Goal: Task Accomplishment & Management: Manage account settings

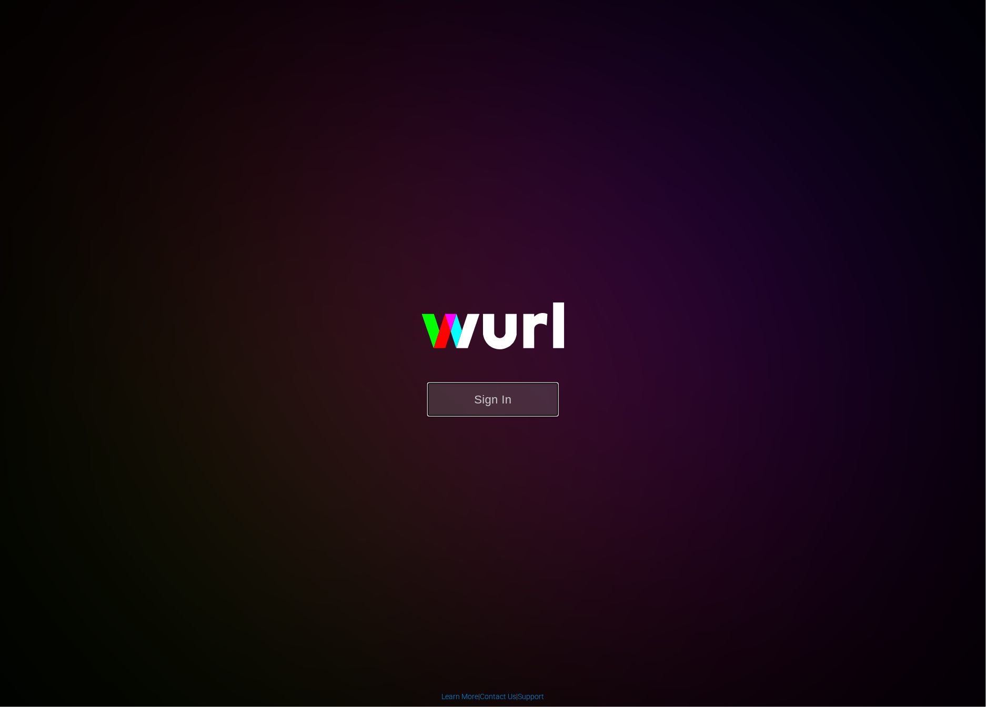
click at [478, 385] on button "Sign In" at bounding box center [493, 400] width 132 height 34
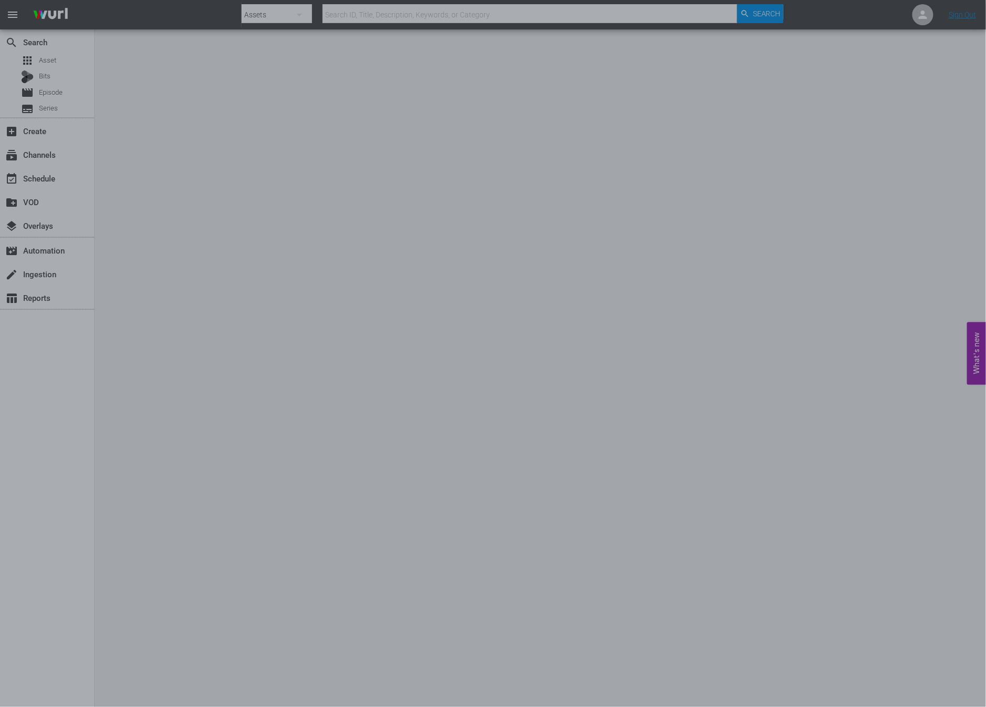
click at [232, 295] on div at bounding box center [493, 353] width 986 height 707
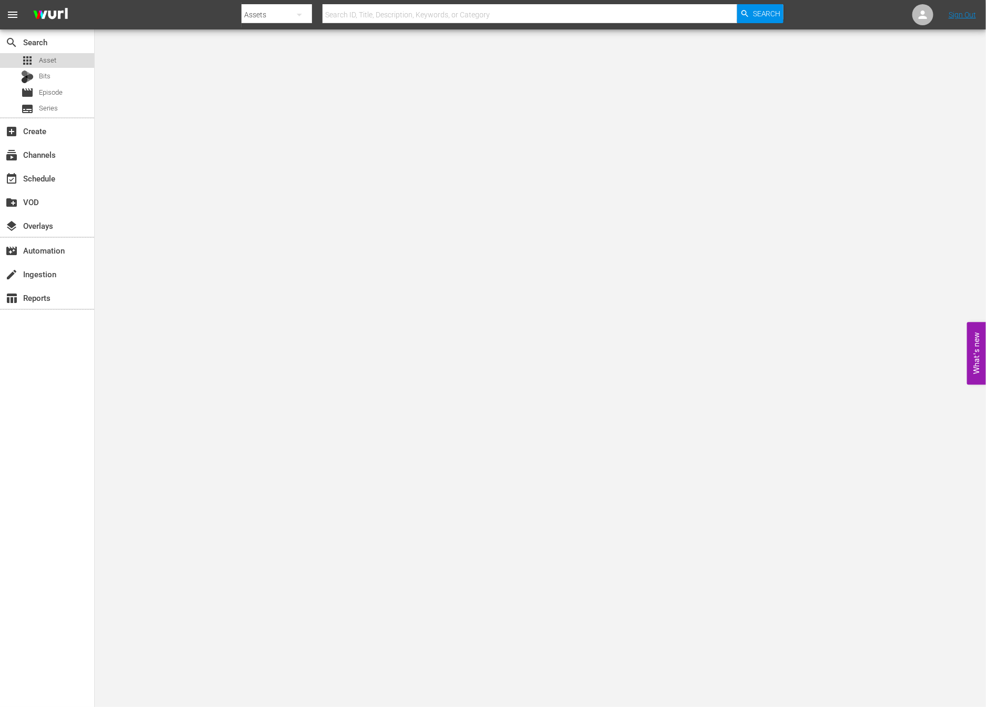
click at [59, 66] on div "apps Asset" at bounding box center [47, 60] width 94 height 15
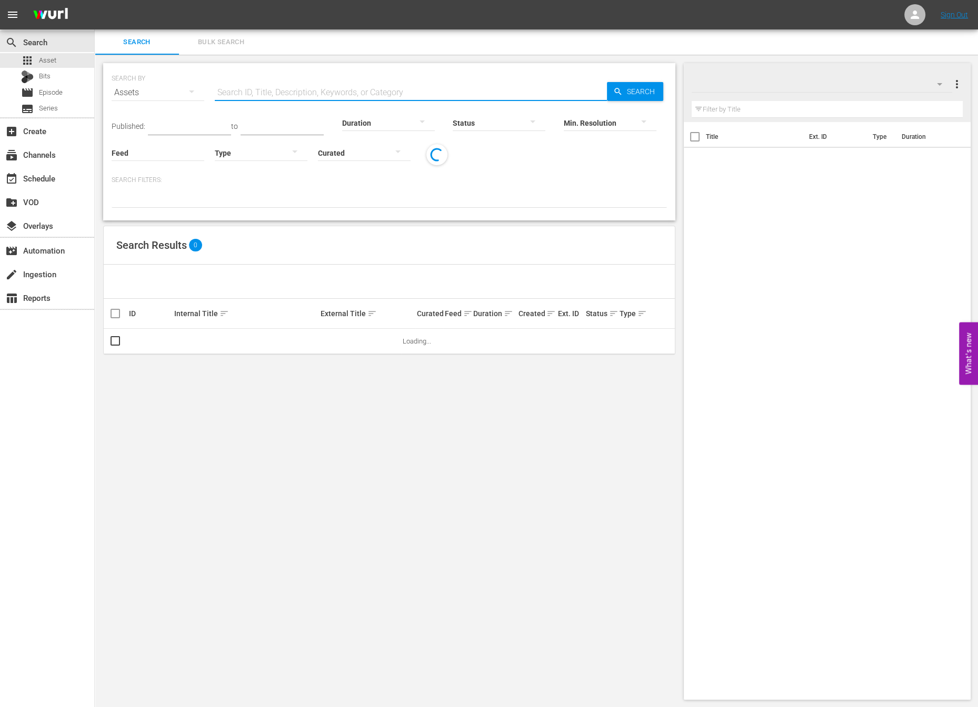
click at [401, 80] on input "text" at bounding box center [411, 92] width 392 height 25
type input "NEW KPOP Asset"
click at [628, 91] on span "Search" at bounding box center [643, 91] width 41 height 19
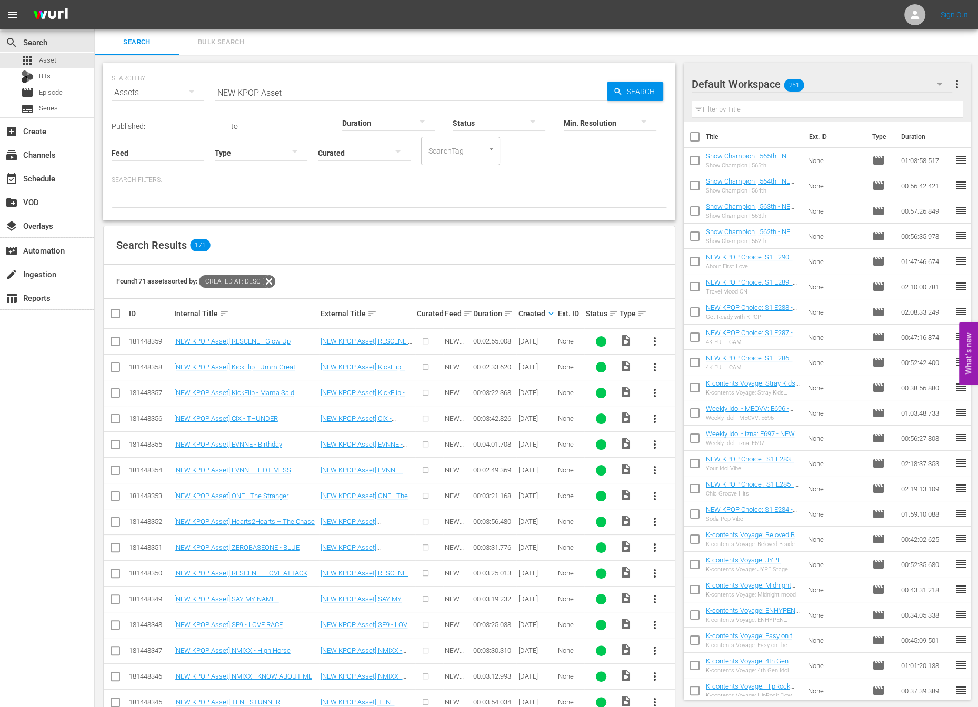
click at [331, 88] on input "NEW KPOP Asset" at bounding box center [411, 92] width 392 height 25
click at [24, 509] on div "search Search apps Asset Bits movie Episode subtitles Series add_box Create sub…" at bounding box center [47, 382] width 95 height 707
click at [62, 95] on span "Episode" at bounding box center [51, 92] width 24 height 11
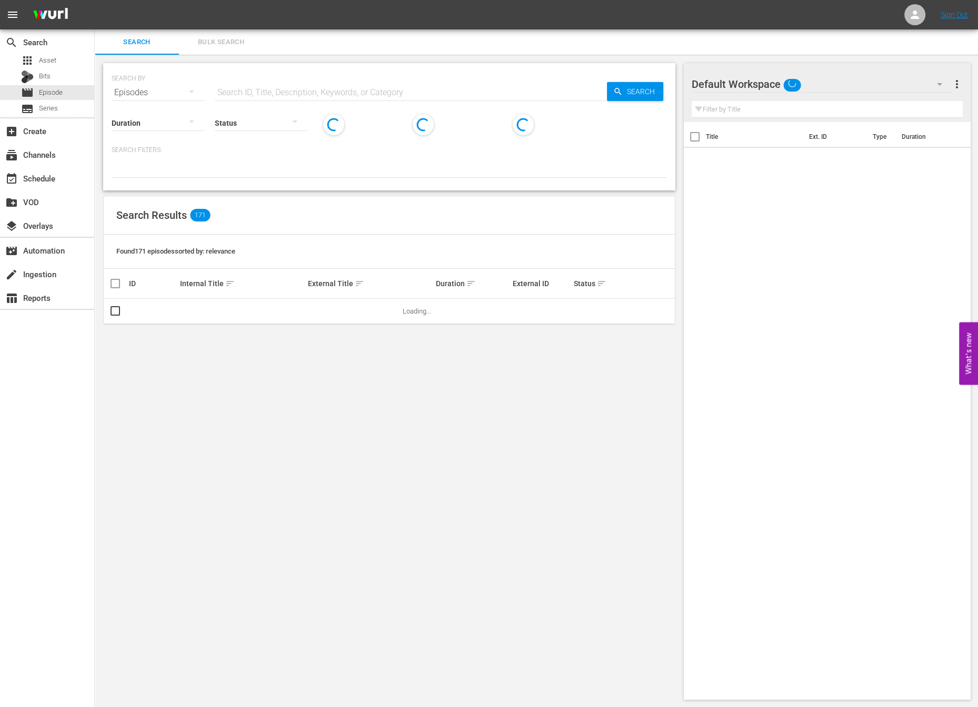
click at [281, 92] on input "text" at bounding box center [411, 92] width 392 height 25
type input "b"
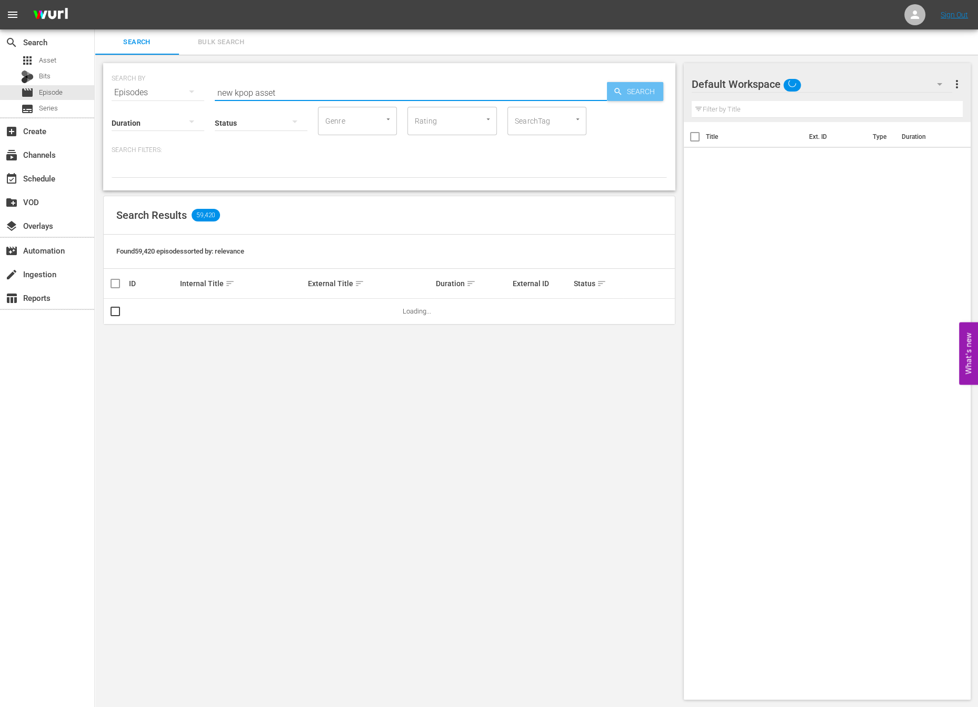
click at [635, 99] on span "Search" at bounding box center [643, 91] width 41 height 19
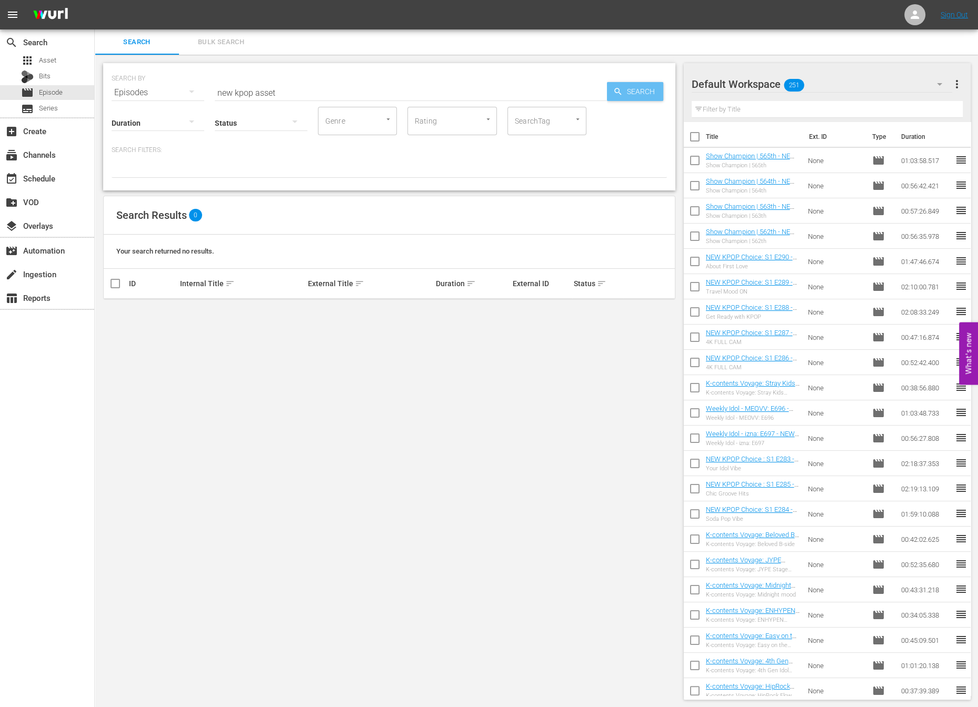
click at [622, 91] on icon "button" at bounding box center [617, 91] width 9 height 9
click at [298, 90] on input "new kpop asset" at bounding box center [411, 92] width 392 height 25
type input "NEW KPOP Asset"
click at [653, 88] on span "Search" at bounding box center [643, 91] width 41 height 19
click at [605, 458] on div "SEARCH BY Search By Episodes Search ID, Title, Description, Keywords, or Catego…" at bounding box center [389, 382] width 589 height 654
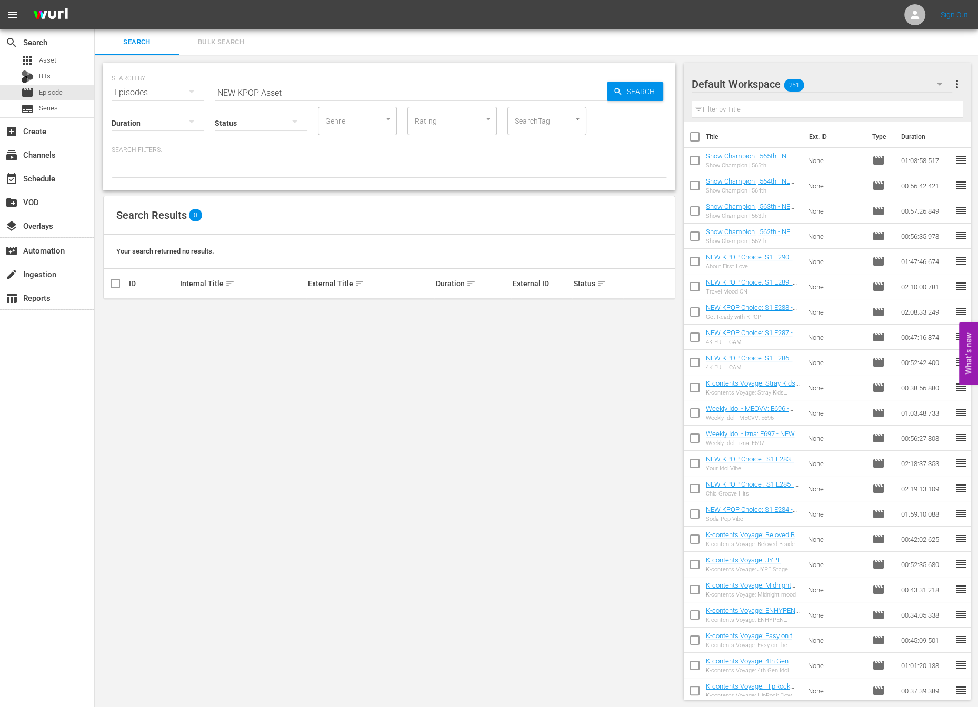
click at [299, 57] on div "SEARCH BY Search By Episodes Search ID, Title, Description, Keywords, or Catego…" at bounding box center [389, 382] width 589 height 654
click at [293, 60] on div "SEARCH BY Search By Episodes Search ID, Title, Description, Keywords, or Catego…" at bounding box center [389, 382] width 589 height 654
click at [282, 71] on div "SEARCH BY Search By Episodes Search ID, Title, Description, Keywords, or Catego…" at bounding box center [389, 86] width 555 height 38
click at [235, 60] on div "SEARCH BY Search By Episodes Search ID, Title, Description, Keywords, or Catego…" at bounding box center [389, 382] width 589 height 654
click at [43, 66] on div "apps Asset" at bounding box center [38, 60] width 35 height 15
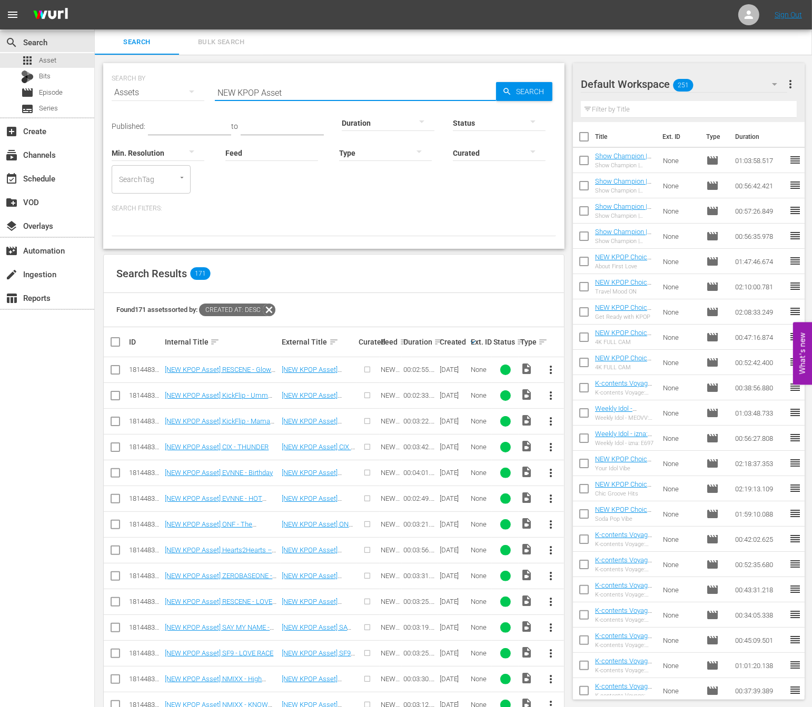
click at [315, 93] on input "NEW KPOP Asset" at bounding box center [355, 92] width 281 height 25
click at [323, 92] on input "NEW KPOP" at bounding box center [355, 92] width 281 height 25
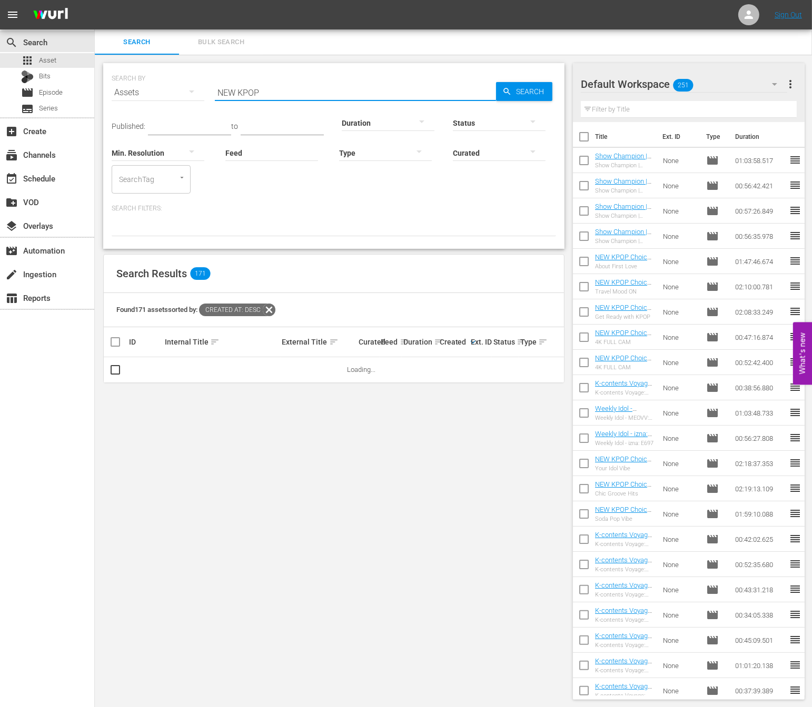
type input "ㅈ"
type input "weekly idol"
click at [503, 94] on icon "button" at bounding box center [506, 91] width 9 height 9
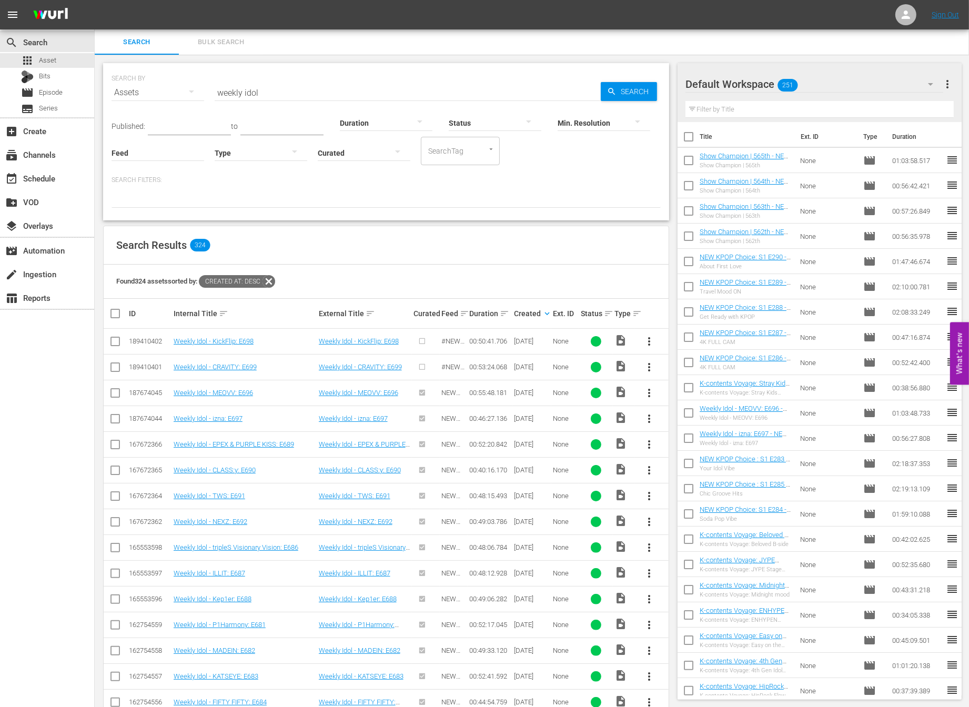
click at [648, 335] on span "more_vert" at bounding box center [649, 341] width 13 height 13
click at [711, 427] on div "Episode" at bounding box center [707, 420] width 72 height 25
click at [639, 256] on div "Search Results 324" at bounding box center [386, 245] width 565 height 38
click at [458, 268] on div "Found 324 assets sorted by: Created At: desc" at bounding box center [386, 282] width 565 height 34
click at [652, 368] on span "more_vert" at bounding box center [649, 367] width 13 height 13
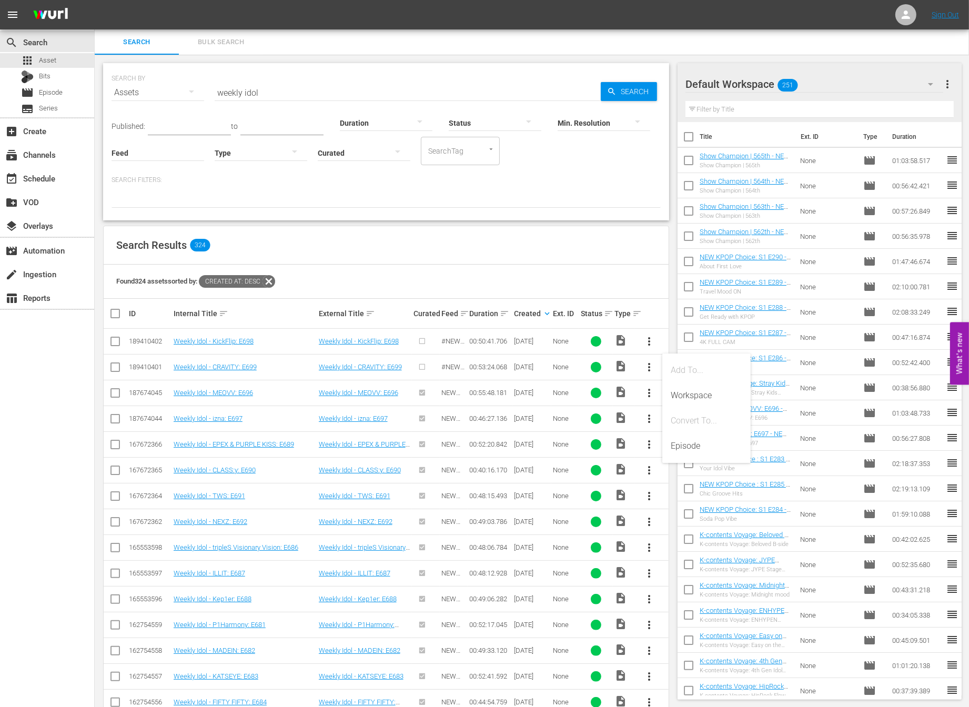
click at [581, 281] on div "Found 324 assets sorted by: Created At: desc" at bounding box center [386, 282] width 565 height 34
click at [652, 366] on span "more_vert" at bounding box center [649, 367] width 13 height 13
click at [695, 447] on div "Episode" at bounding box center [707, 446] width 72 height 25
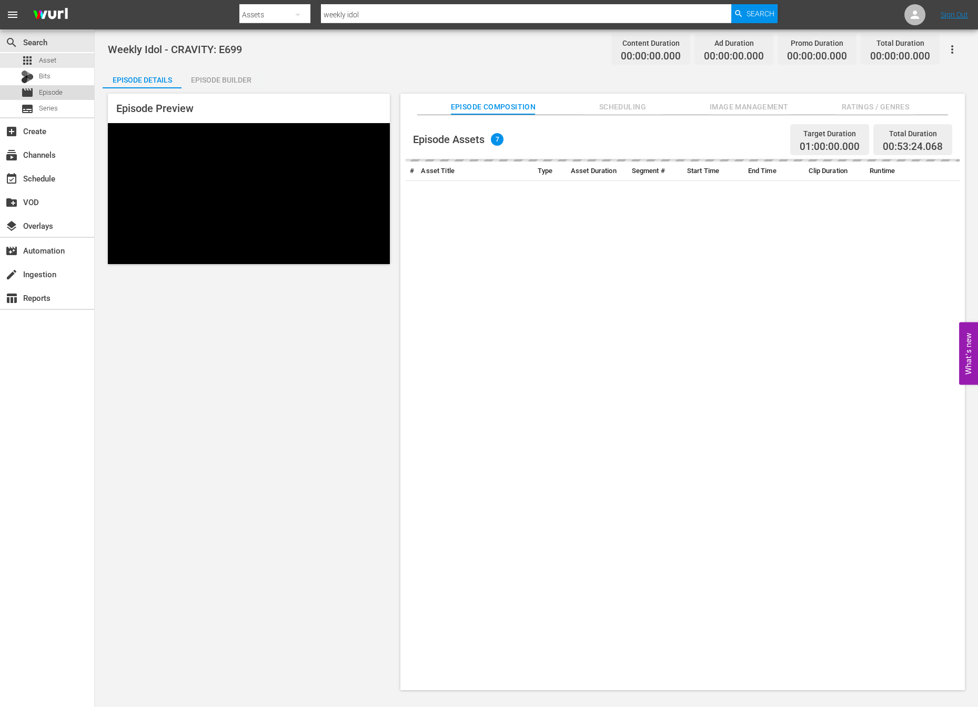
click at [52, 91] on span "Episode" at bounding box center [51, 92] width 24 height 11
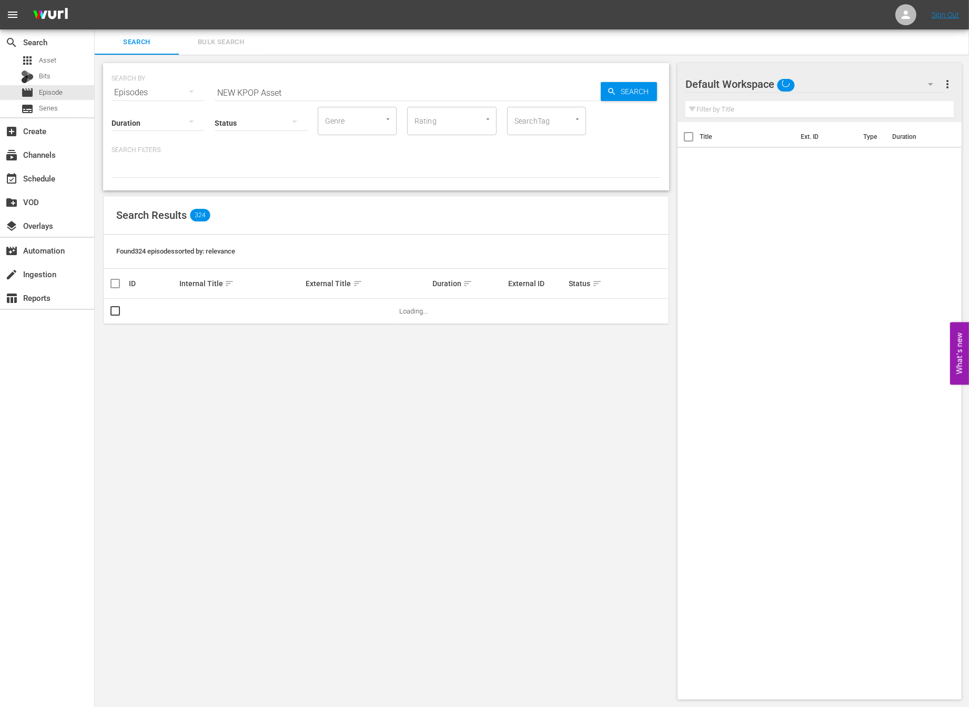
click at [480, 111] on div "Rating" at bounding box center [451, 121] width 89 height 28
click at [463, 98] on input "NEW KPOP Asset" at bounding box center [408, 92] width 386 height 25
type input "weekly idol"
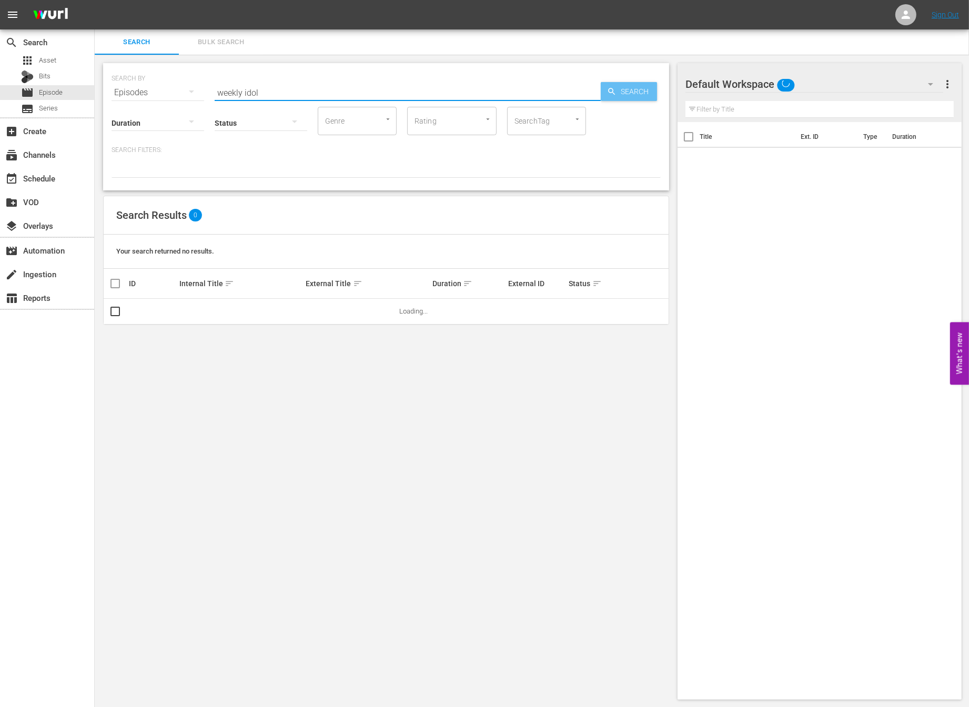
click at [614, 88] on icon "button" at bounding box center [611, 91] width 9 height 9
click at [633, 90] on span "Search" at bounding box center [637, 91] width 41 height 19
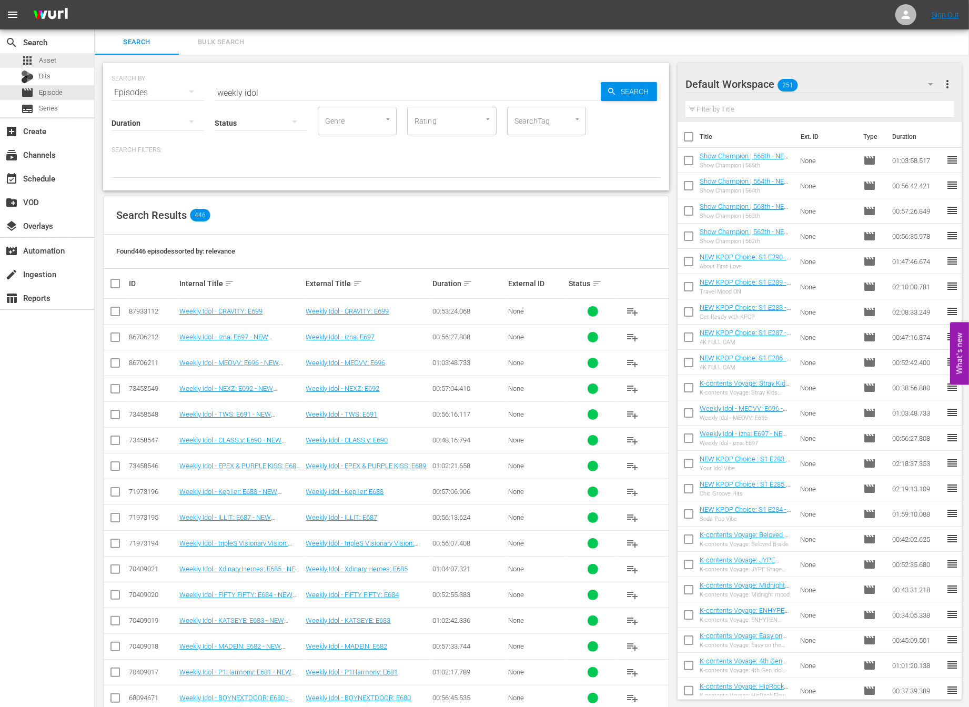
click at [66, 62] on div "apps Asset" at bounding box center [47, 60] width 94 height 15
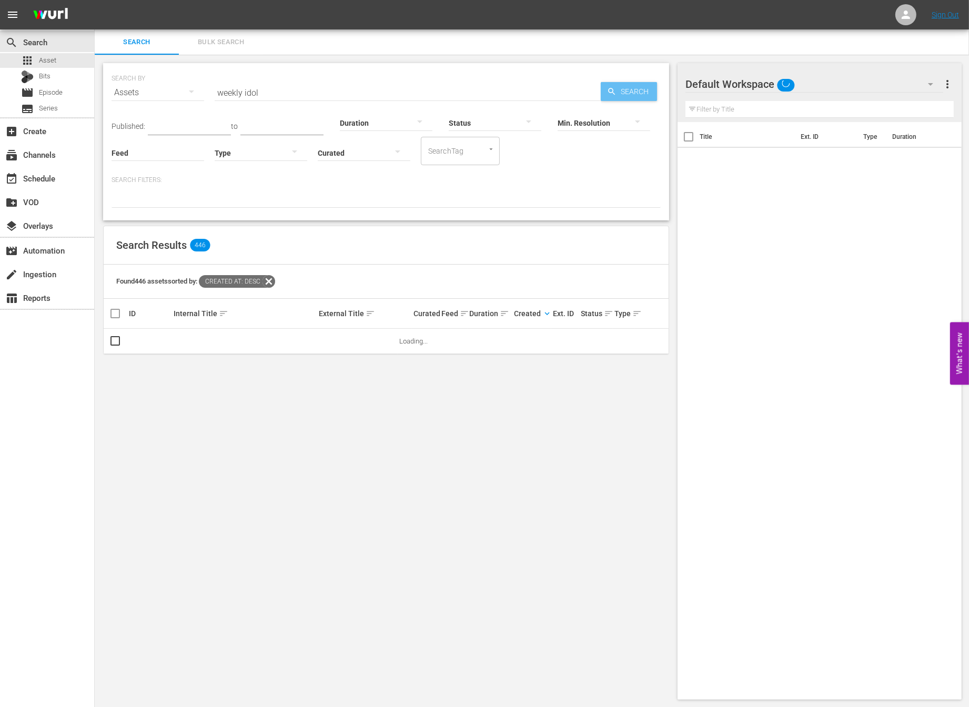
click at [608, 93] on icon "button" at bounding box center [611, 91] width 9 height 9
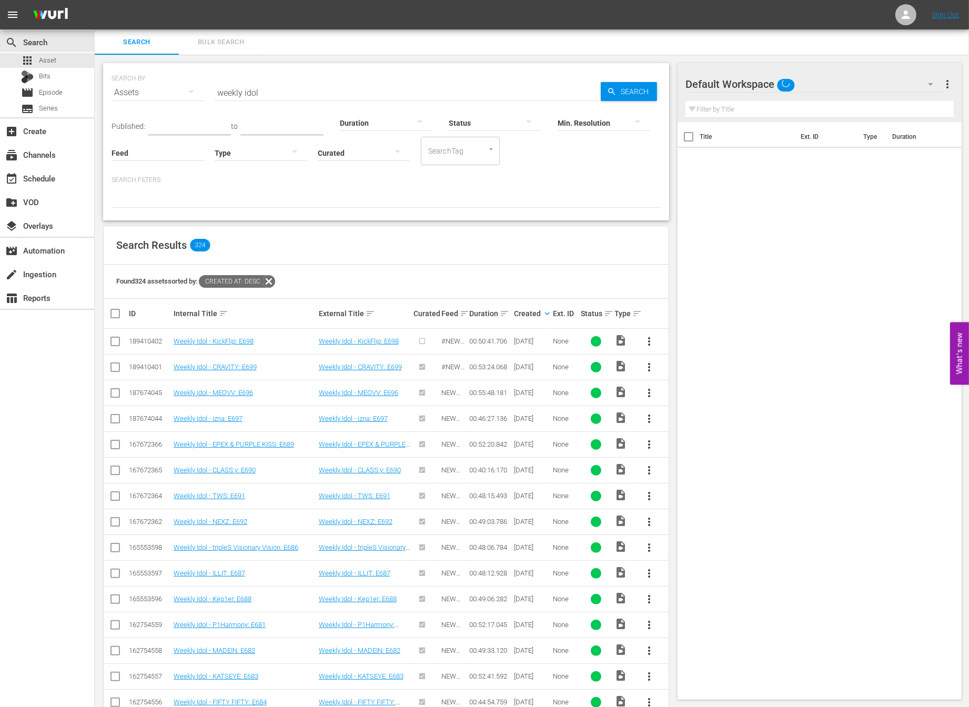
click at [647, 342] on span "more_vert" at bounding box center [649, 341] width 13 height 13
click at [682, 423] on div "Episode" at bounding box center [707, 420] width 72 height 25
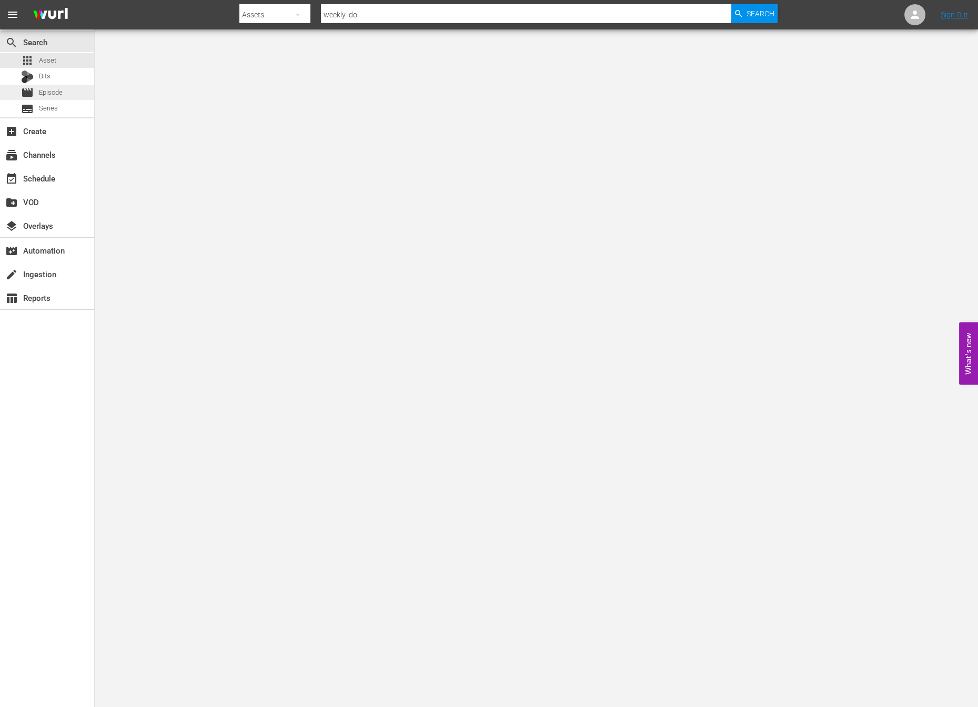
click at [65, 90] on div "movie Episode" at bounding box center [47, 92] width 94 height 15
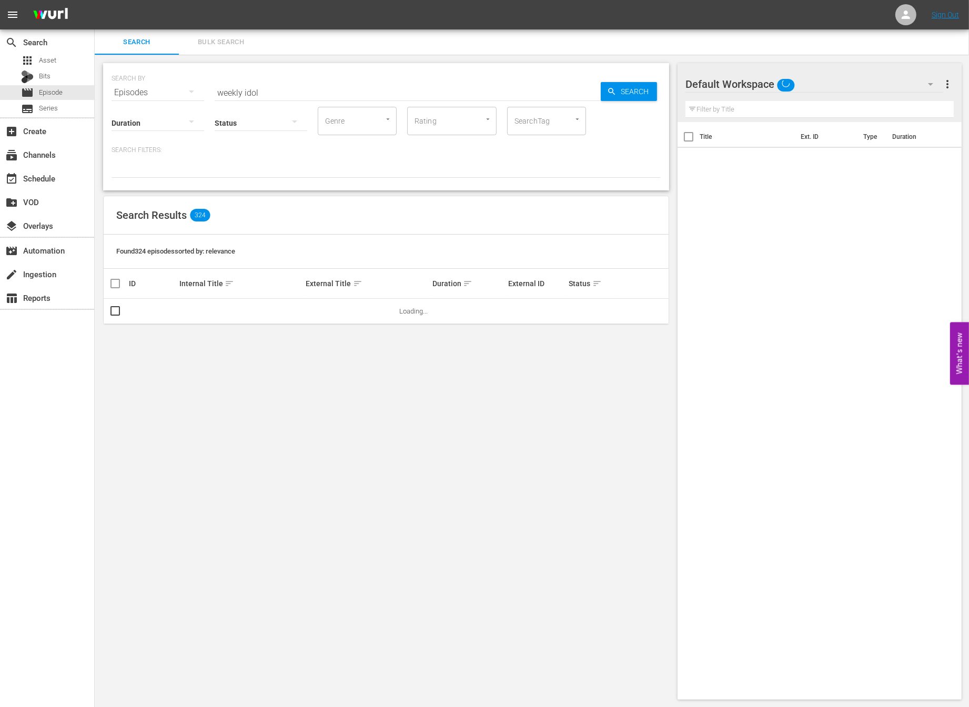
click at [629, 80] on div "SEARCH BY Search By Episodes Search ID, Title, Description, Keywords, or Catego…" at bounding box center [386, 86] width 549 height 38
click at [625, 89] on span "Search" at bounding box center [637, 91] width 41 height 19
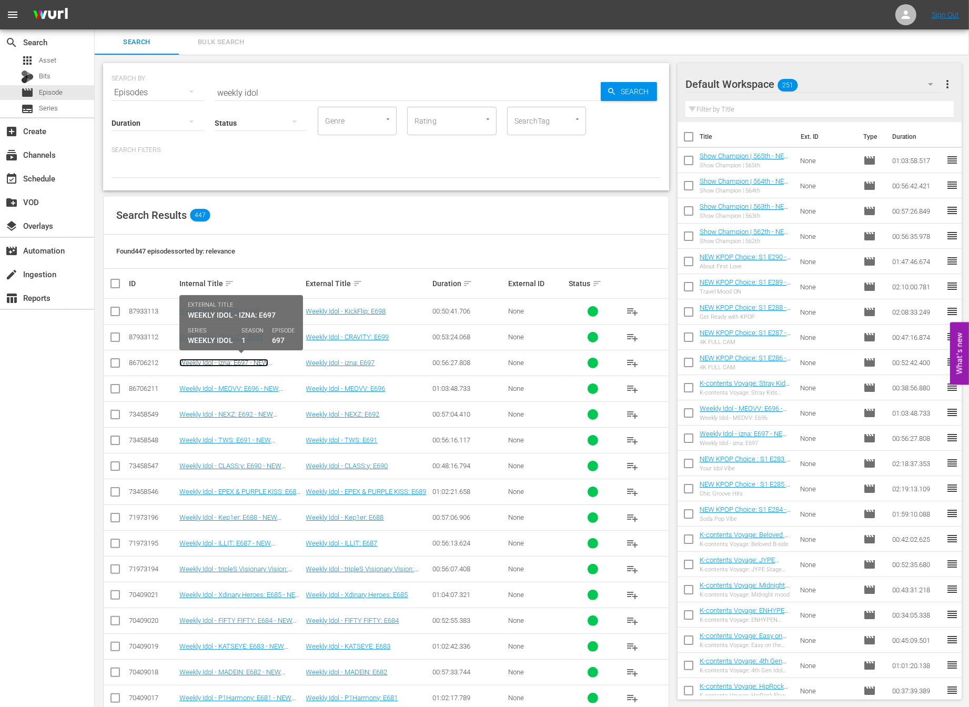
click at [236, 360] on link "Weekly Idol - izna: E697 - NEW [DOMAIN_NAME] - SSTV - 202507" at bounding box center [229, 367] width 100 height 16
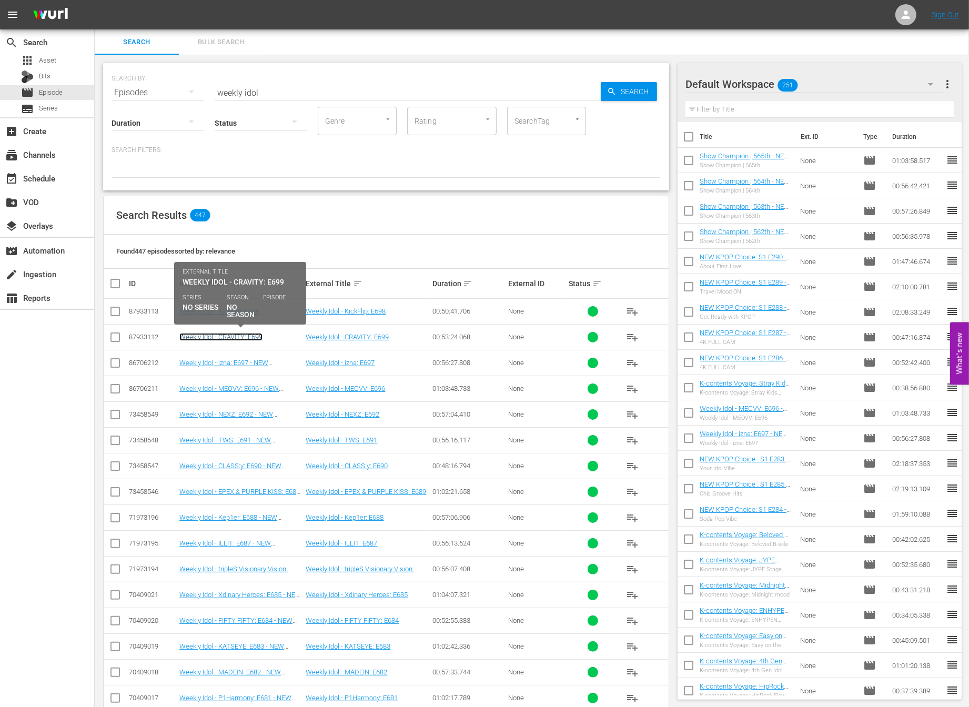
click at [238, 337] on link "Weekly Idol - CRAVITY: E699" at bounding box center [220, 337] width 83 height 8
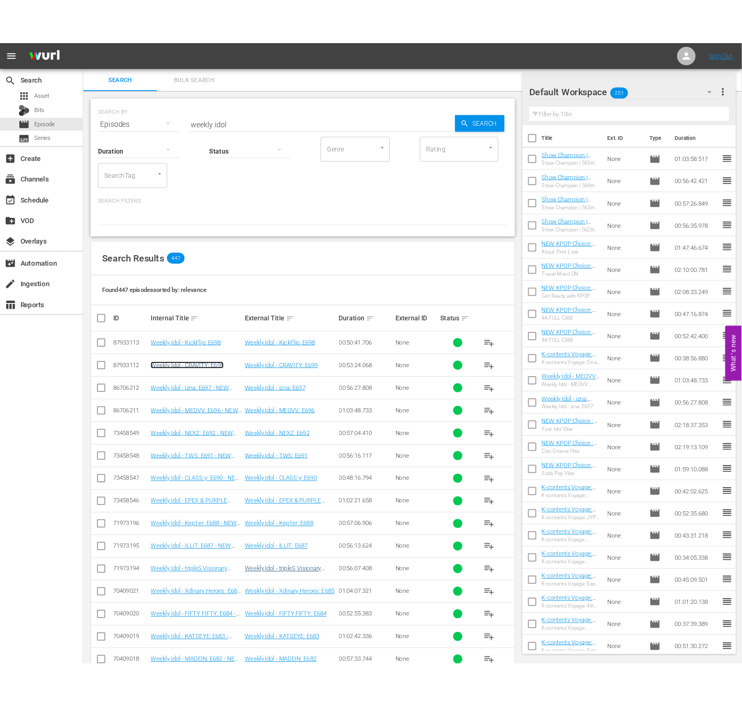
scroll to position [176, 0]
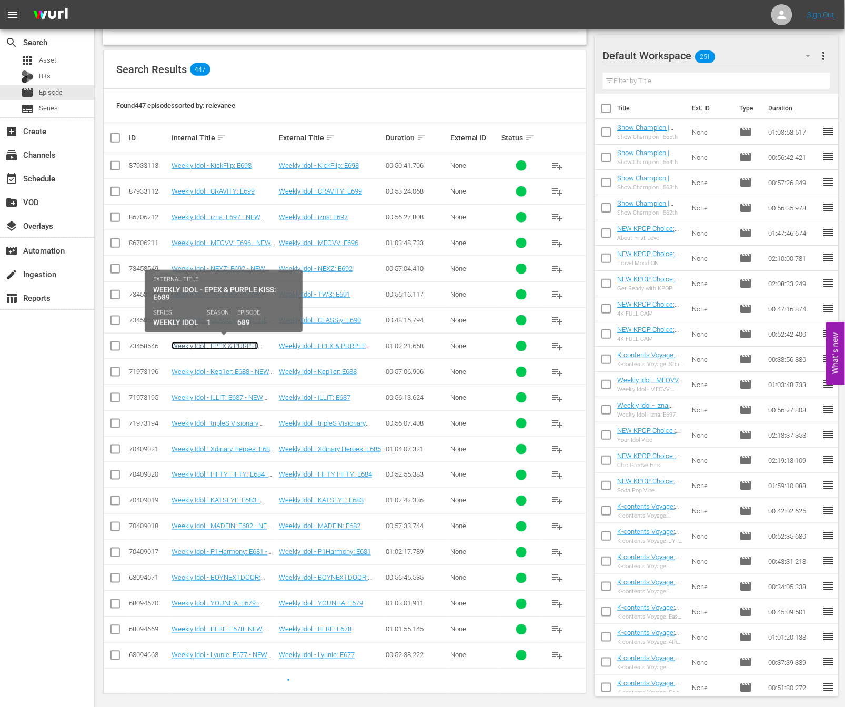
click at [243, 343] on link "Weekly Idol - EPEX & PURPLE KISS: E689 - NEW K.ID - SSTV - 202501" at bounding box center [222, 354] width 100 height 24
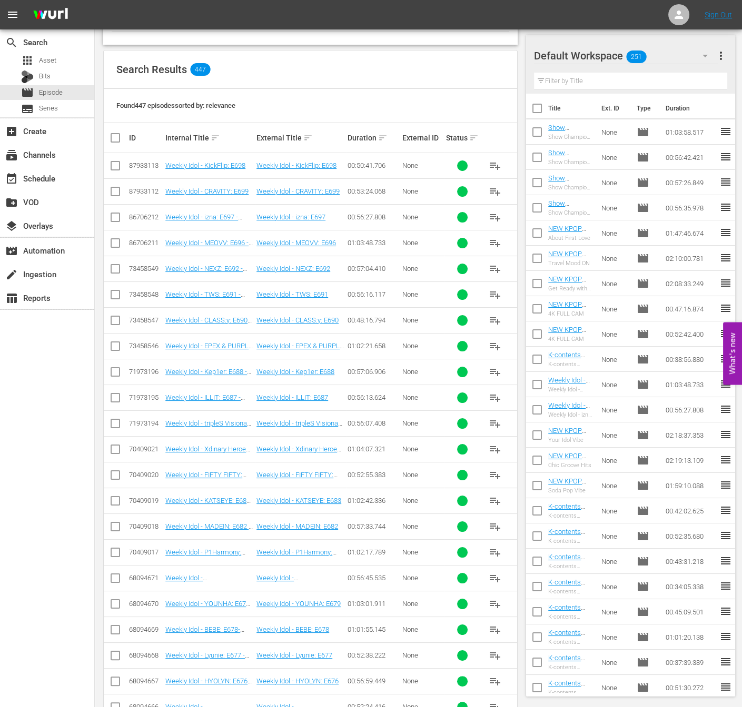
click at [292, 206] on td "Weekly Idol - izna: E697" at bounding box center [300, 217] width 91 height 26
click at [292, 209] on td "Weekly Idol - izna: E697" at bounding box center [300, 217] width 91 height 26
click at [293, 217] on link "Weekly Idol - izna: E697" at bounding box center [290, 217] width 69 height 8
click at [303, 243] on link "Weekly Idol - MEOVV: E696" at bounding box center [295, 243] width 79 height 8
click at [67, 62] on div "apps Asset" at bounding box center [47, 60] width 94 height 15
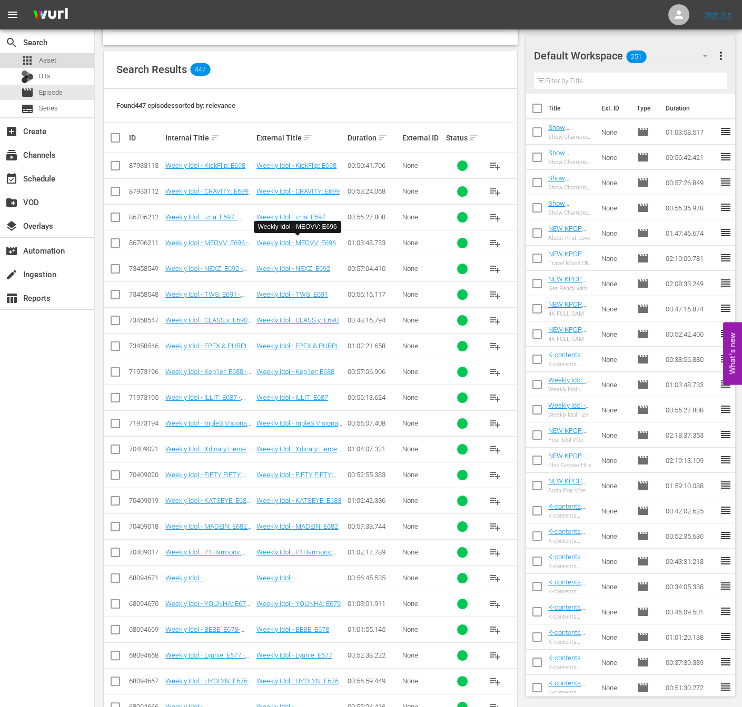
scroll to position [1, 0]
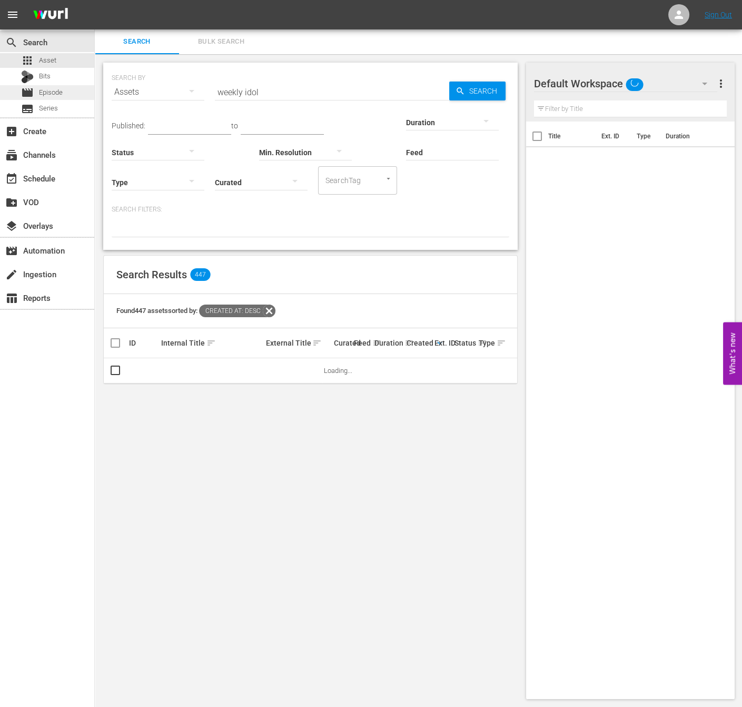
click at [61, 89] on span "Episode" at bounding box center [51, 92] width 24 height 11
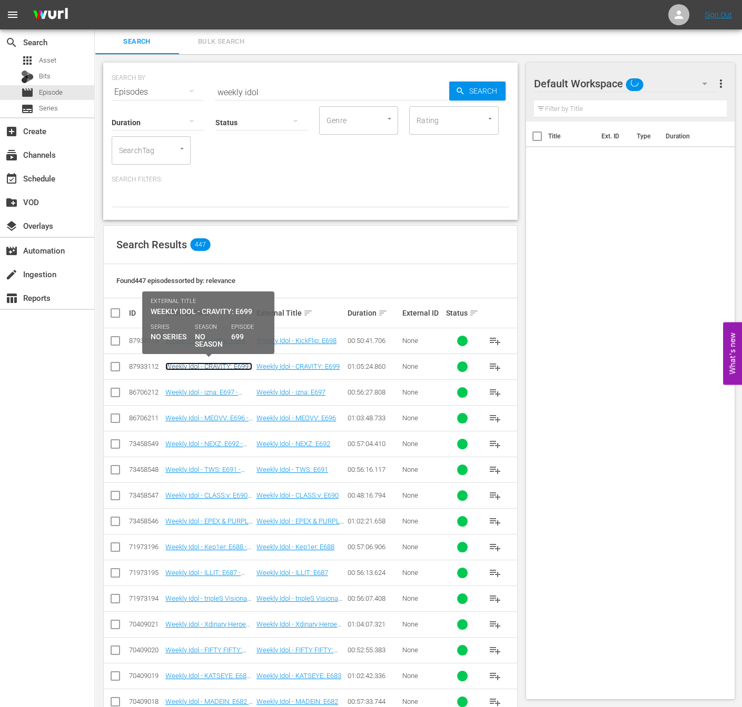
click at [225, 366] on link "Weekly Idol - CRAVITY: E699 - NEW [DOMAIN_NAME] - SSTV - 202508" at bounding box center [208, 375] width 87 height 24
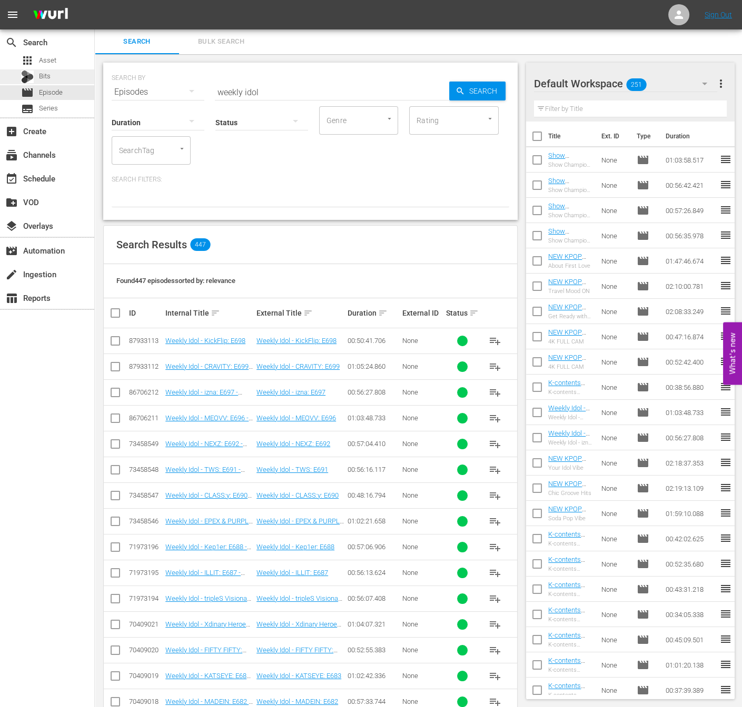
click at [48, 71] on div "Bits" at bounding box center [35, 76] width 29 height 15
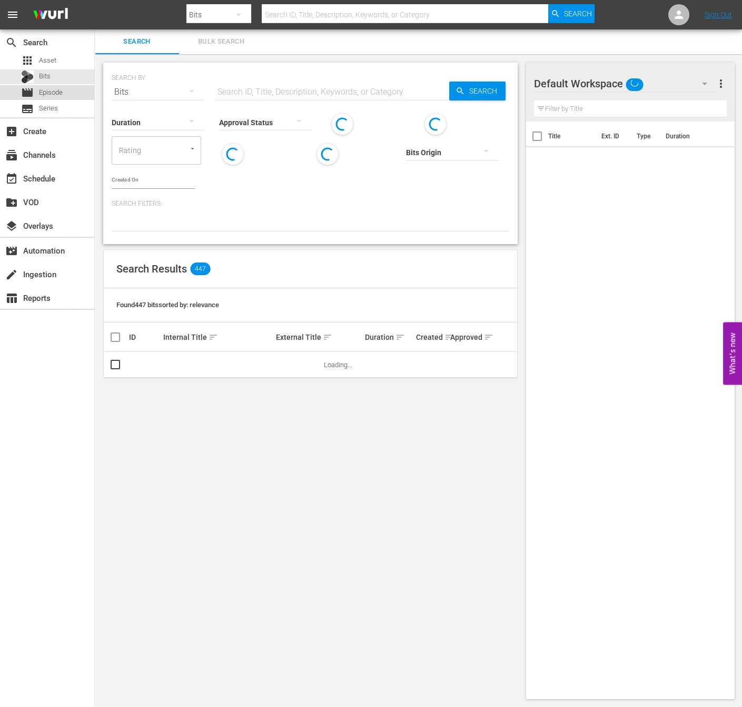
click at [55, 99] on div "movie Episode" at bounding box center [42, 92] width 42 height 15
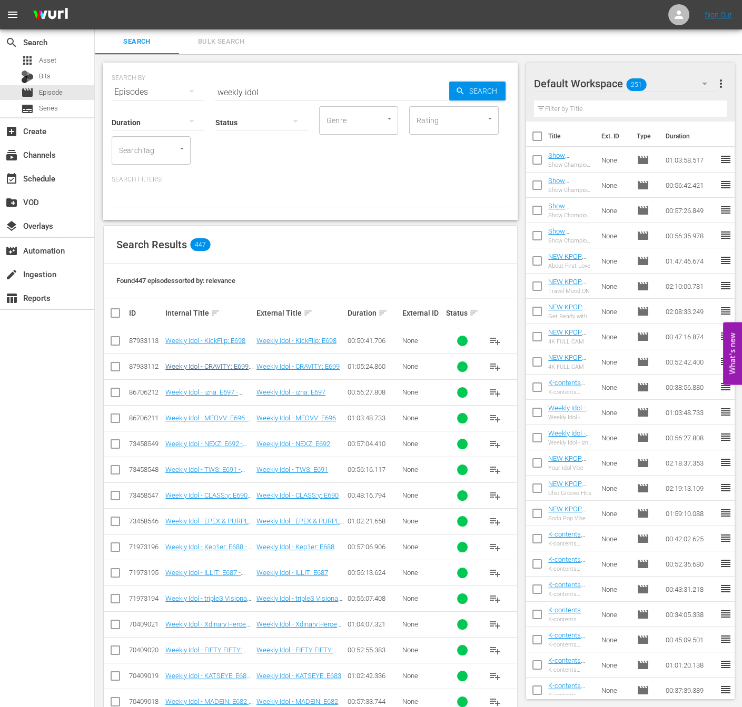
click at [231, 367] on link "Weekly Idol - CRAVITY: E699 - NEW [DOMAIN_NAME] - SSTV - 202508" at bounding box center [208, 375] width 87 height 24
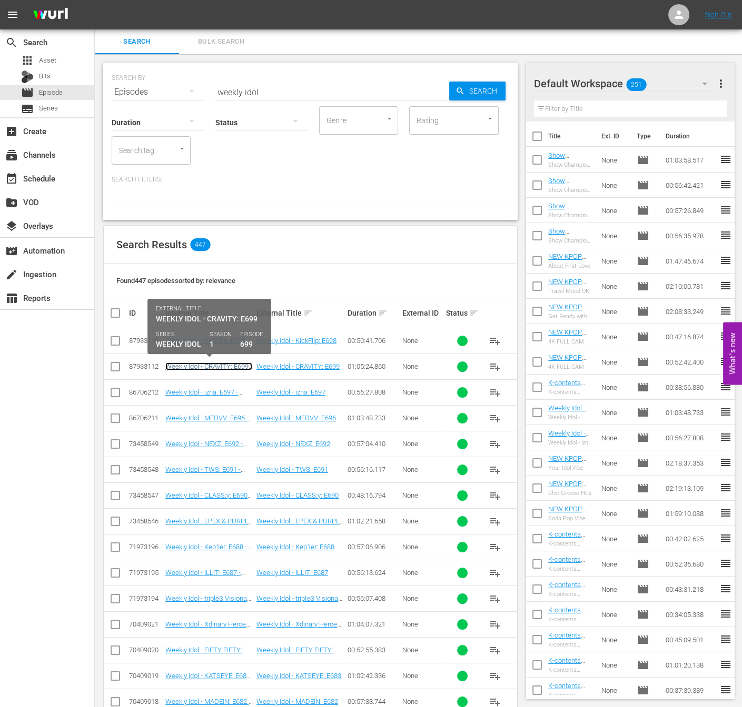
click at [231, 365] on link "Weekly Idol - CRAVITY: E699 - NEW [DOMAIN_NAME] - SSTV - 202508" at bounding box center [208, 375] width 87 height 24
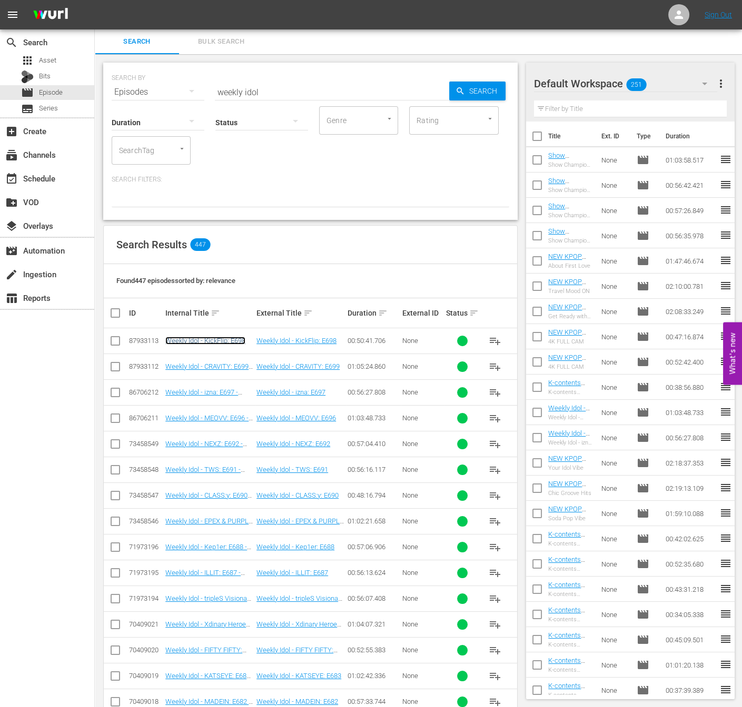
click at [197, 339] on link "Weekly Idol - KickFlip: E698" at bounding box center [205, 341] width 80 height 8
click at [38, 109] on div "subtitles Series" at bounding box center [39, 109] width 37 height 15
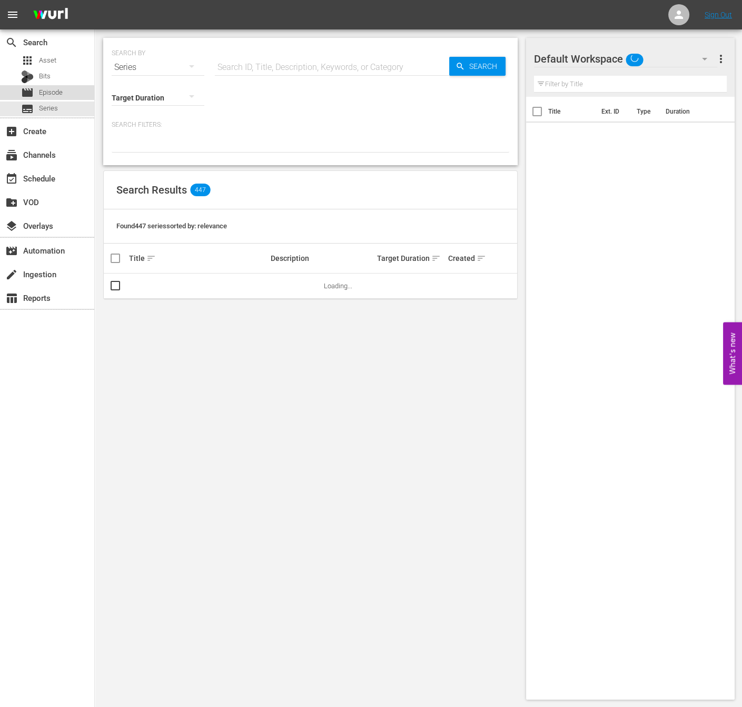
click at [43, 96] on span "Episode" at bounding box center [51, 92] width 24 height 11
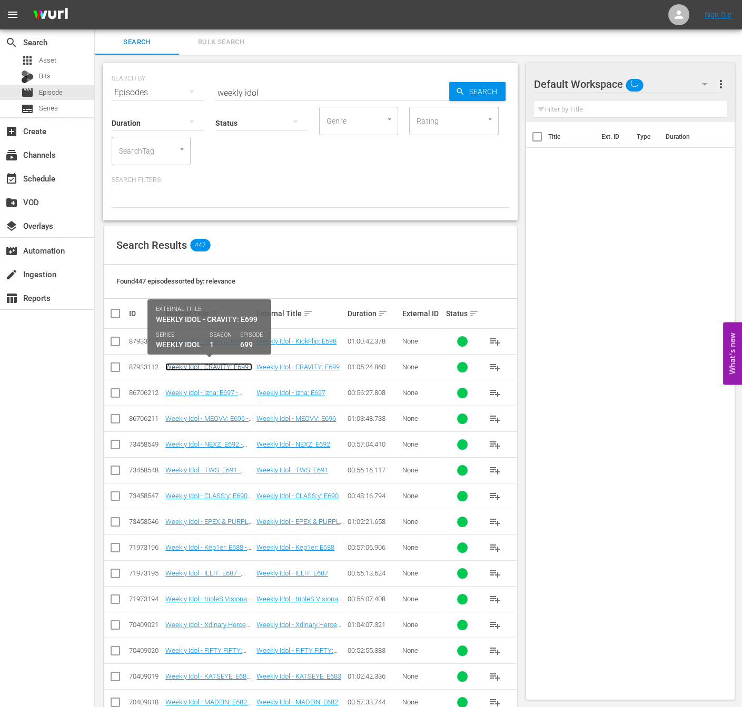
click at [216, 366] on link "Weekly Idol - CRAVITY: E699 - NEW [DOMAIN_NAME] - SSTV - 202508" at bounding box center [208, 375] width 87 height 24
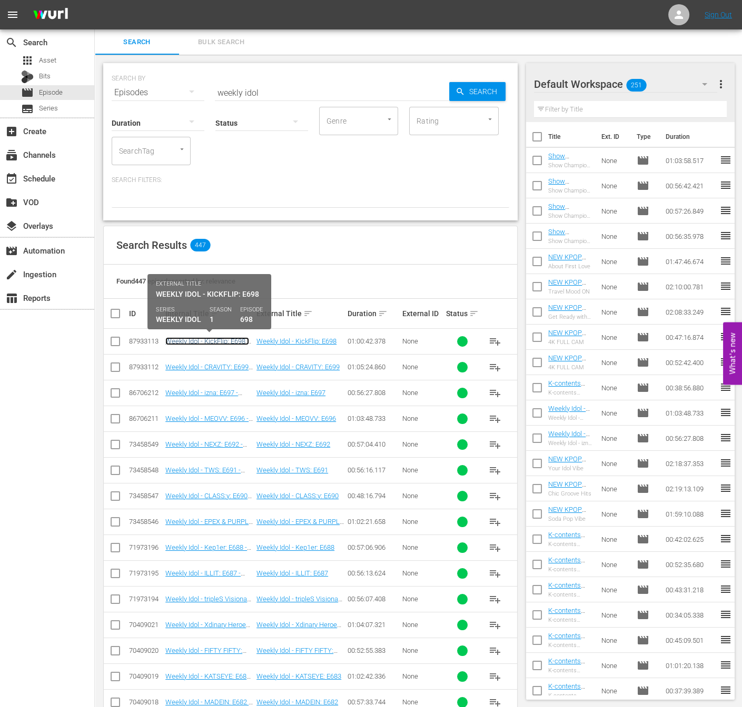
click at [231, 341] on link "Weekly Idol - KickFlip: E698 - NEW [DOMAIN_NAME] - SSTV - 202508" at bounding box center [207, 349] width 84 height 24
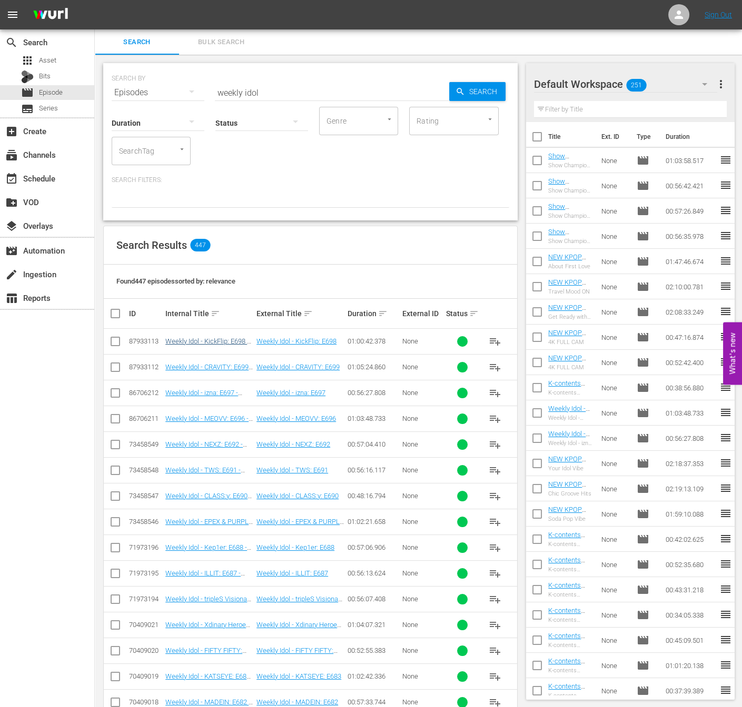
click at [219, 342] on link "Weekly Idol - KickFlip: E698 - NEW [DOMAIN_NAME] - SSTV - 202508" at bounding box center [207, 349] width 84 height 24
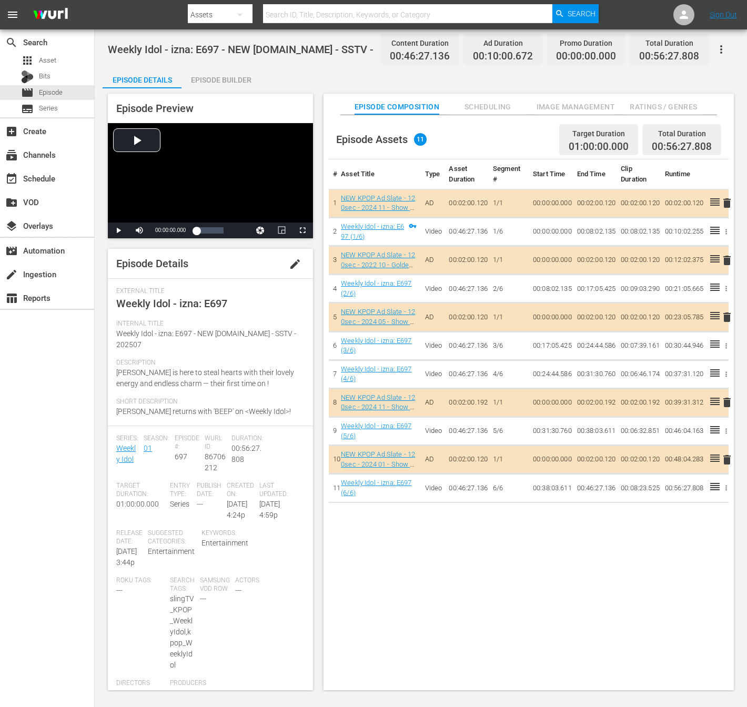
click at [121, 368] on span "izna is here to steal hearts with their lovely energy and endless charm — their…" at bounding box center [205, 377] width 178 height 19
click at [289, 264] on span "edit" at bounding box center [295, 264] width 13 height 13
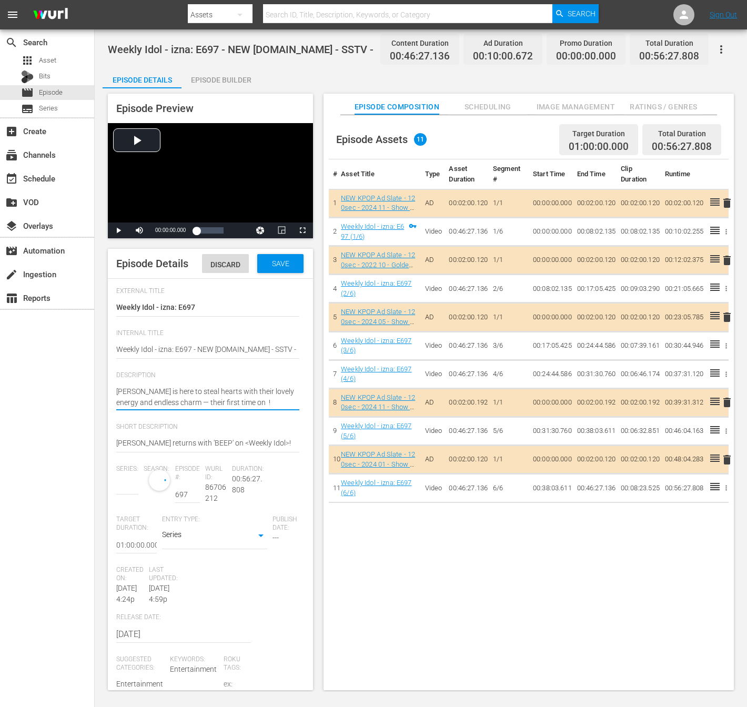
click at [244, 408] on textarea "izna is here to steal hearts with their lovely energy and endless charm — their…" at bounding box center [207, 397] width 183 height 22
type textarea "izna is here to steal hearts with their lovely energy and endless charm — their…"
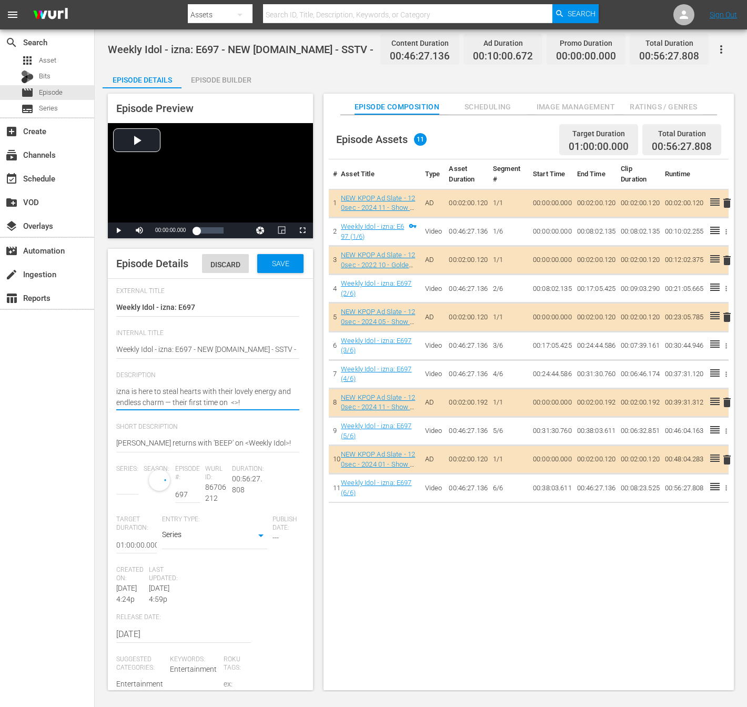
type textarea "izna is here to steal hearts with their lovely energy and endless charm — their…"
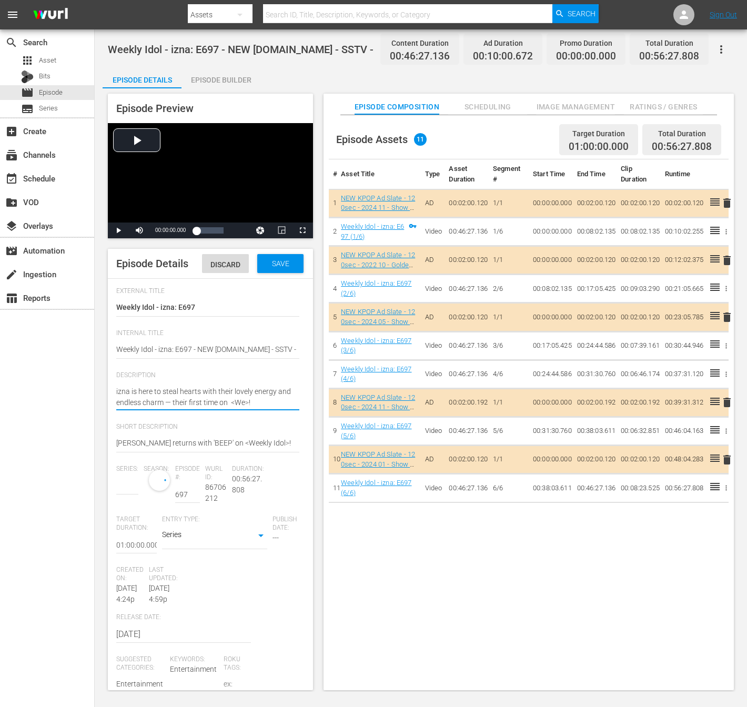
type textarea "izna is here to steal hearts with their lovely energy and endless charm — their…"
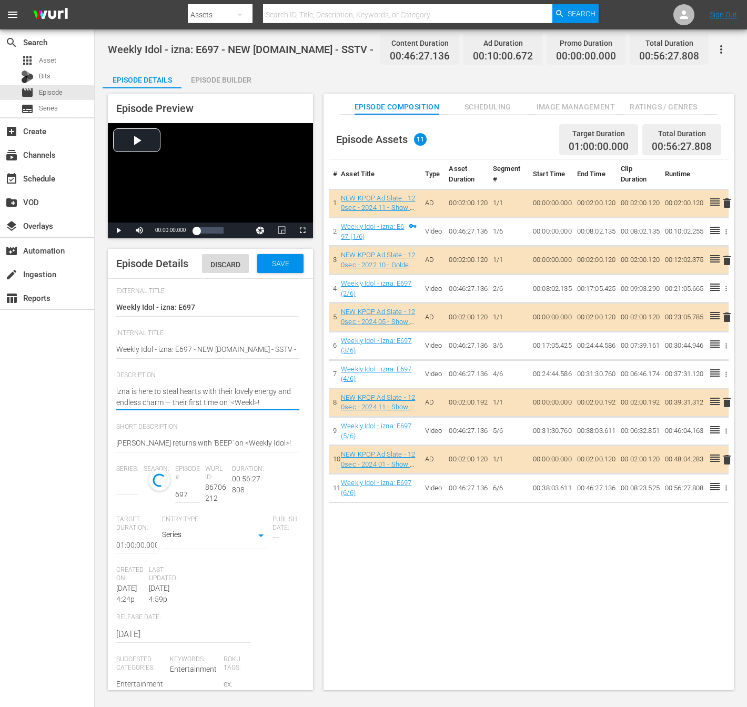
type textarea "izna is here to steal hearts with their lovely energy and endless charm — their…"
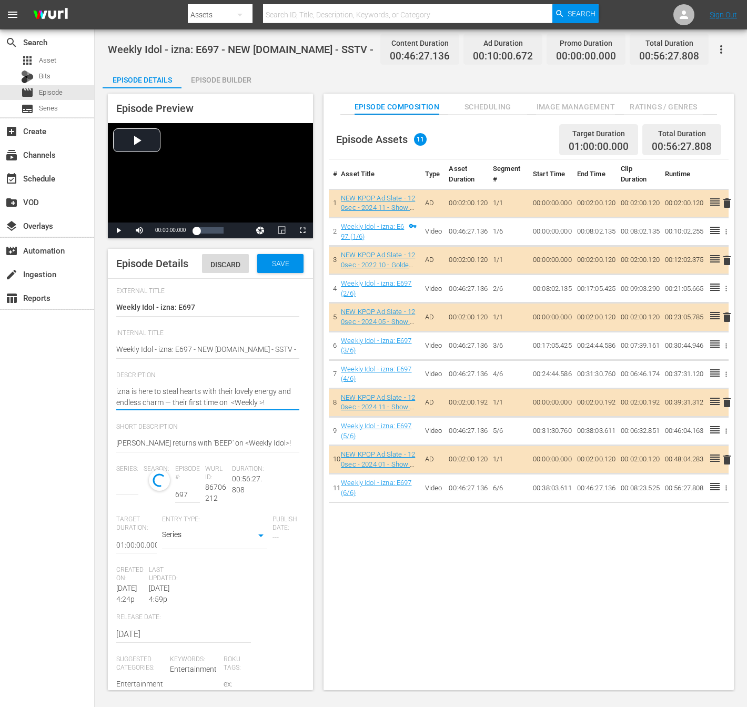
type textarea "izna is here to steal hearts with their lovely energy and endless charm — their…"
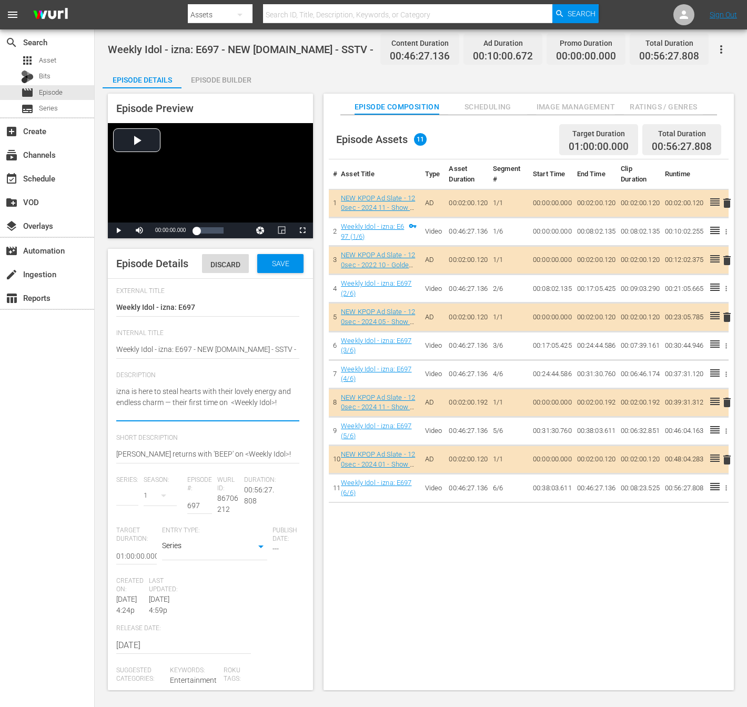
type input "Weekly Idol"
type textarea "izna is here to steal hearts with their lovely energy and endless charm — their…"
click at [264, 268] on span "Save" at bounding box center [281, 263] width 34 height 8
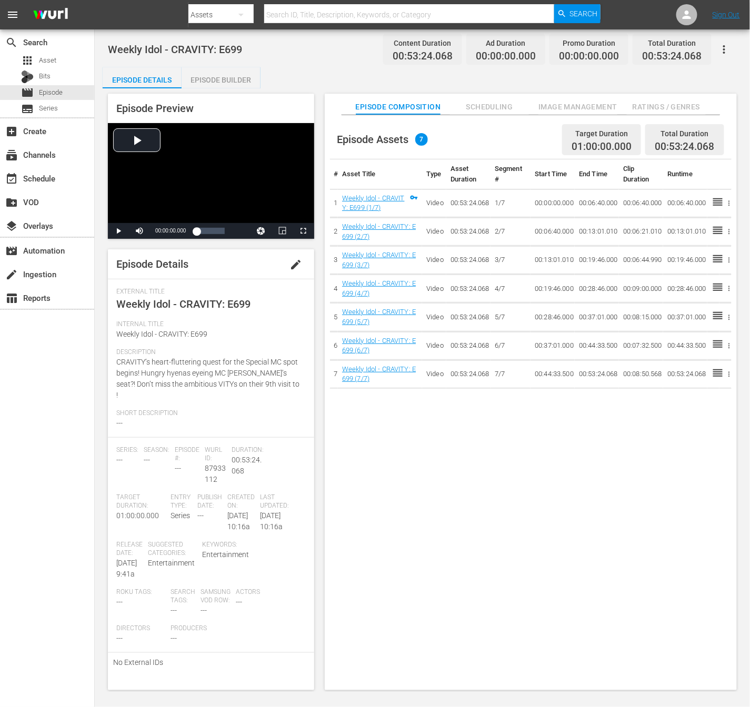
click at [269, 389] on div "Description CRAVITY’s heart-fluttering quest for the Special MC spot begins! Hu…" at bounding box center [210, 378] width 189 height 61
click at [251, 385] on span "CRAVITY’s heart-fluttering quest for the Special MC spot begins! Hungry hyenas …" at bounding box center [207, 379] width 183 height 42
click at [301, 259] on button "edit" at bounding box center [296, 264] width 25 height 25
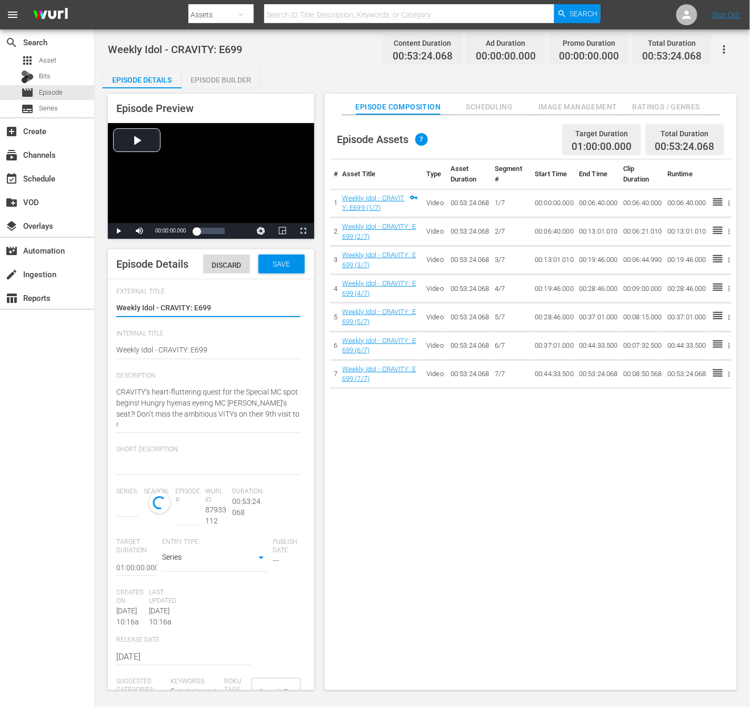
click at [247, 315] on textarea "Weekly Idol - CRAVITY: E699" at bounding box center [208, 309] width 184 height 13
click at [243, 315] on textarea "Weekly Idol - CRAVITY: E699" at bounding box center [208, 309] width 184 height 13
type input "No Series"
click at [218, 357] on textarea "Weekly Idol - CRAVITY: E699" at bounding box center [208, 351] width 184 height 13
type textarea "Weekly Idol - CRAVITY: E699"
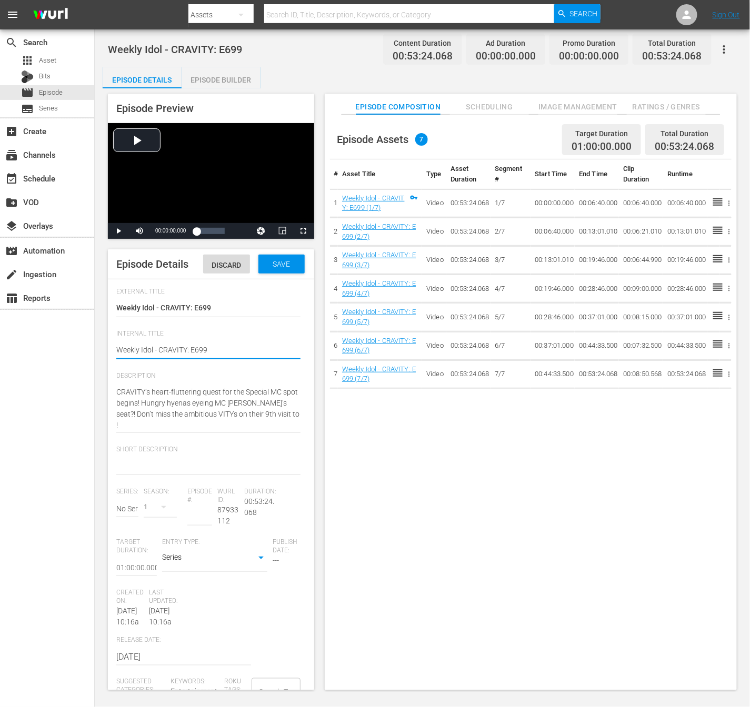
type textarea "Weekly Idol - CRAVITY: E699"
type textarea "Weekly Idol - CRAVITY: E699 -"
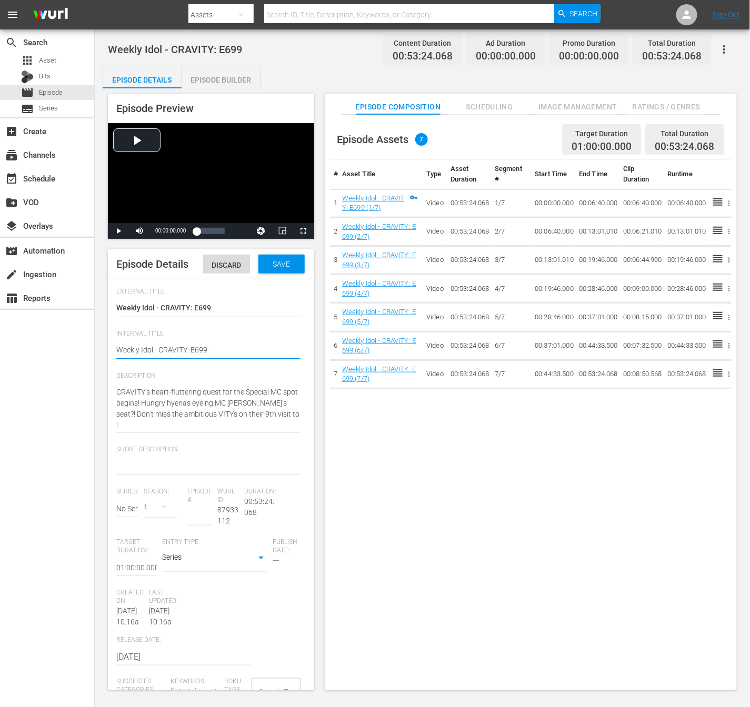
type textarea "Weekly Idol - CRAVITY: E699 - N"
type textarea "Weekly Idol - CRAVITY: E699 - NE"
type textarea "Weekly Idol - CRAVITY: E699 - NEW"
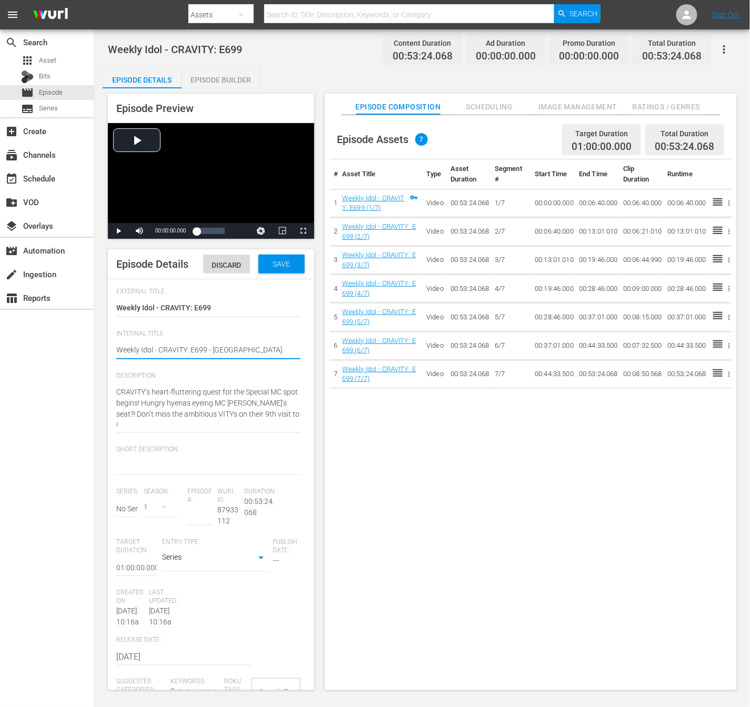
type textarea "Weekly Idol - CRAVITY: E699 - NEW"
type textarea "Weekly Idol - CRAVITY: E699 - NEW K"
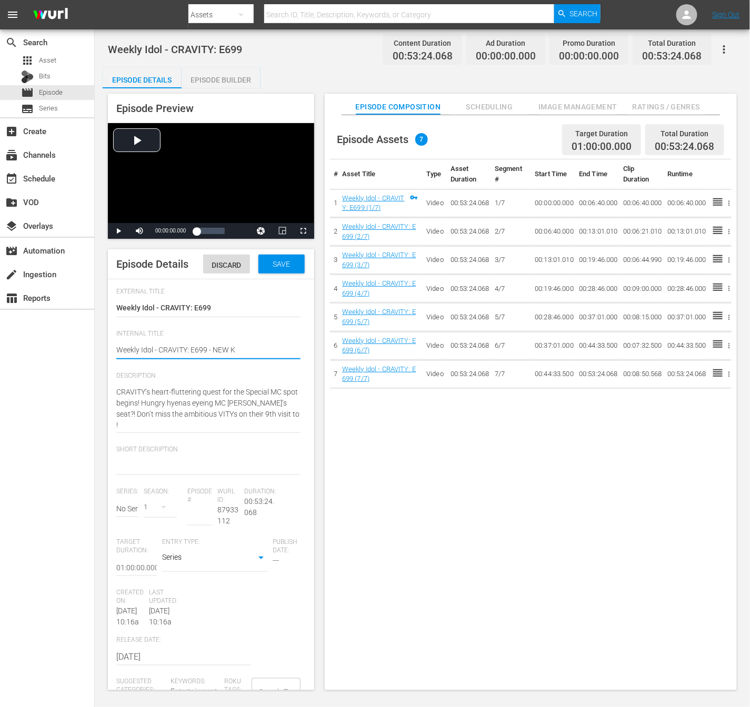
type textarea "Weekly Idol - CRAVITY: E699 - NEW K."
type textarea "Weekly Idol - CRAVITY: E699 - NEW K.I"
type textarea "Weekly Idol - CRAVITY: E699 - NEW K.ID"
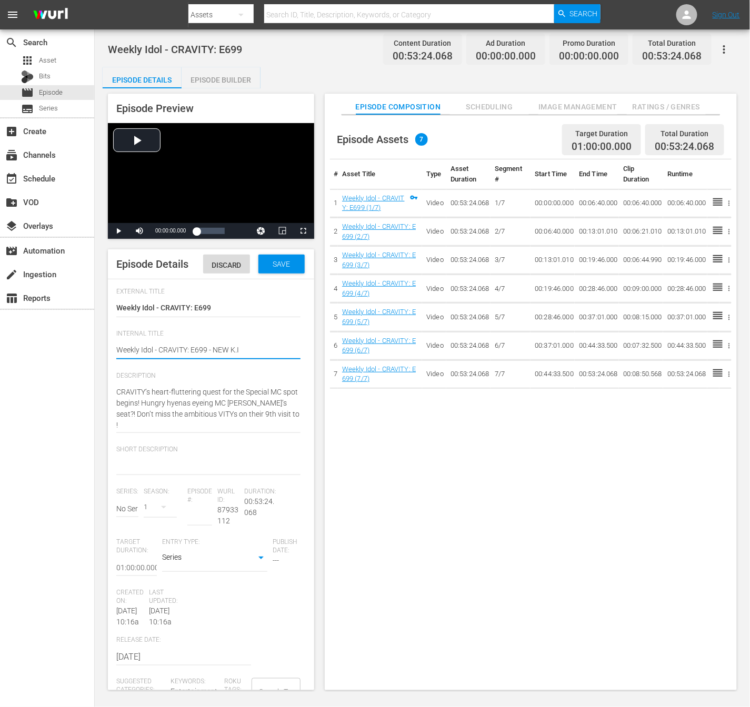
type textarea "Weekly Idol - CRAVITY: E699 - NEW K.ID"
type textarea "Weekly Idol - CRAVITY: E699 - NEW K.ID -"
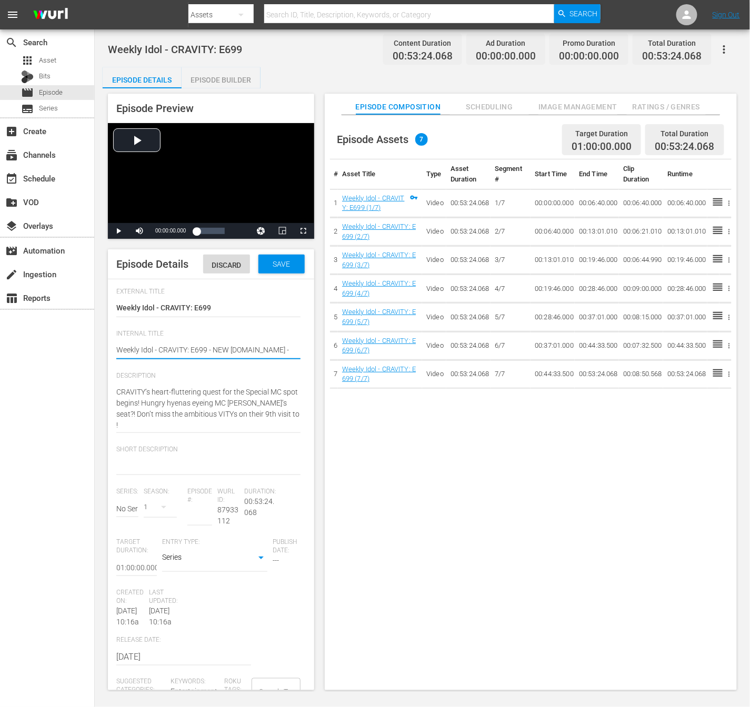
type textarea "Weekly Idol - CRAVITY: E699 - NEW K.ID -"
type textarea "Weekly Idol - CRAVITY: E699 - NEW K.ID - /"
type textarea "Weekly Idol - CRAVITY: E699 - NEW K.ID - /s"
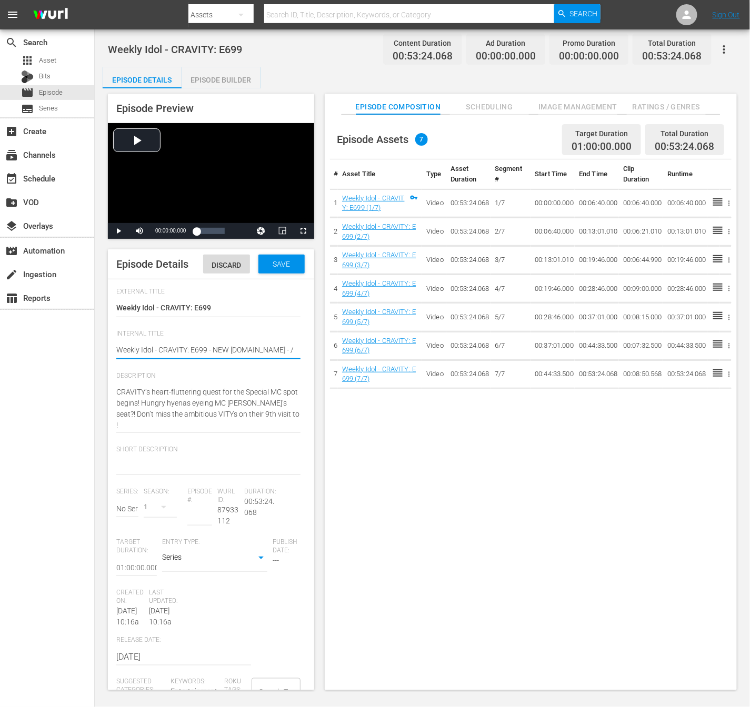
type textarea "Weekly Idol - CRAVITY: E699 - NEW K.ID - /s"
type textarea "Weekly Idol - CRAVITY: E699 - NEW K.ID - /"
type textarea "Weekly Idol - CRAVITY: E699 - NEW K.ID -"
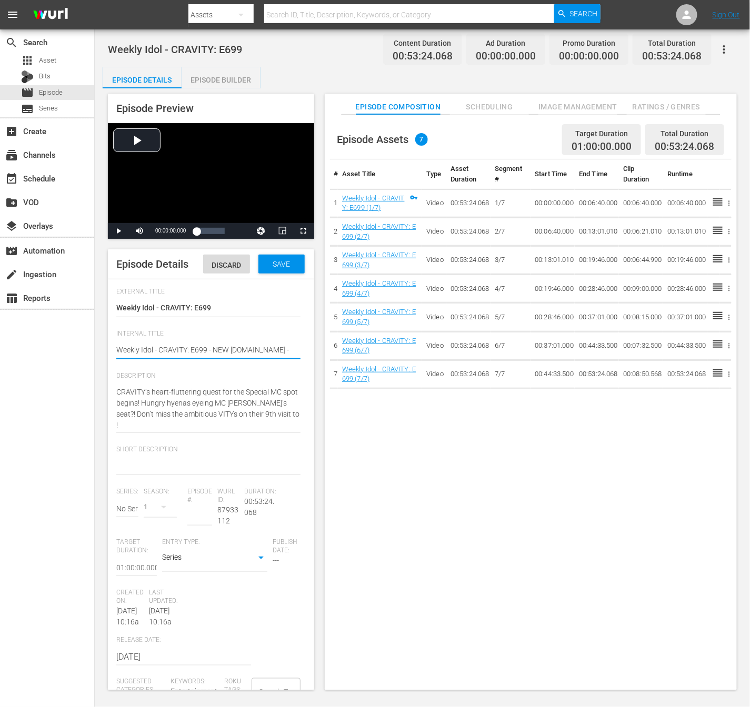
type textarea "Weekly Idol - CRAVITY: E699 - NEW K.ID - S"
type textarea "Weekly Idol - CRAVITY: E699 - NEW K.ID - SS"
type textarea "Weekly Idol - CRAVITY: E699 - NEW K.ID - SST"
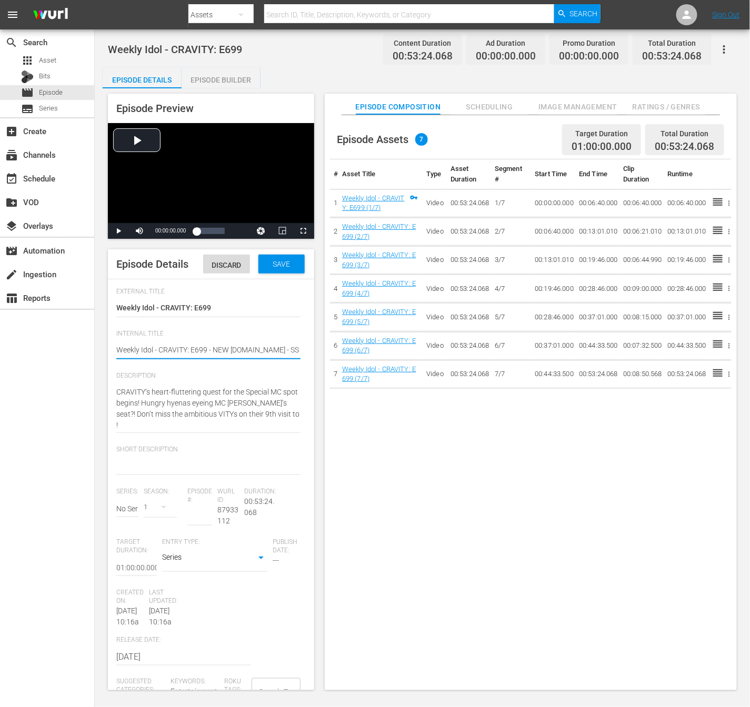
type textarea "Weekly Idol - CRAVITY: E699 - NEW K.ID - SST"
type textarea "Weekly Idol - CRAVITY: E699 - NEW K.ID - SSTV"
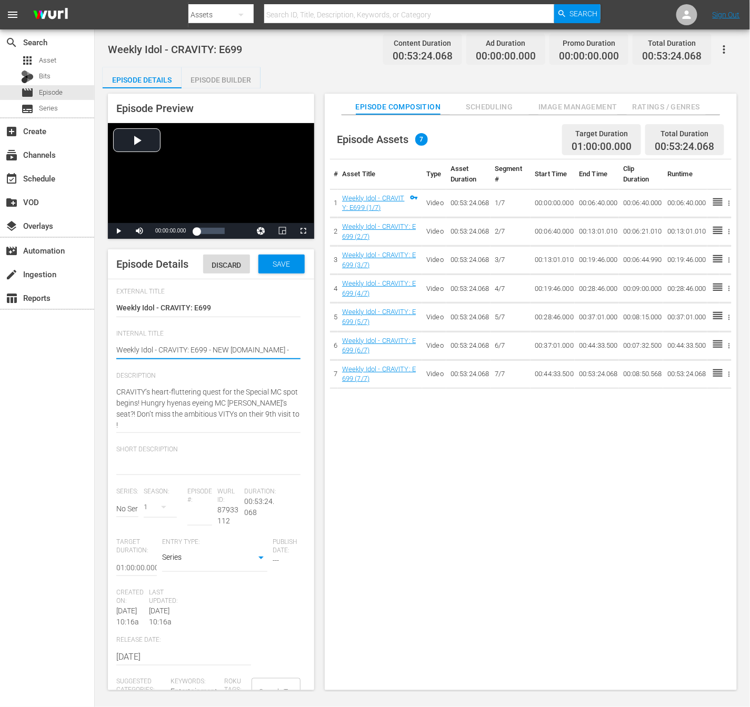
type textarea "Weekly Idol - CRAVITY: E699 - NEW K.ID - SSTV -"
type textarea "Weekly Idol - CRAVITY: E699 - NEW K.ID - SSTV - 2"
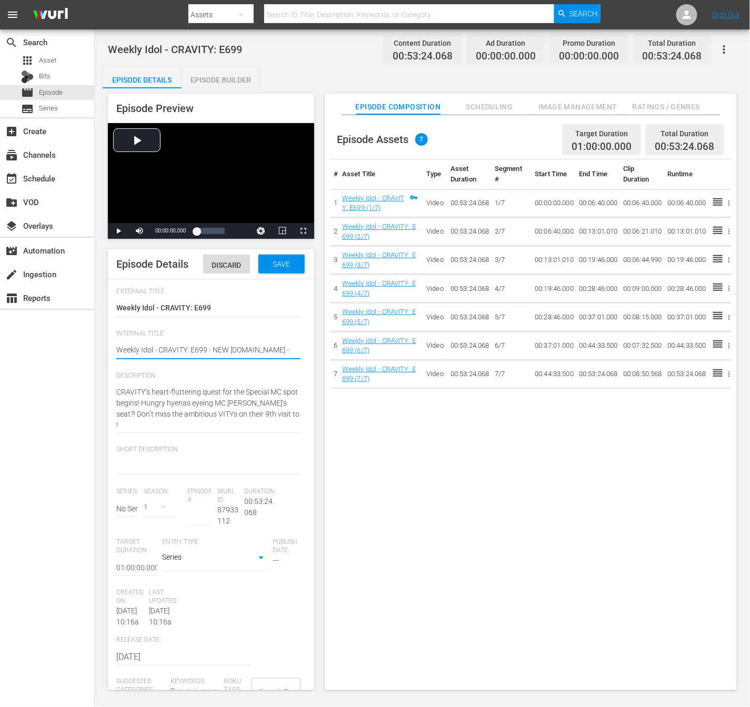
type textarea "Weekly Idol - CRAVITY: E699 - NEW K.ID - SSTV - 2"
type textarea "Weekly Idol - CRAVITY: E699 - NEW K.ID - SSTV - 20"
type textarea "Weekly Idol - CRAVITY: E699 - NEW K.ID - SSTV - 202"
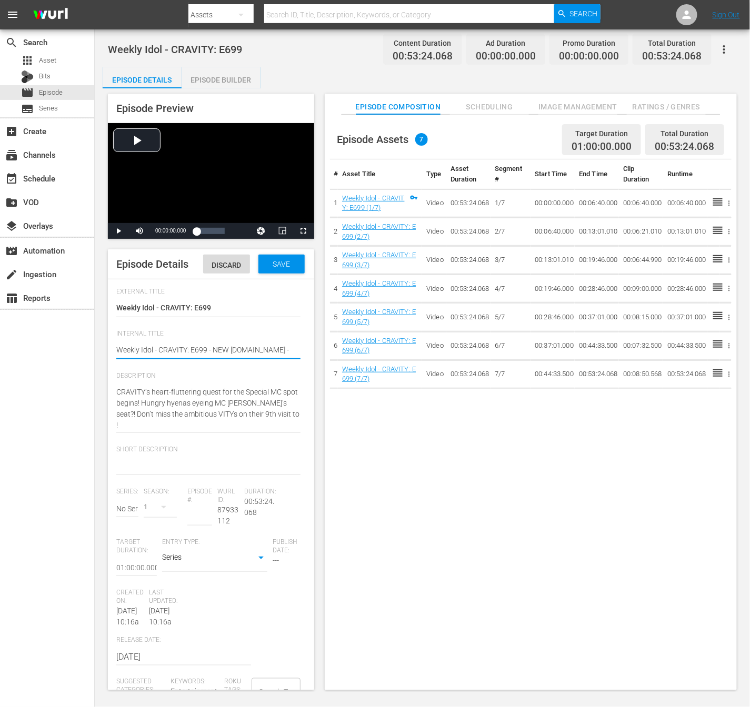
type textarea "Weekly Idol - CRAVITY: E699 - NEW K.ID - SSTV - 2025"
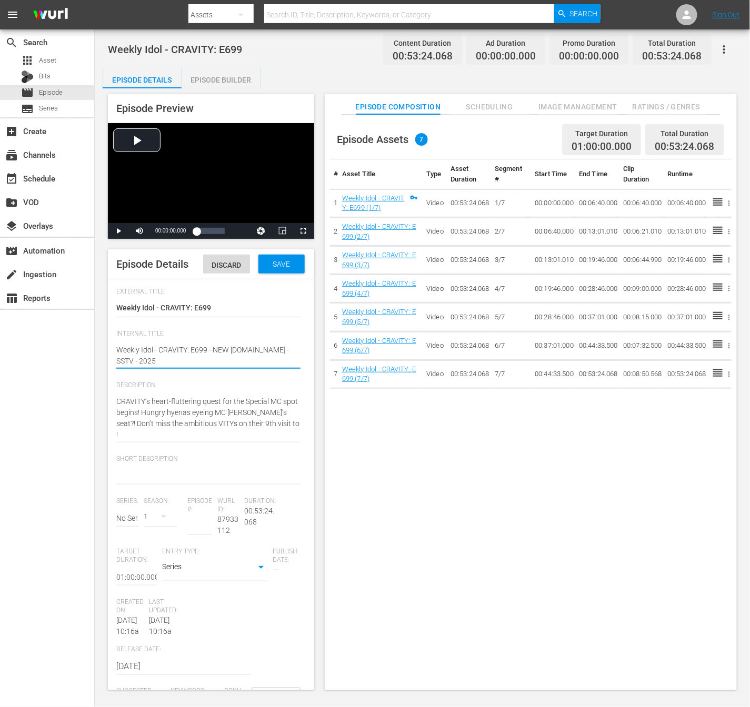
type textarea "Weekly Idol - CRAVITY: E699 - NEW K.ID - SSTV - 20250"
type textarea "Weekly Idol - CRAVITY: E699 - NEW K.ID - SSTV - 202507"
type textarea "Weekly Idol - CRAVITY: E699 - NEW K.ID - SSTV - 20250"
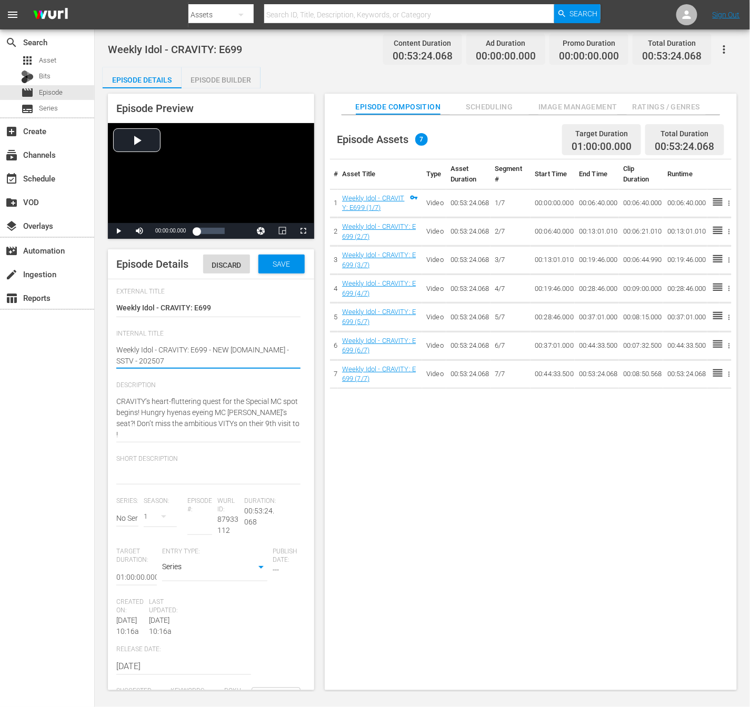
type textarea "Weekly Idol - CRAVITY: E699 - NEW K.ID - SSTV - 20250"
type textarea "Weekly Idol - CRAVITY: E699 - NEW K.ID - SSTV - 202508"
click at [199, 367] on textarea "Weekly Idol - CRAVITY: E699" at bounding box center [208, 356] width 184 height 22
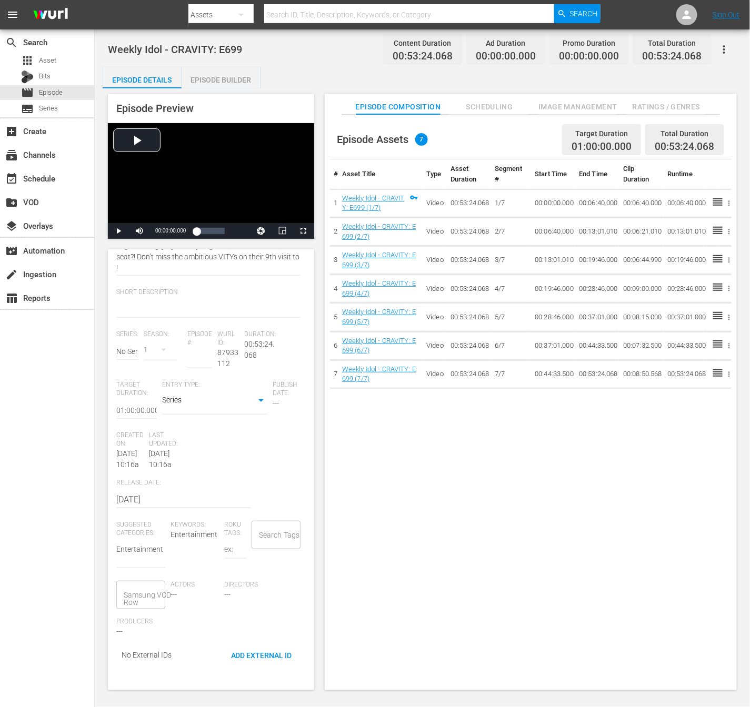
type textarea "Weekly Idol - CRAVITY: E699 - NEW K.ID - SSTV - 202508"
click at [157, 316] on textarea at bounding box center [208, 309] width 184 height 13
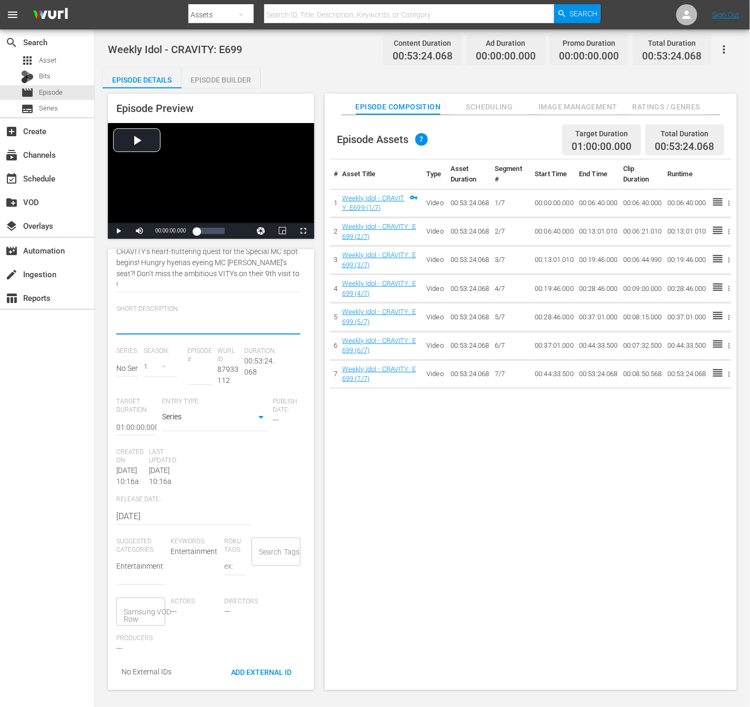
scroll to position [135, 0]
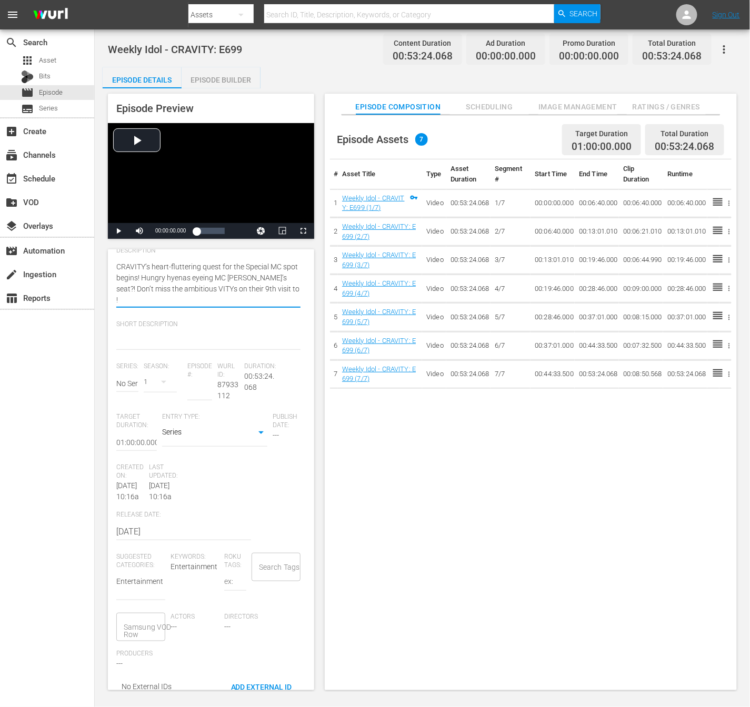
click at [176, 306] on textarea "CRAVITY’s heart-fluttering quest for the Special MC spot begins! Hungry hyenas …" at bounding box center [208, 284] width 184 height 44
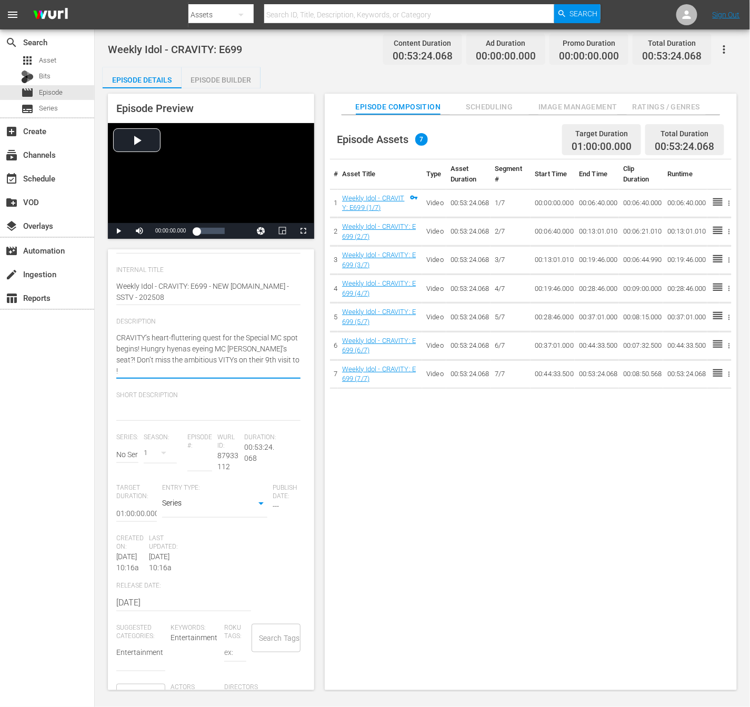
click at [384, 526] on div "Episode Assets 7 Target Duration 01:00:00.000 Total Duration 00:53:24.068 # Ass…" at bounding box center [531, 408] width 412 height 586
click at [594, 461] on div "Episode Assets 7 Target Duration 01:00:00.000 Total Duration 00:53:24.068 # Ass…" at bounding box center [531, 408] width 412 height 586
click at [203, 309] on div "Weekly Idol - CRAVITY: E699 Weekly Idol - CRAVITY: E699" at bounding box center [208, 292] width 184 height 35
drag, startPoint x: 179, startPoint y: 408, endPoint x: 171, endPoint y: 401, distance: 11.6
click at [179, 392] on div "Description CRAVITY’s heart-fluttering quest for the Special MC spot begins! Hu…" at bounding box center [210, 355] width 189 height 74
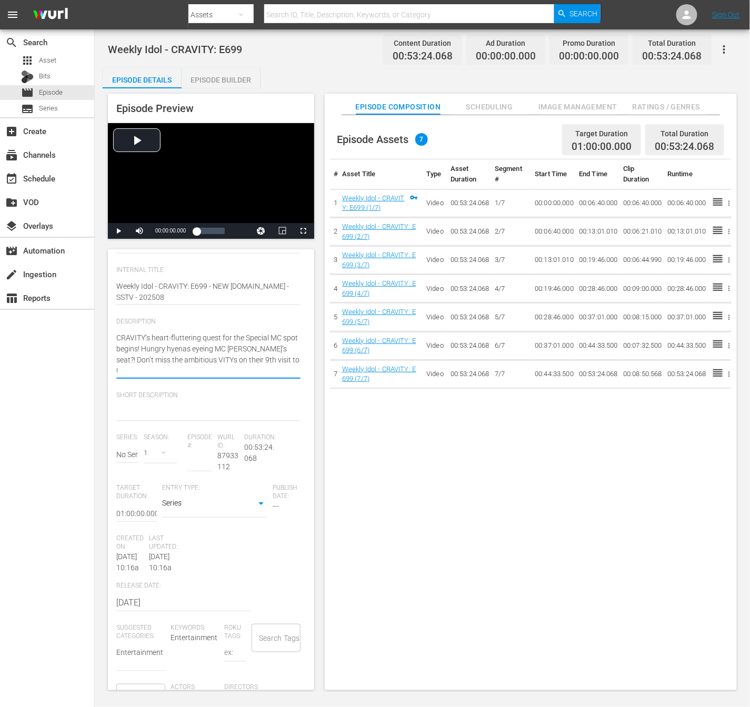
click at [143, 377] on textarea "CRAVITY’s heart-fluttering quest for the Special MC spot begins! Hungry hyenas …" at bounding box center [208, 355] width 184 height 44
type textarea "CRAVITY’s heart-fluttering quest for the Special MC spot begins! Hungry hyenas …"
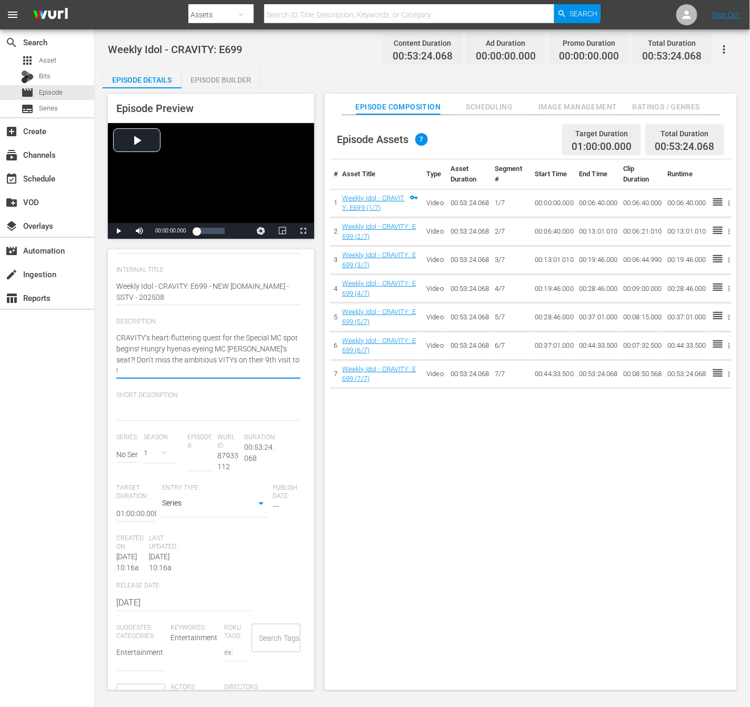
type textarea "CRAVITY’s heart-fluttering quest for the Special MC spot begins! Hungry hyenas …"
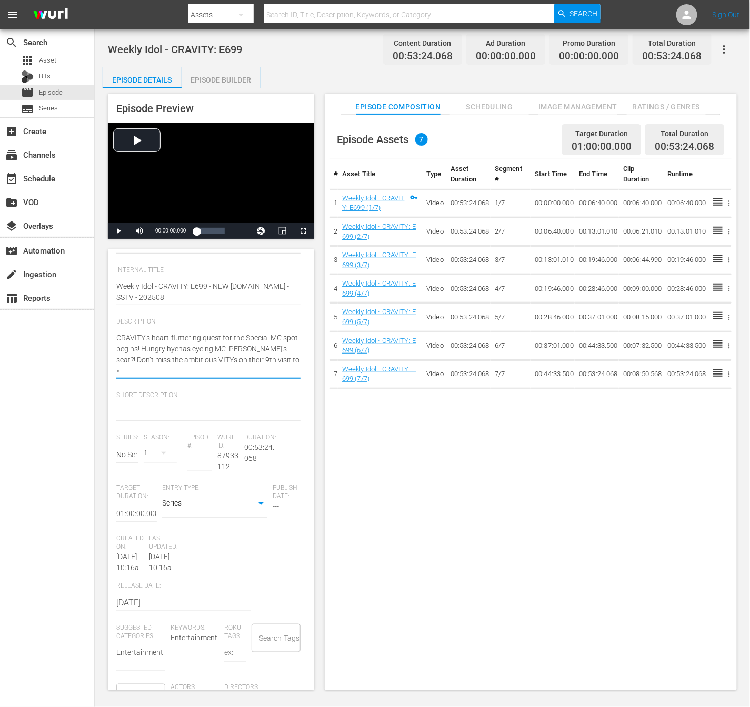
type textarea "CRAVITY’s heart-fluttering quest for the Special MC spot begins! Hungry hyenas …"
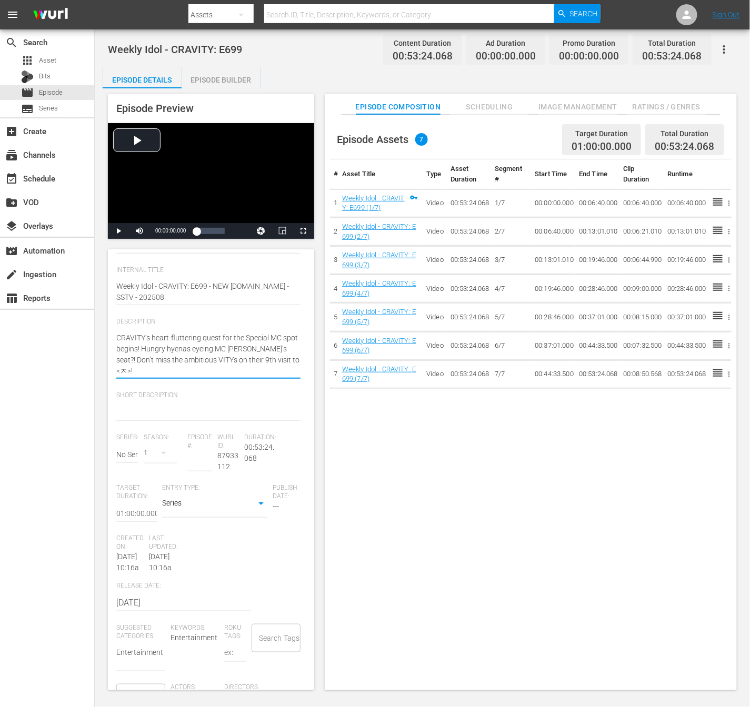
type textarea "CRAVITY’s heart-fluttering quest for the Special MC spot begins! Hungry hyenas …"
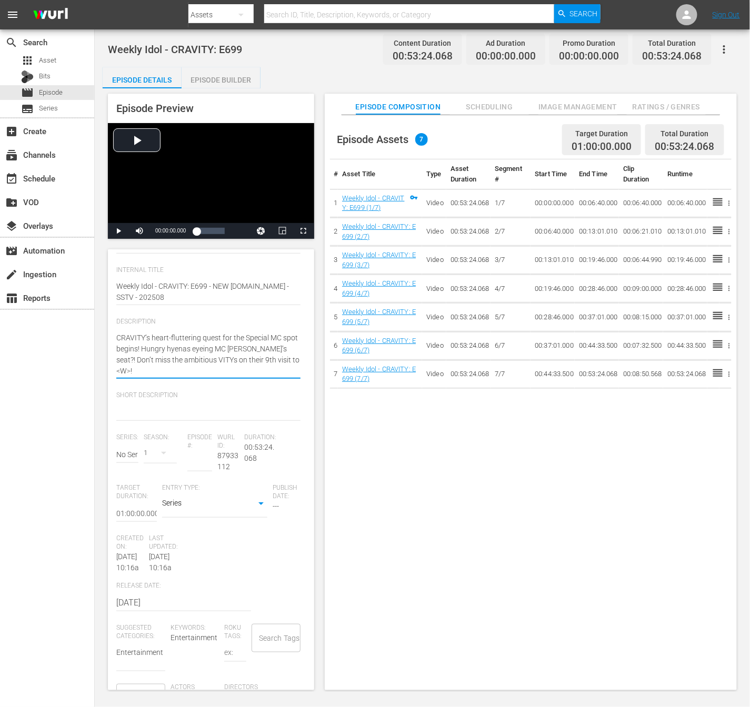
type textarea "CRAVITY’s heart-fluttering quest for the Special MC spot begins! Hungry hyenas …"
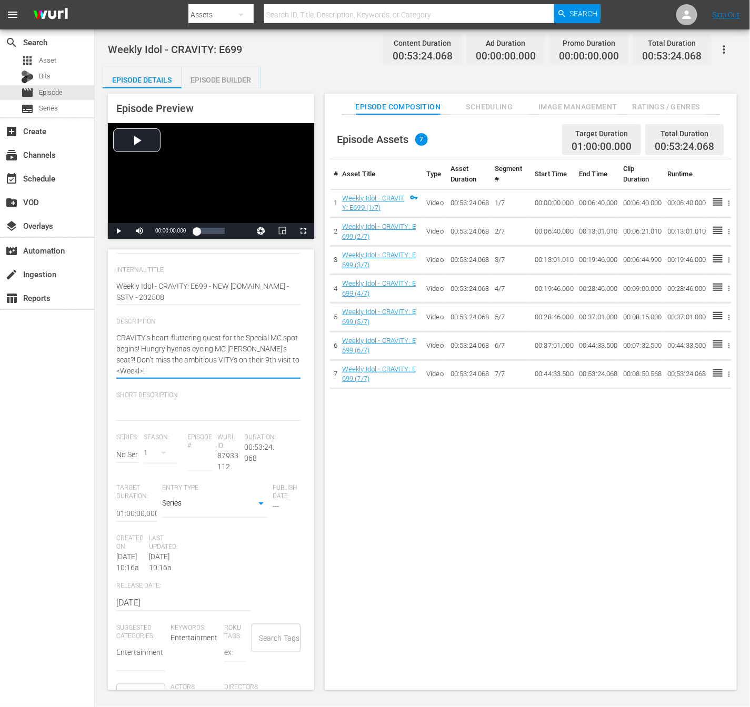
type textarea "CRAVITY’s heart-fluttering quest for the Special MC spot begins! Hungry hyenas …"
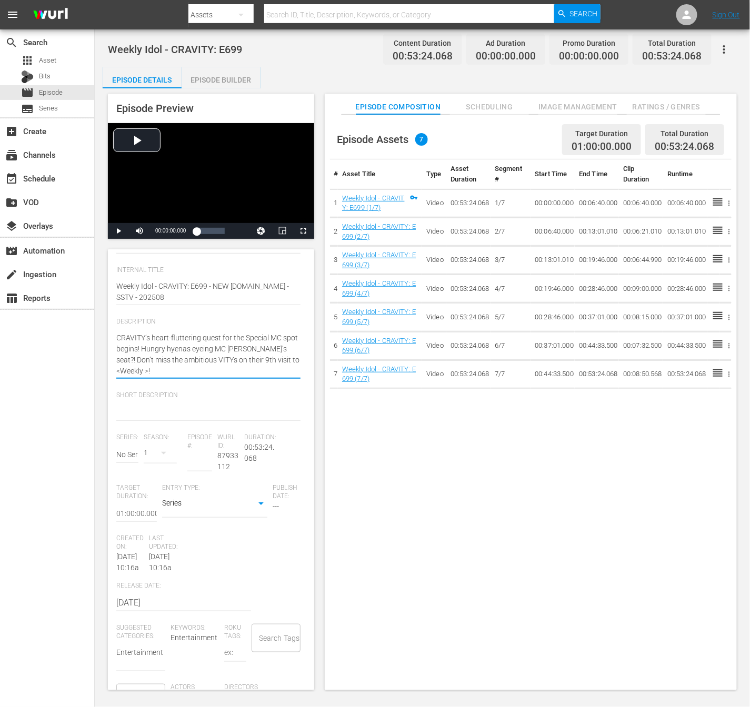
type textarea "CRAVITY’s heart-fluttering quest for the Special MC spot begins! Hungry hyenas …"
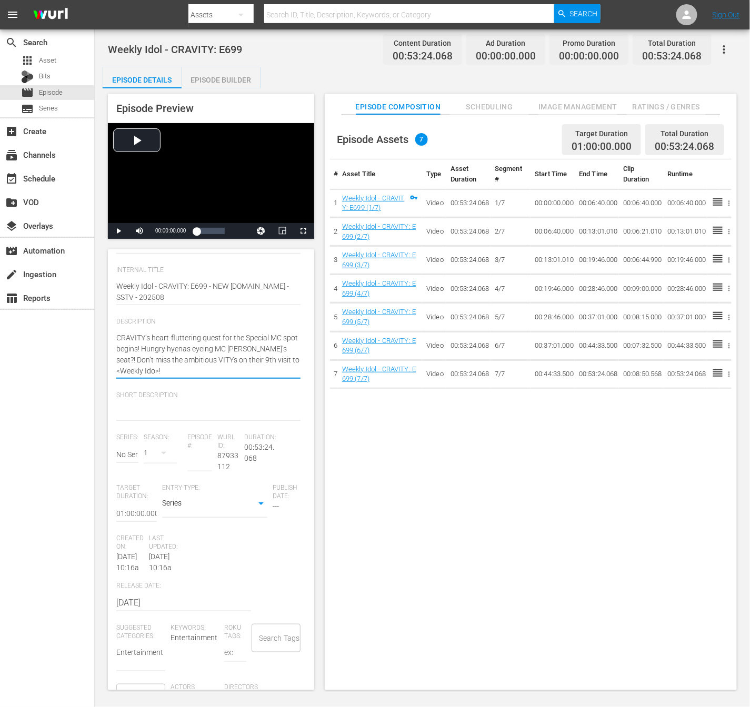
type textarea "CRAVITY’s heart-fluttering quest for the Special MC spot begins! Hungry hyenas …"
click at [239, 377] on textarea "CRAVITY’s heart-fluttering quest for the Special MC spot begins! Hungry hyenas …" at bounding box center [208, 355] width 184 height 44
type textarea "CRAVITY’s heart-fluttering quest for the Special MC spot begins! Hungry hyenas …"
click at [189, 383] on div "CRAVITY’s heart-fluttering quest for the Special MC spot begins! Hungry hyenas …" at bounding box center [208, 354] width 184 height 57
click at [192, 377] on textarea "CRAVITY’s heart-fluttering quest for the Special MC spot begins! Hungry hyenas …" at bounding box center [208, 355] width 184 height 44
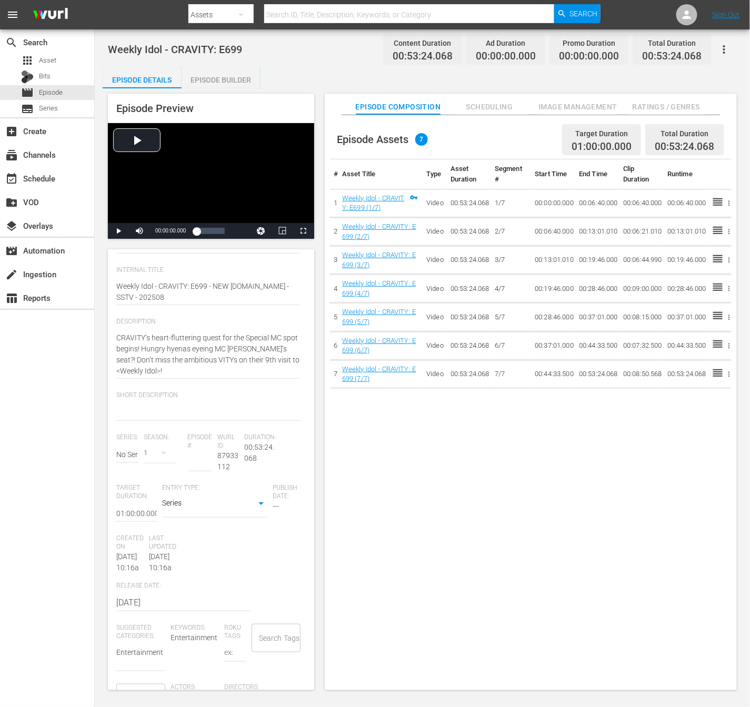
drag, startPoint x: 115, startPoint y: 362, endPoint x: 250, endPoint y: 360, distance: 135.3
click at [250, 360] on div "Episode Details Discard Save External Title Weekly Idol - CRAVITY: E699 Weekly …" at bounding box center [211, 481] width 206 height 590
click at [272, 266] on div "External Title Weekly Idol - CRAVITY: E699 Weekly Idol - CRAVITY: E699" at bounding box center [210, 245] width 189 height 42
drag, startPoint x: 116, startPoint y: 365, endPoint x: 168, endPoint y: 366, distance: 51.6
click at [168, 366] on textarea "CRAVITY’s heart-fluttering quest for the Special MC spot begins! Hungry hyenas …" at bounding box center [208, 355] width 184 height 44
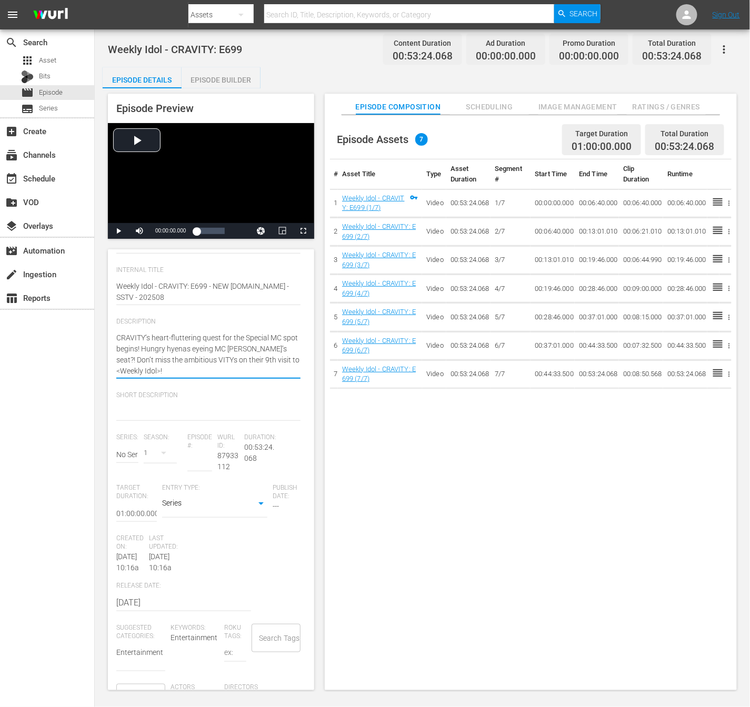
click at [167, 367] on textarea "CRAVITY’s heart-fluttering quest for the Special MC spot begins! Hungry hyenas …" at bounding box center [208, 355] width 184 height 44
click at [200, 377] on textarea "CRAVITY’s heart-fluttering quest for the Special MC spot begins! Hungry hyenas …" at bounding box center [208, 355] width 184 height 44
click at [218, 377] on textarea "CRAVITY’s heart-fluttering quest for the Special MC spot begins! Hungry hyenas …" at bounding box center [208, 355] width 184 height 44
click at [263, 377] on textarea "CRAVITY’s heart-fluttering quest for the Special MC spot begins! Hungry hyenas …" at bounding box center [208, 355] width 184 height 44
drag, startPoint x: 191, startPoint y: 392, endPoint x: 145, endPoint y: 390, distance: 45.8
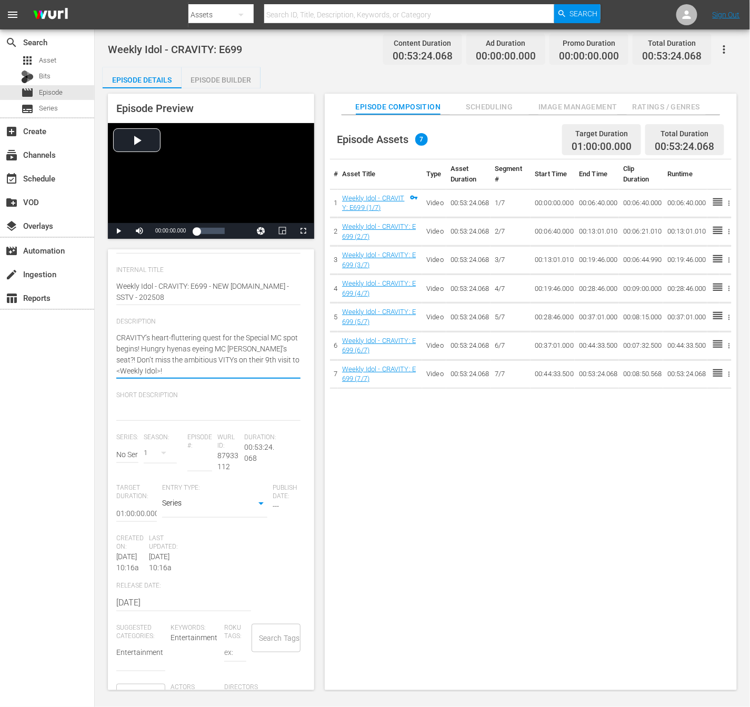
click at [145, 377] on textarea "CRAVITY’s heart-fluttering quest for the Special MC spot begins! Hungry hyenas …" at bounding box center [208, 355] width 184 height 44
drag, startPoint x: 144, startPoint y: 389, endPoint x: 136, endPoint y: 386, distance: 9.0
click at [136, 377] on textarea "CRAVITY’s heart-fluttering quest for the Special MC spot begins! Hungry hyenas …" at bounding box center [208, 355] width 184 height 44
click at [182, 377] on textarea "CRAVITY’s heart-fluttering quest for the Special MC spot begins! Hungry hyenas …" at bounding box center [208, 355] width 184 height 44
drag, startPoint x: 194, startPoint y: 396, endPoint x: 137, endPoint y: 386, distance: 58.3
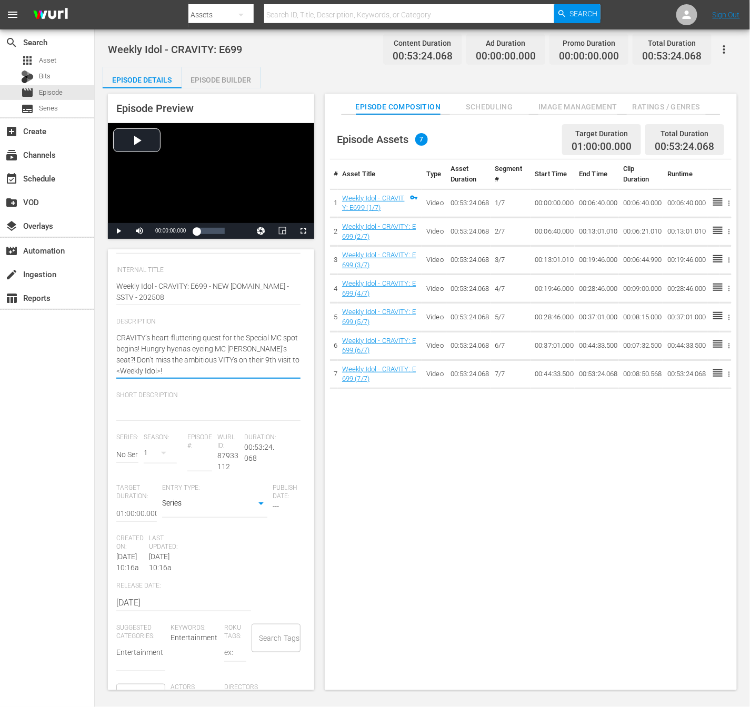
click at [137, 377] on textarea "CRAVITY’s heart-fluttering quest for the Special MC spot begins! Hungry hyenas …" at bounding box center [208, 355] width 184 height 44
click at [152, 419] on textarea at bounding box center [208, 412] width 184 height 13
paste textarea "Don’t miss the ambitious VITYs on their 9th visit to <Weekly Idol>!"
type textarea "Don’t miss the ambitious VITYs on their 9th visit to <Weekly Idol>!"
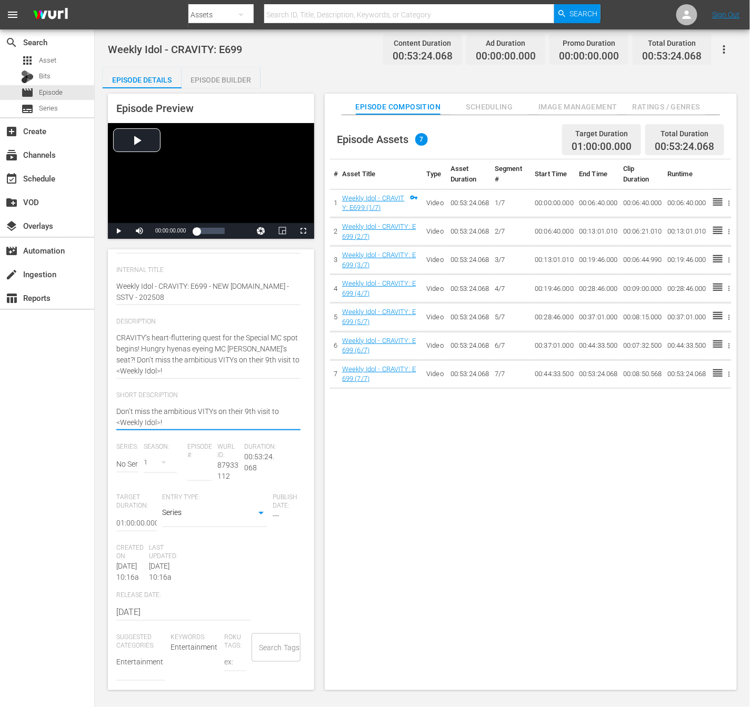
type textarea "Don’t miss the ambitious VITYs on their 9th visit to <Weekly Idol>!"
click at [198, 427] on div "Don’t miss the ambitious VITYs on their 9th visit to <Weekly Idol>! Don’t miss …" at bounding box center [208, 417] width 184 height 35
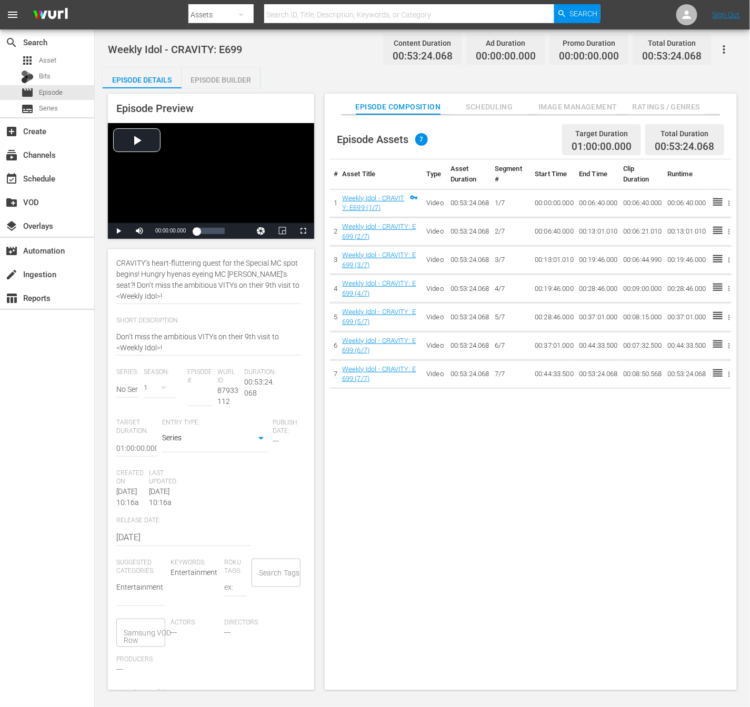
scroll to position [140, 0]
click at [127, 401] on input "text" at bounding box center [127, 387] width 22 height 25
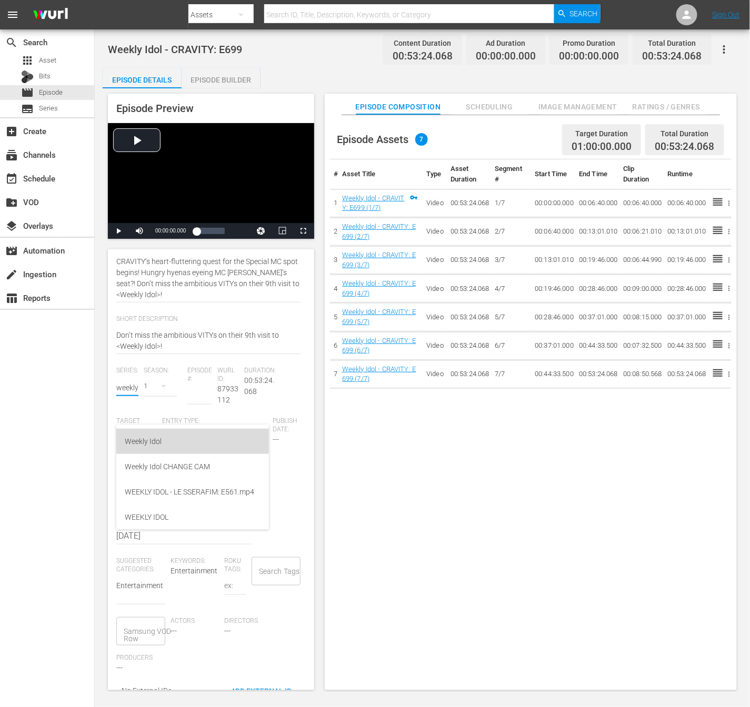
click at [145, 446] on div "Weekly Idol" at bounding box center [193, 441] width 136 height 25
type input "Weekly Idol"
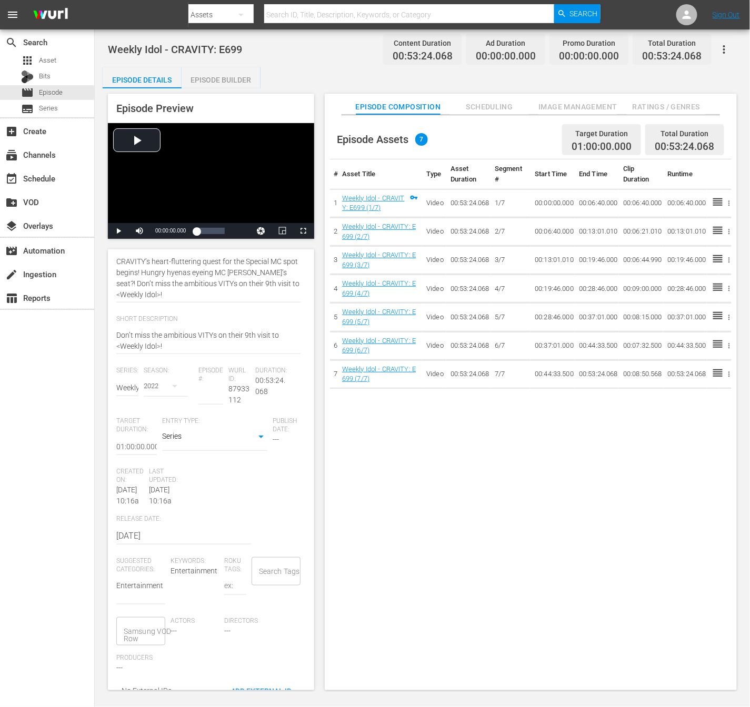
scroll to position [0, 0]
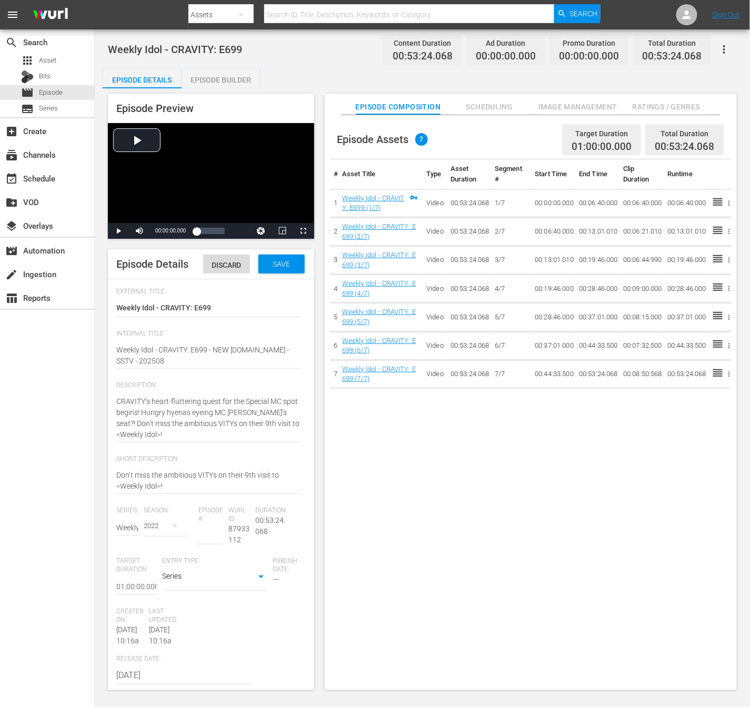
click at [153, 541] on div "2022" at bounding box center [166, 526] width 44 height 29
click at [165, 673] on span "1" at bounding box center [168, 679] width 51 height 17
click at [202, 549] on input "number" at bounding box center [199, 536] width 25 height 25
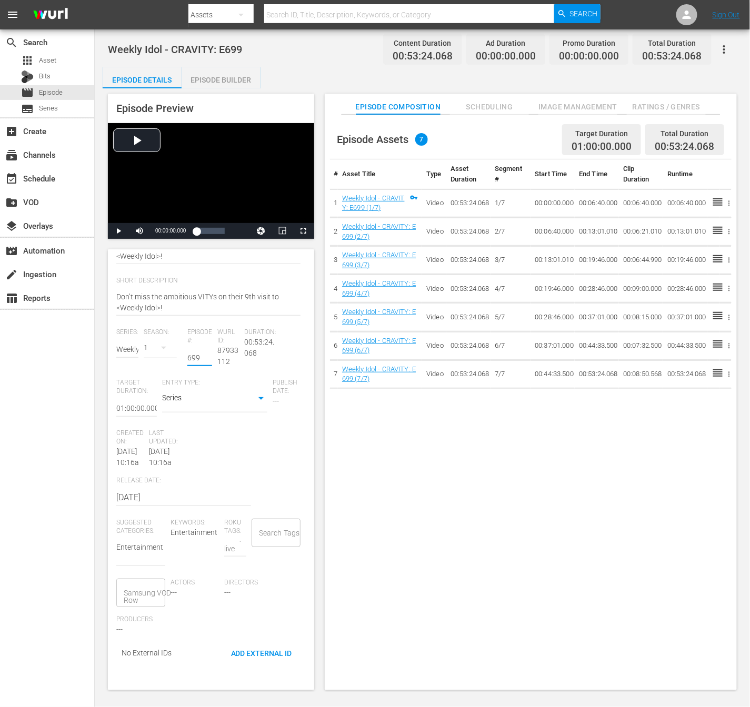
scroll to position [32, 0]
type input "699"
click at [171, 636] on div "Producers ---" at bounding box center [143, 630] width 54 height 28
click at [252, 547] on div "Search Tags" at bounding box center [276, 533] width 49 height 28
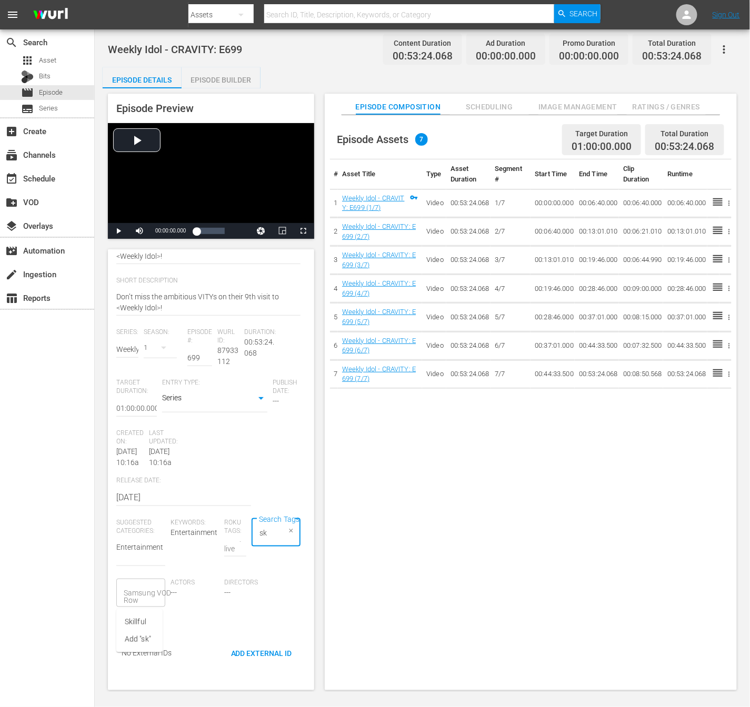
type input "s"
type input "slingTV_KPOP_WeeklyIdol"
click at [128, 619] on span "slingTV_KPOP_WeeklyIdol" at bounding box center [168, 622] width 86 height 11
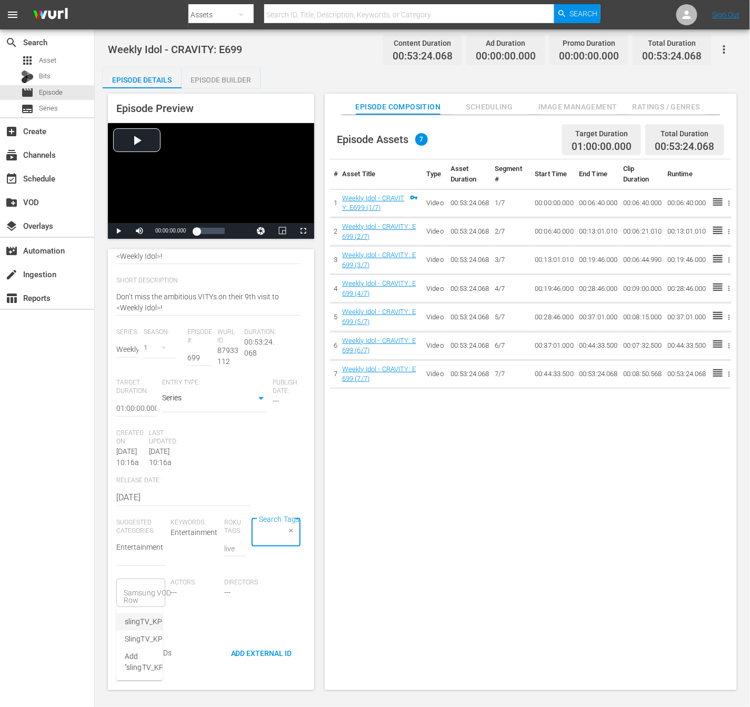
scroll to position [0, 0]
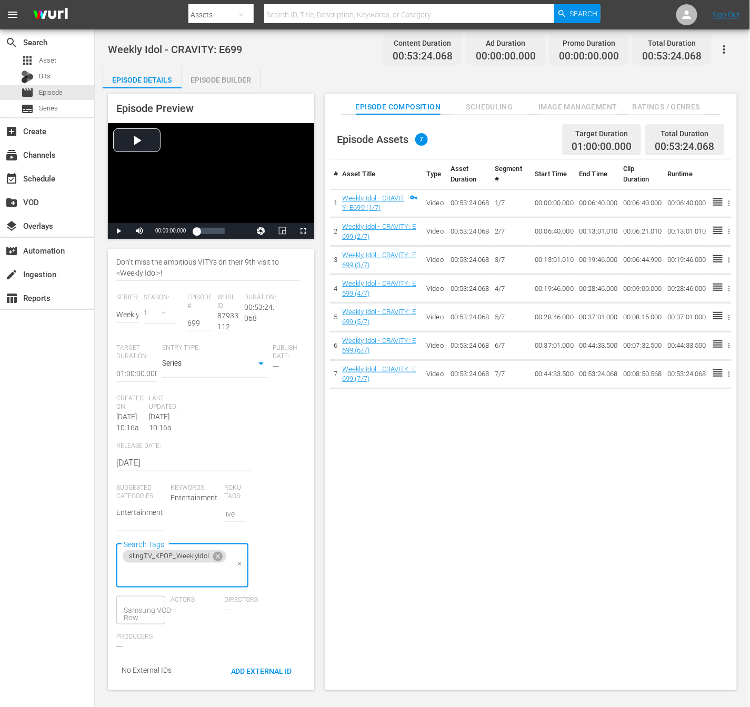
click at [160, 584] on input "Search Tags" at bounding box center [174, 574] width 107 height 19
type input "kpop_Weekly"
click at [183, 497] on li "kpop_WeeklyIdol" at bounding box center [182, 494] width 132 height 17
click at [665, 102] on span "Ratings / Genres" at bounding box center [666, 107] width 79 height 13
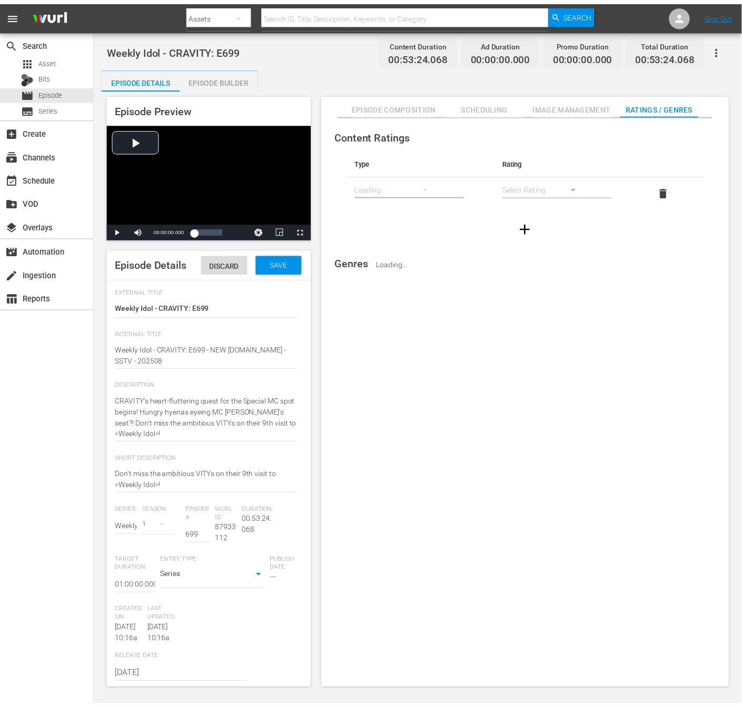
scroll to position [250, 0]
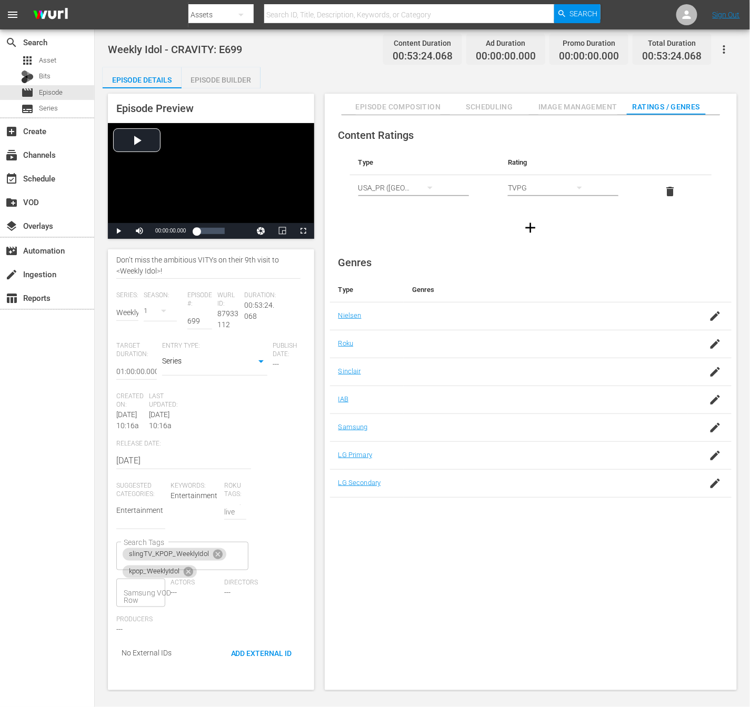
click at [489, 103] on span "Scheduling" at bounding box center [489, 107] width 79 height 13
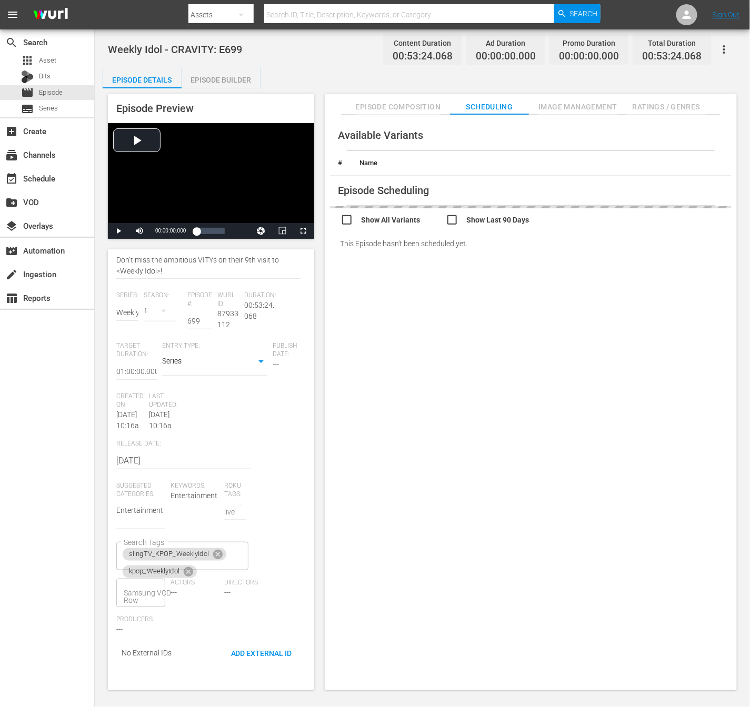
click at [192, 77] on div "Episode Builder" at bounding box center [221, 79] width 79 height 25
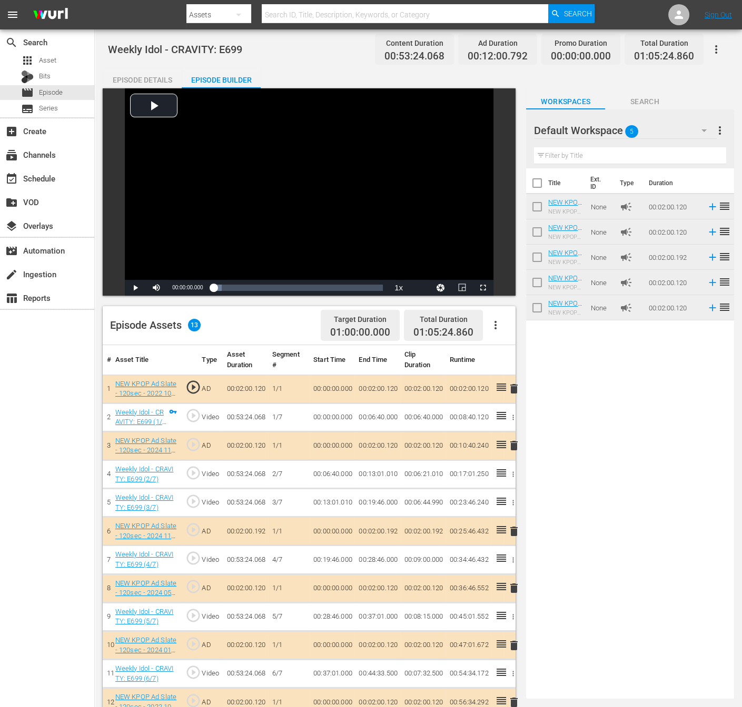
click at [145, 75] on div "Episode Details" at bounding box center [142, 79] width 79 height 25
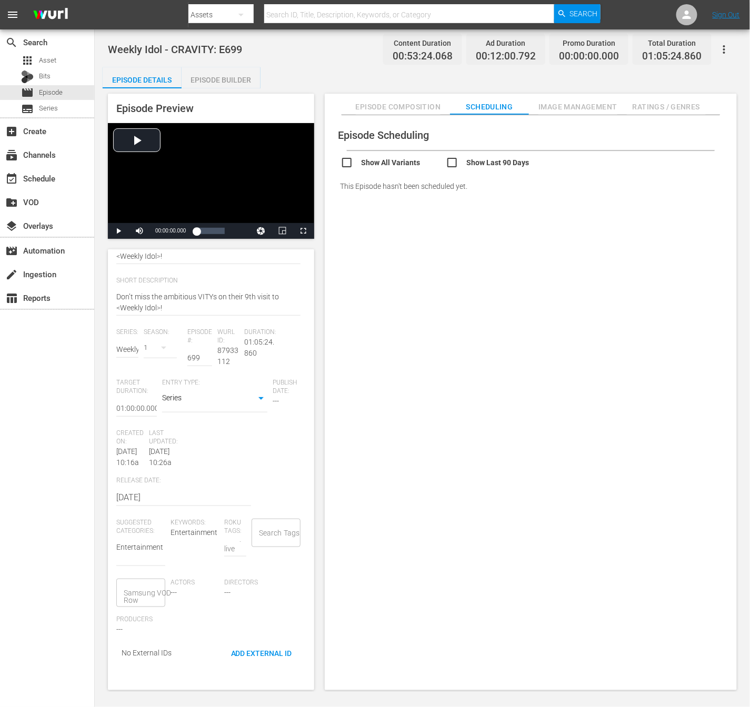
scroll to position [213, 0]
click at [252, 547] on div "Search Tags" at bounding box center [276, 533] width 49 height 28
type input "니"
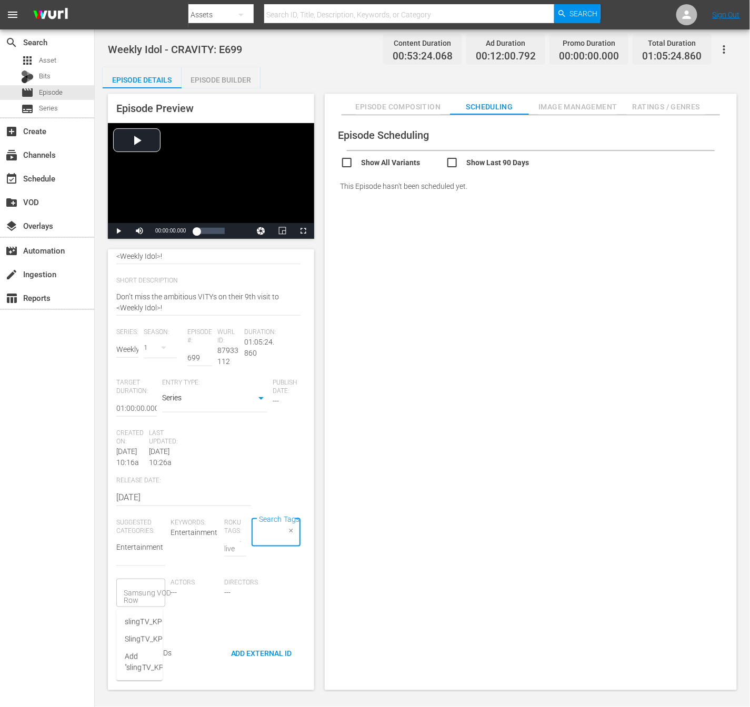
type input "slingTV_KPOP_Weekly"
click at [145, 627] on span "slingTV_KPOP_WeeklyIdol" at bounding box center [168, 622] width 86 height 11
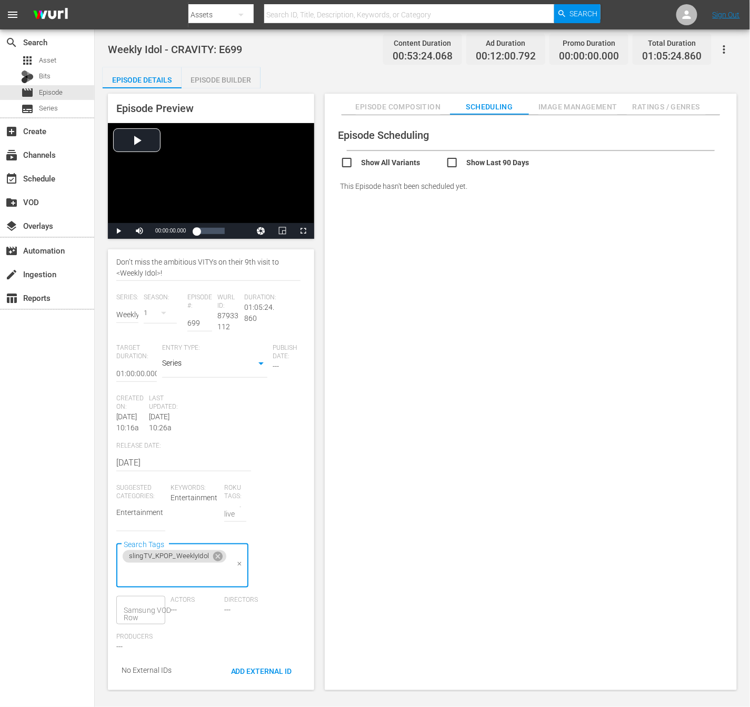
type input "K"
type input "kpop_Weekly"
click at [196, 500] on li "kpop_WeeklyIdol" at bounding box center [182, 494] width 132 height 17
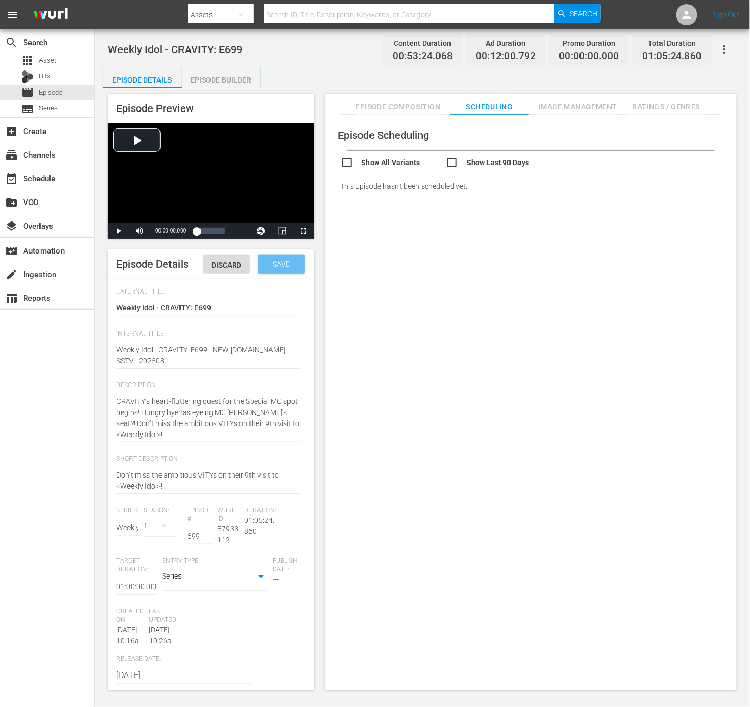
click at [268, 274] on div "Save" at bounding box center [281, 264] width 46 height 19
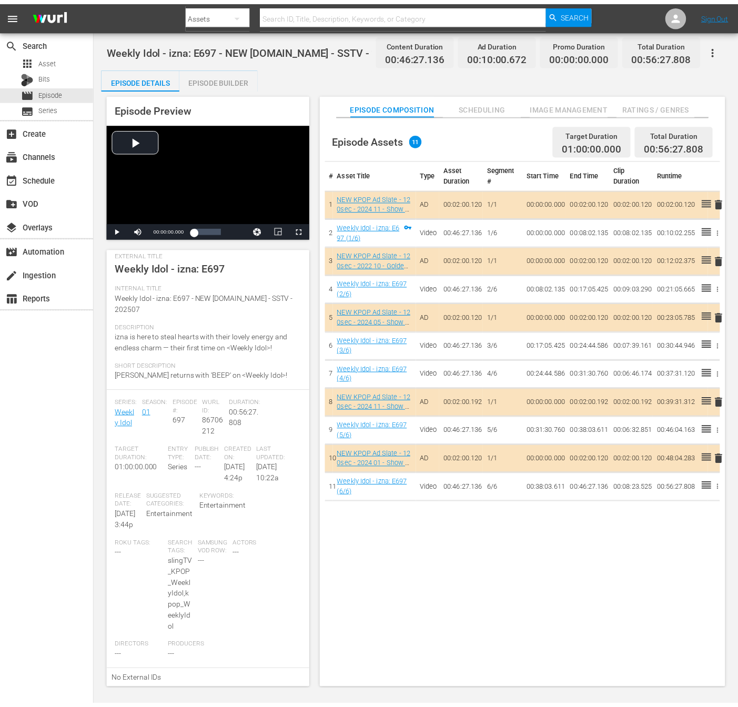
scroll to position [58, 0]
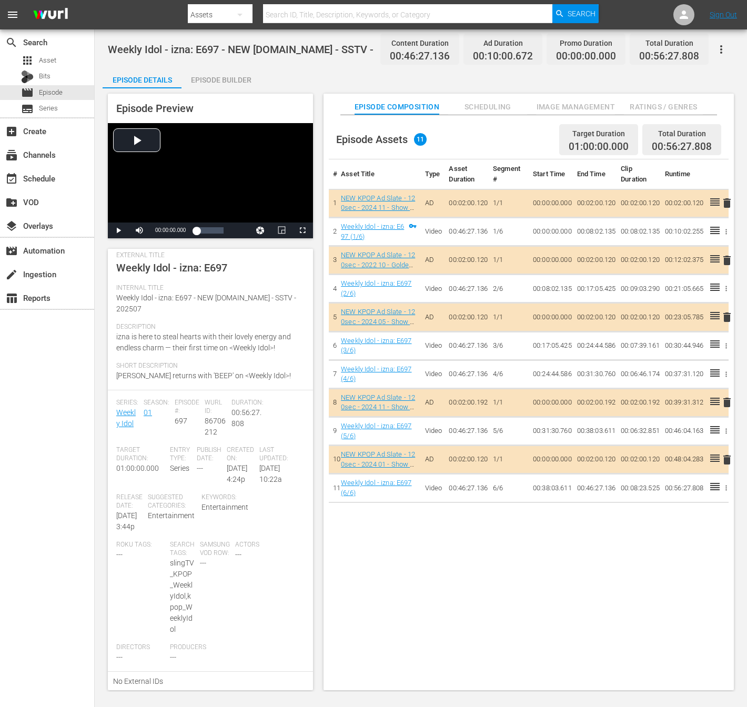
click at [651, 103] on span "Ratings / Genres" at bounding box center [663, 107] width 79 height 13
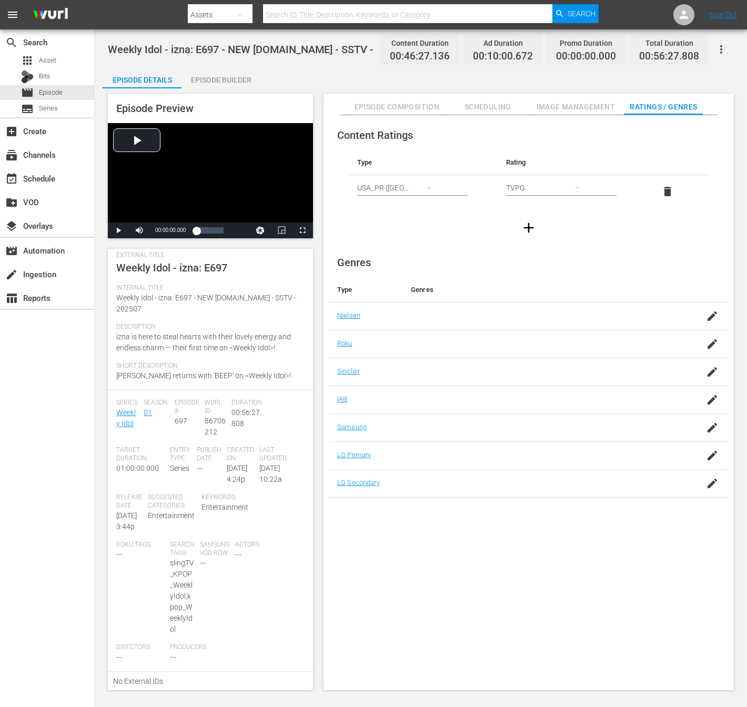
click at [200, 81] on div "Episode Builder" at bounding box center [221, 79] width 79 height 25
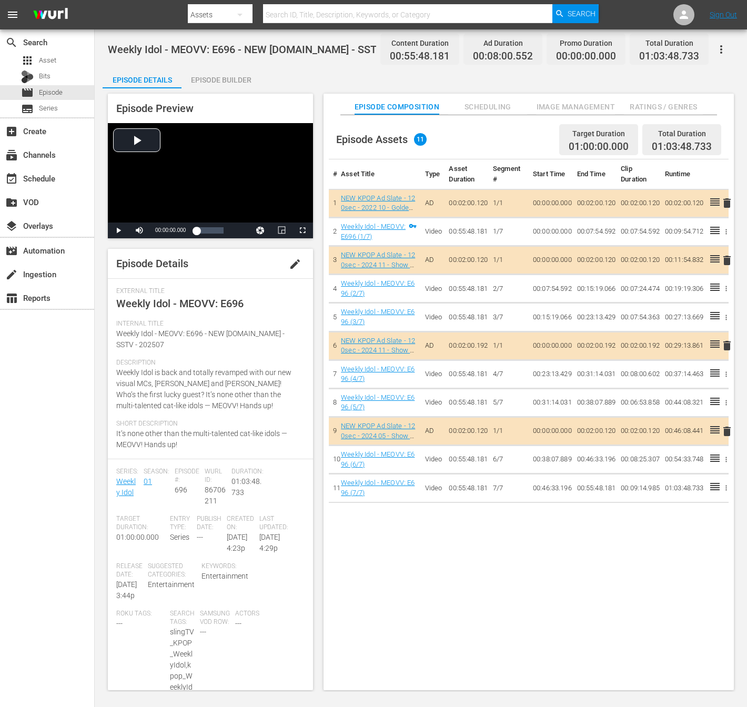
scroll to position [80, 0]
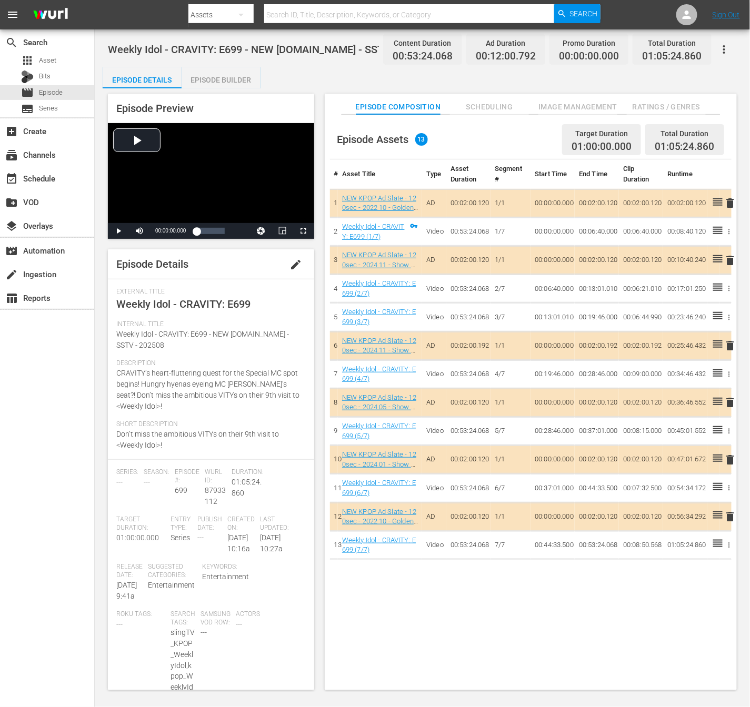
click at [206, 421] on span "Short Description" at bounding box center [208, 425] width 184 height 8
click at [293, 264] on button "edit" at bounding box center [296, 264] width 25 height 25
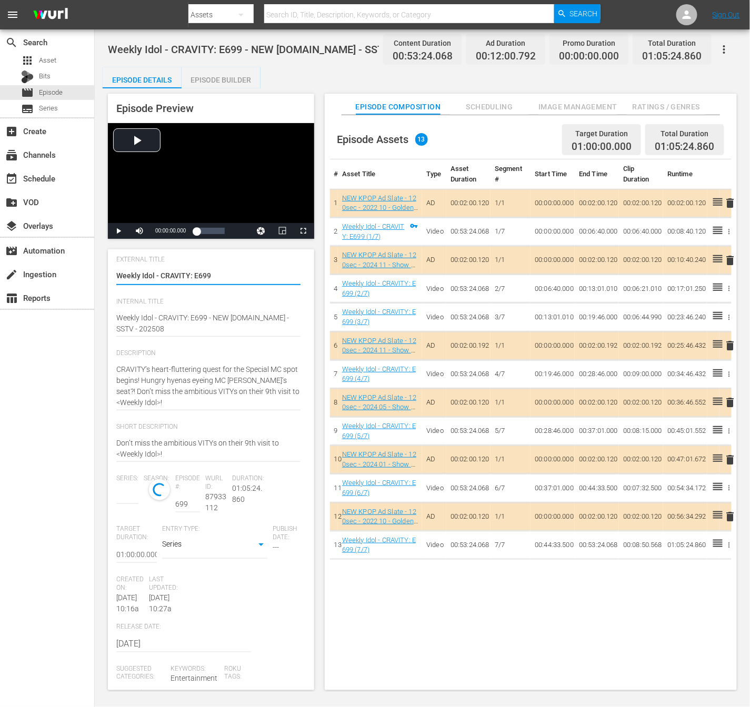
scroll to position [61, 0]
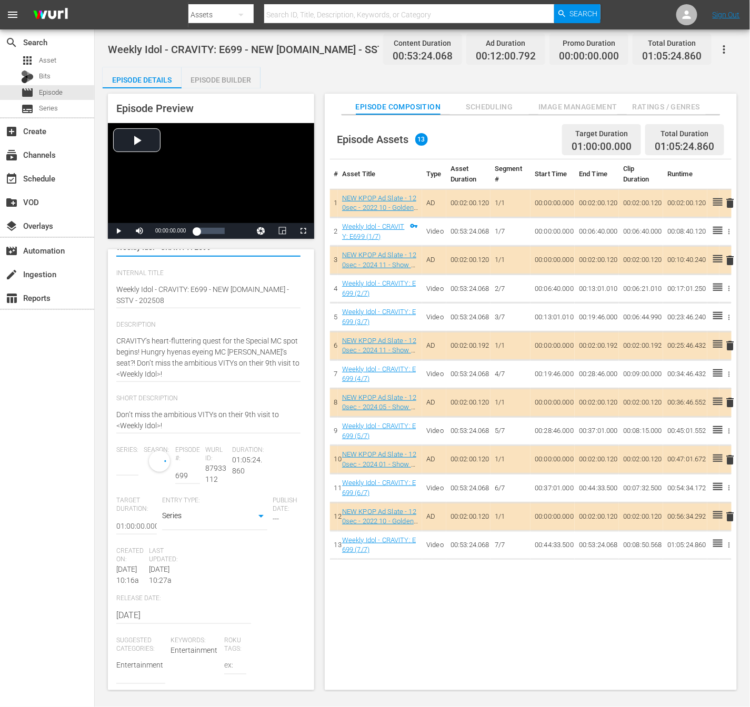
click at [130, 480] on input "text" at bounding box center [127, 467] width 22 height 25
type input "N"
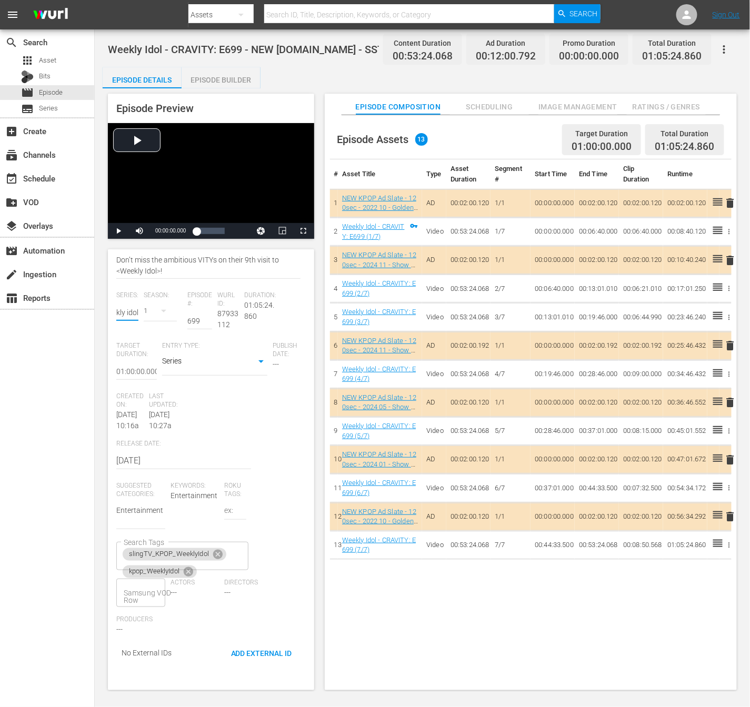
type input "weekly idol"
click at [68, 391] on div "search Search apps Asset Bits movie Episode subtitles Series add_box Create sub…" at bounding box center [47, 382] width 95 height 707
click at [114, 305] on div "Episode Details Discard Save External Title Weekly Idol - CRAVITY: E699 Weekly …" at bounding box center [211, 352] width 206 height 636
click at [130, 300] on input "text" at bounding box center [127, 312] width 22 height 25
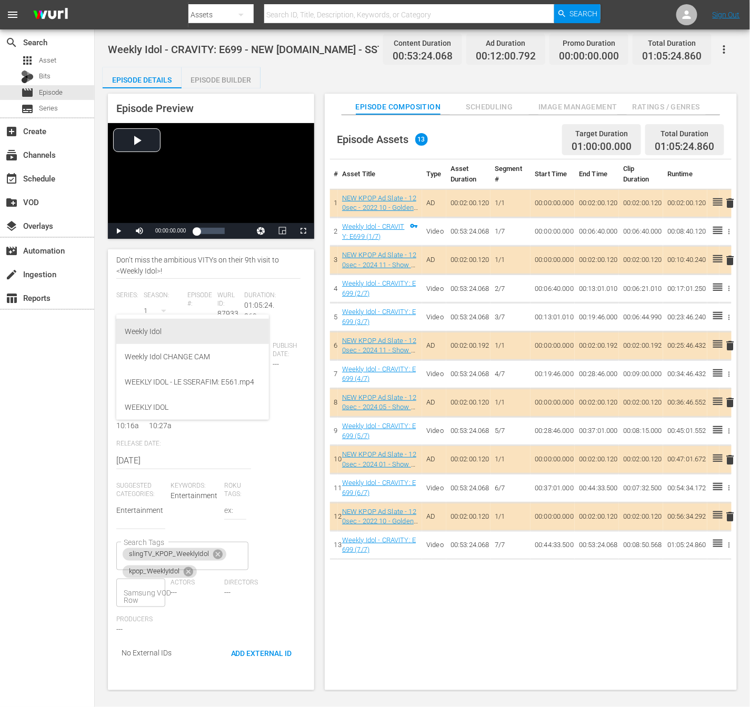
click at [134, 334] on div "Weekly Idol" at bounding box center [193, 331] width 136 height 25
type input "Weekly Idol"
click at [166, 306] on button "button" at bounding box center [174, 310] width 25 height 25
click at [158, 425] on div "1" at bounding box center [158, 429] width 4 height 11
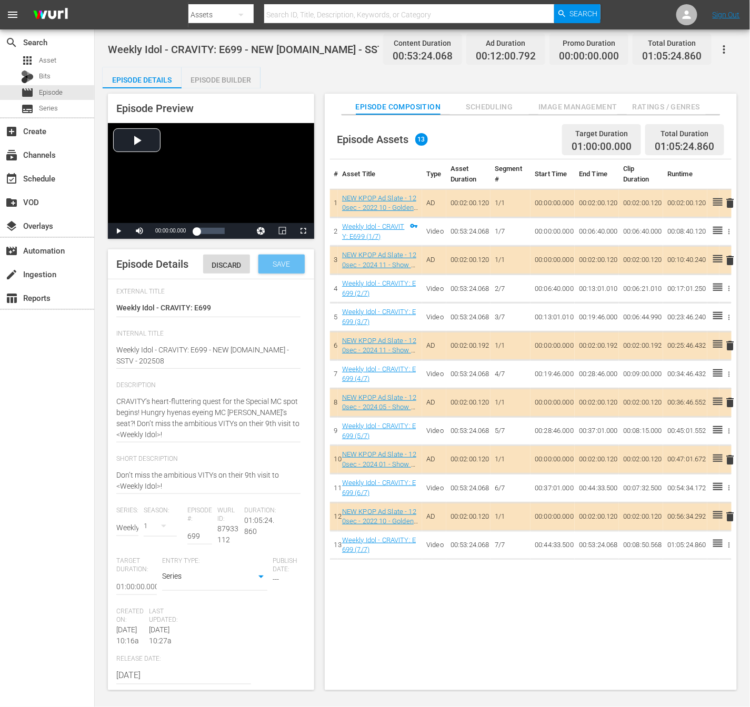
click at [274, 274] on div "Save" at bounding box center [281, 264] width 46 height 19
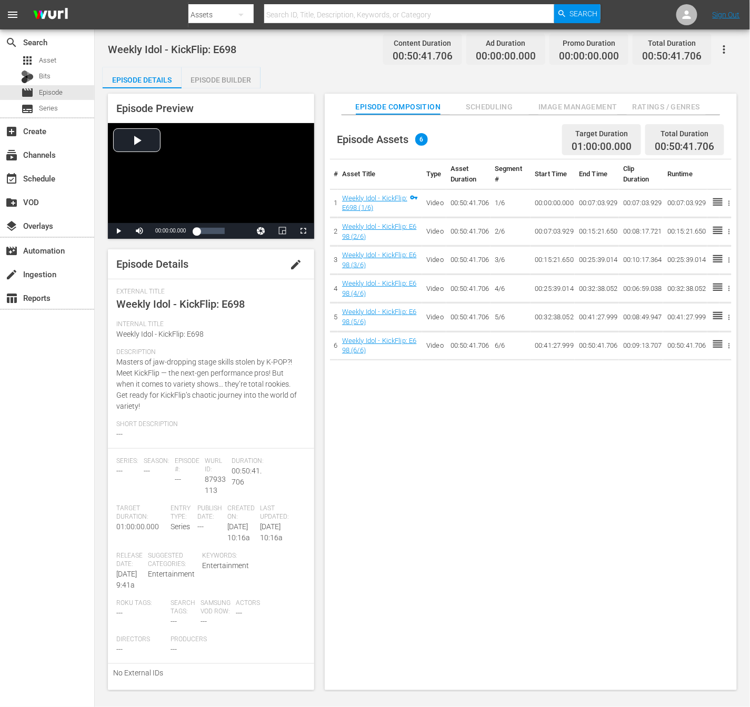
click at [290, 265] on span "edit" at bounding box center [296, 264] width 13 height 13
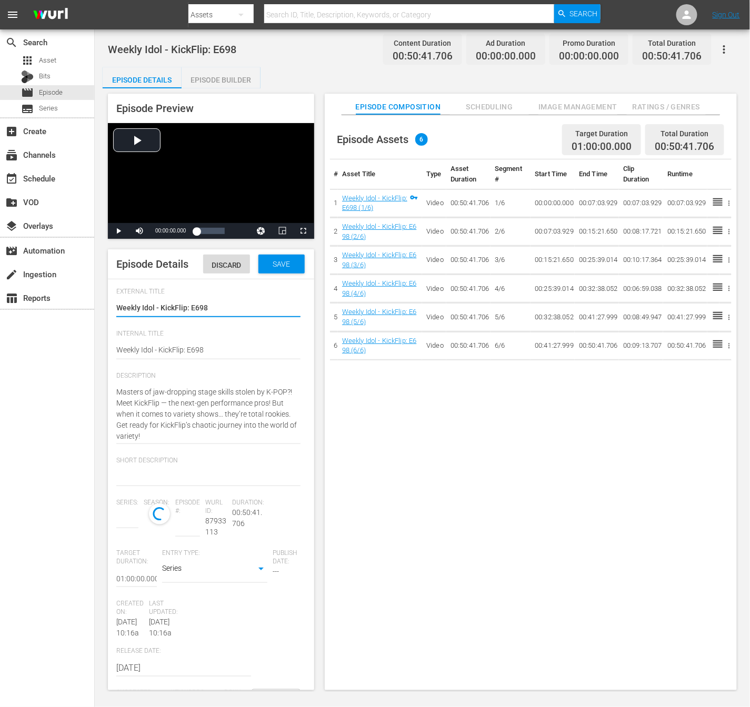
click at [225, 315] on textarea "Weekly Idol - KickFlip: E698" at bounding box center [208, 309] width 184 height 13
click at [223, 322] on div "Weekly Idol - KickFlip: E698 Weekly Idol - KickFlip: E698" at bounding box center [208, 308] width 184 height 25
click at [214, 357] on textarea "Weekly Idol - KickFlip: E698" at bounding box center [208, 351] width 184 height 13
type textarea "Weekly Idol - KickFlip: E698"
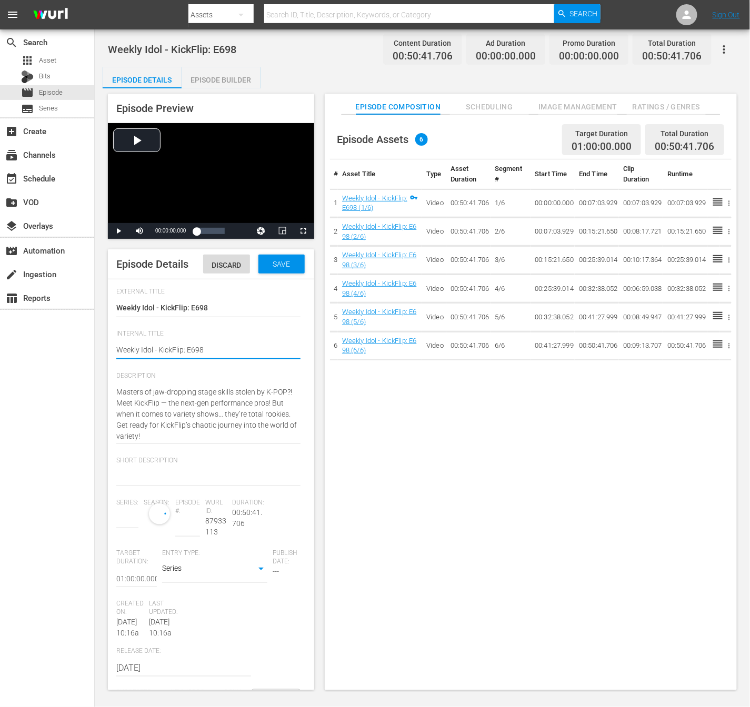
type input "No Series"
type textarea "Weekly Idol - KickFlip: E698 -"
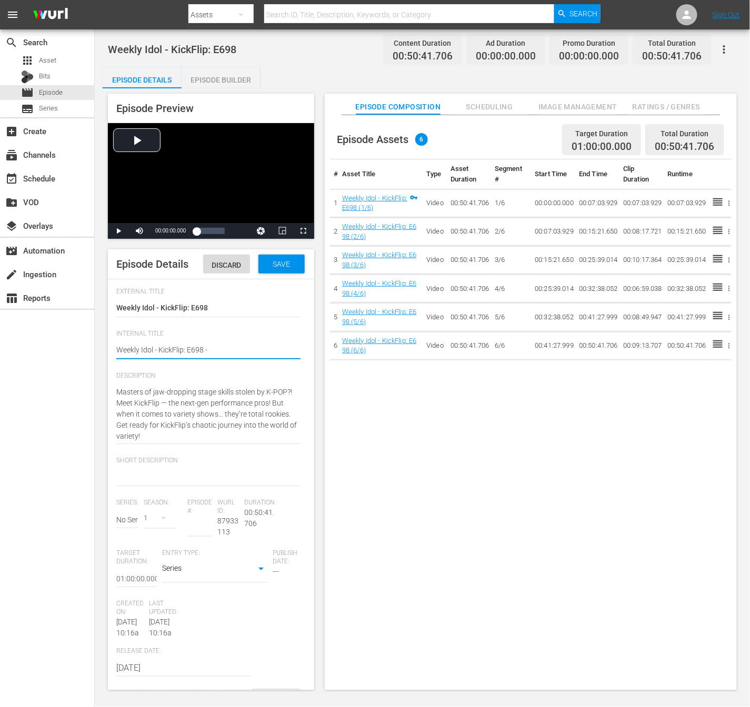
type textarea "Weekly Idol - KickFlip: E698 - N"
type textarea "Weekly Idol - KickFlip: E698 - NE"
type textarea "Weekly Idol - KickFlip: E698 - NEW"
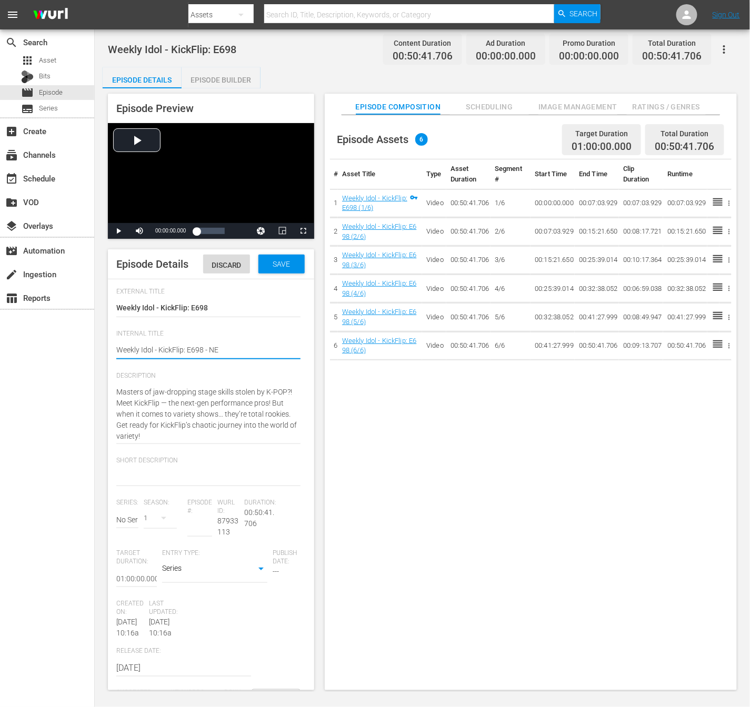
type textarea "Weekly Idol - KickFlip: E698 - NEW"
type textarea "Weekly Idol - KickFlip: E698 - NEW K"
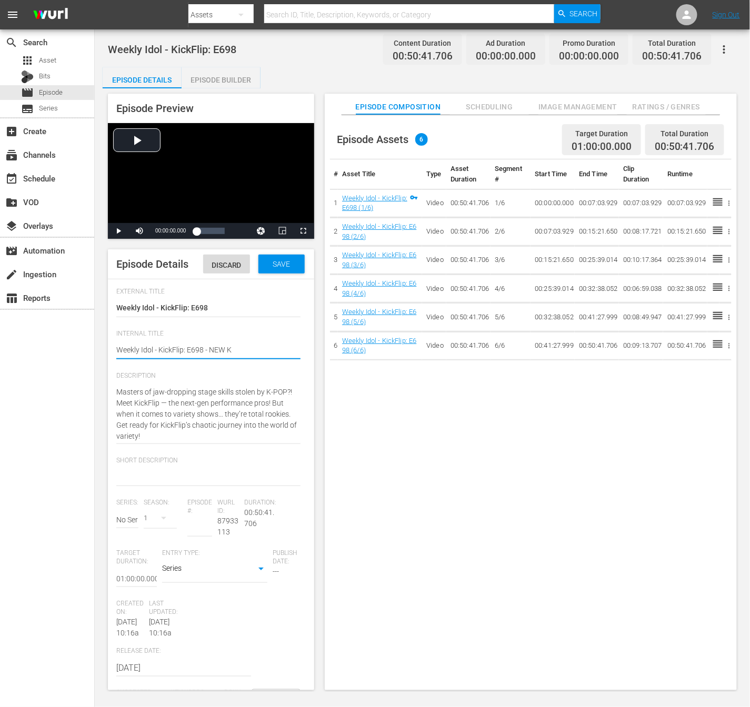
type textarea "Weekly Idol - KickFlip: E698 - NEW K."
type textarea "Weekly Idol - KickFlip: E698 - NEW K.I"
type textarea "Weekly Idol - KickFlip: E698 - NEW [DOMAIN_NAME]"
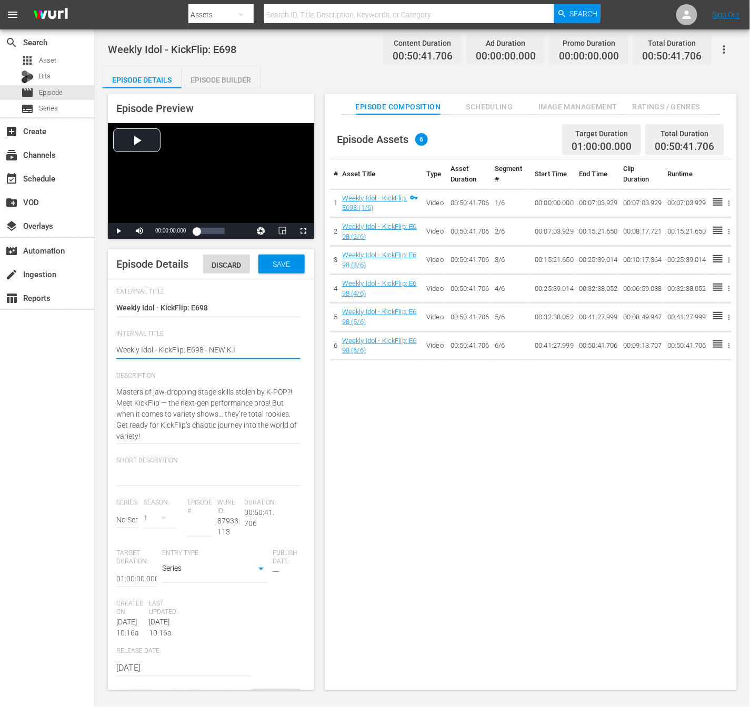
type textarea "Weekly Idol - KickFlip: E698 - NEW [DOMAIN_NAME]"
type textarea "Weekly Idol - KickFlip: E698 - NEW [DOMAIN_NAME] -"
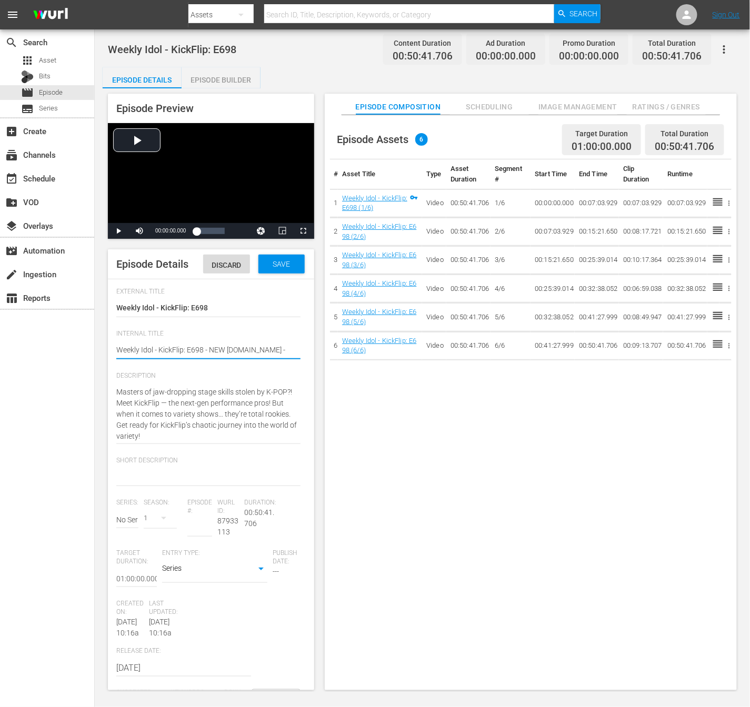
type textarea "Weekly Idol - KickFlip: E698 - NEW [DOMAIN_NAME] -"
type textarea "Weekly Idol - KickFlip: E698 - NEW [DOMAIN_NAME] - S"
type textarea "Weekly Idol - KickFlip: E698 - NEW [DOMAIN_NAME] - SS"
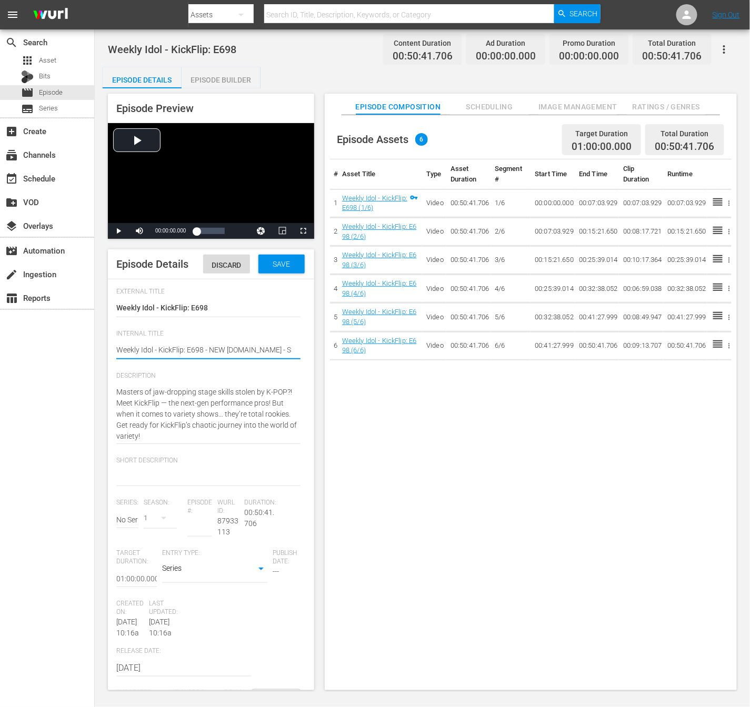
type textarea "Weekly Idol - KickFlip: E698 - NEW [DOMAIN_NAME] - SS"
type textarea "Weekly Idol - KickFlip: E698 - NEW [DOMAIN_NAME] - SST"
type textarea "Weekly Idol - KickFlip: E698 - NEW [DOMAIN_NAME] - SSTV"
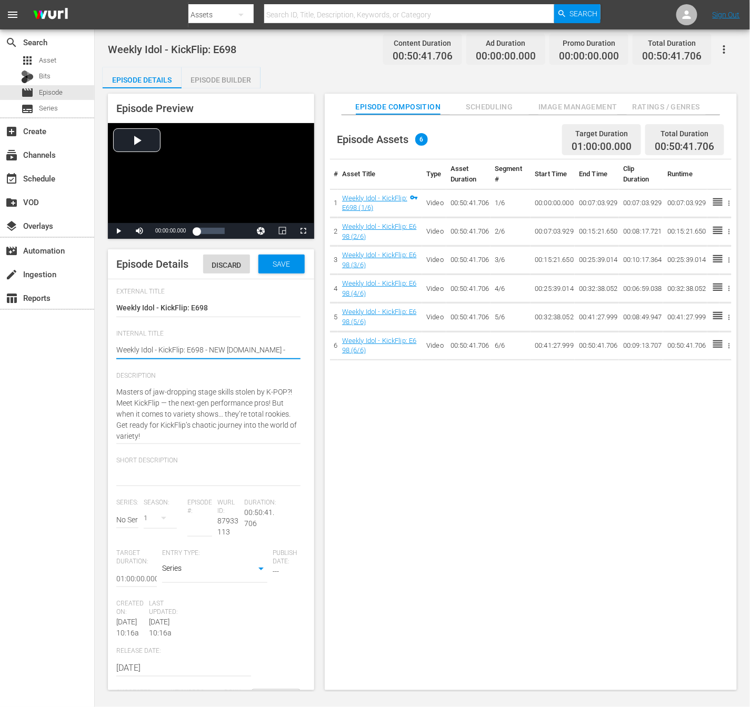
type textarea "Weekly Idol - KickFlip: E698 - NEW [DOMAIN_NAME] - SSTV"
type textarea "Weekly Idol - KickFlip: E698 - NEW [DOMAIN_NAME] - SSTV -"
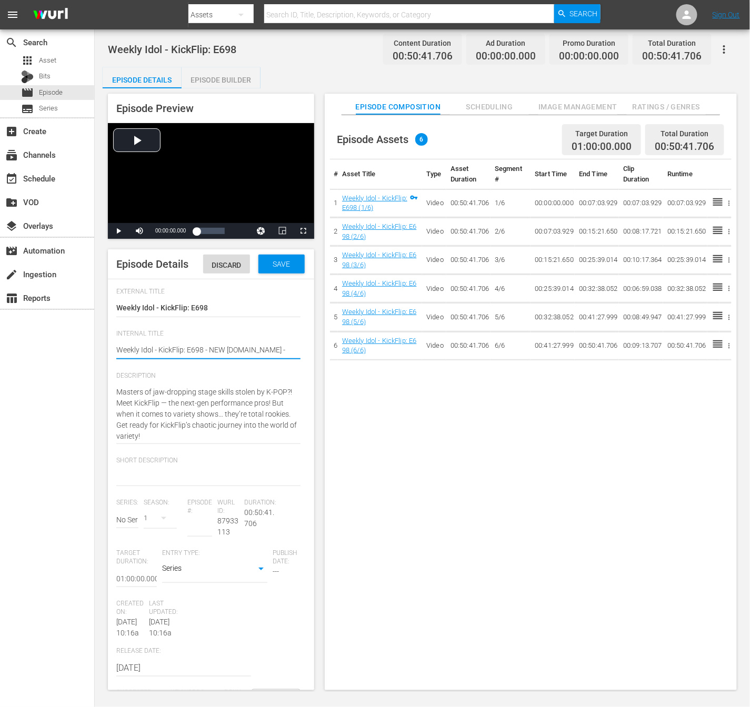
type textarea "Weekly Idol - KickFlip: E698 - NEW [DOMAIN_NAME] - SSTV -"
type textarea "Weekly Idol - KickFlip: E698 - NEW [DOMAIN_NAME] - SSTV - 2"
type textarea "Weekly Idol - KickFlip: E698 - NEW [DOMAIN_NAME] - SSTV - 20"
type textarea "Weekly Idol - KickFlip: E698 - NEW [DOMAIN_NAME] - SSTV - 202"
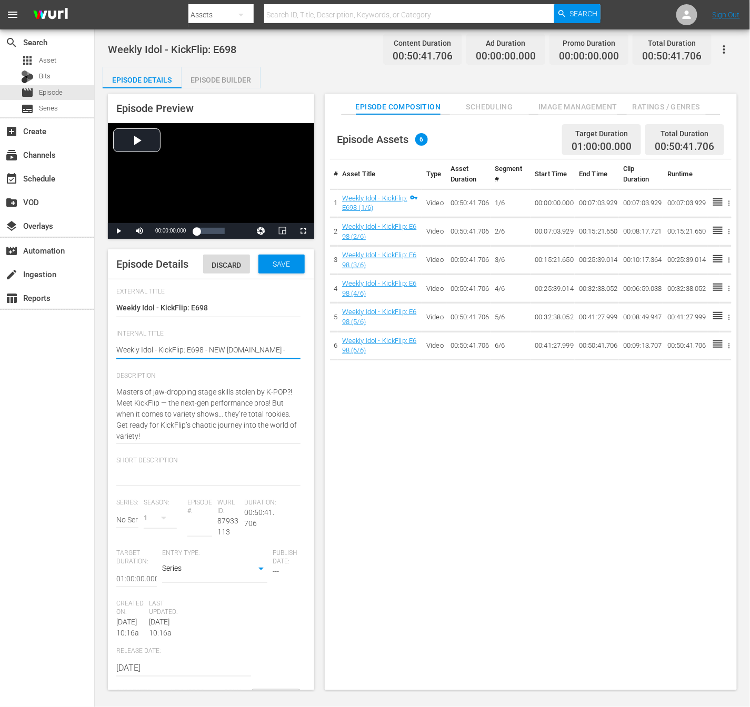
type textarea "Weekly Idol - KickFlip: E698 - NEW [DOMAIN_NAME] - SSTV - 2025"
type textarea "Weekly Idol - KickFlip: E698 - NEW [DOMAIN_NAME] - SSTV - 20250"
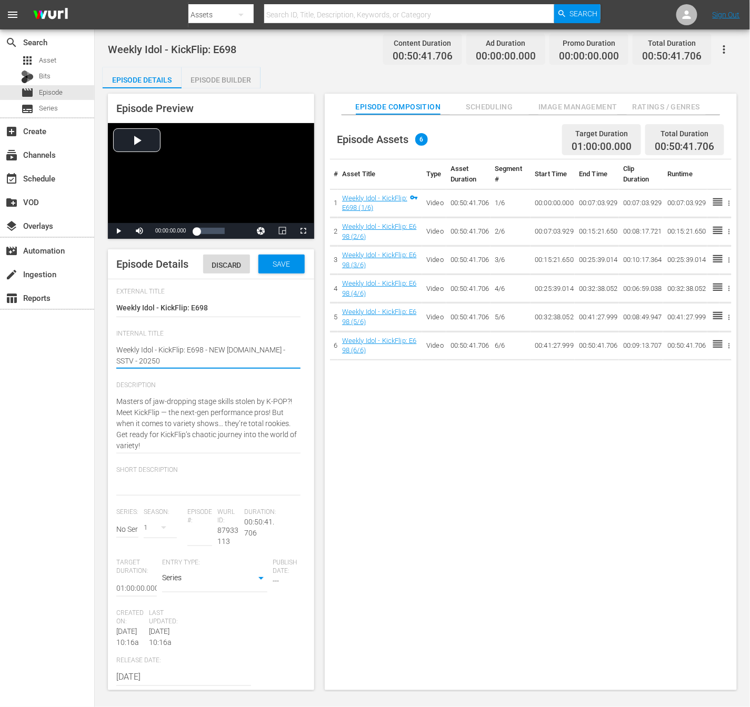
type textarea "Weekly Idol - KickFlip: E698 - NEW [DOMAIN_NAME] - SSTV - 202508"
click at [213, 449] on textarea "Masters of jaw-dropping stage skills stolen by K-POP?! Meet KickFlip — the next…" at bounding box center [208, 421] width 184 height 55
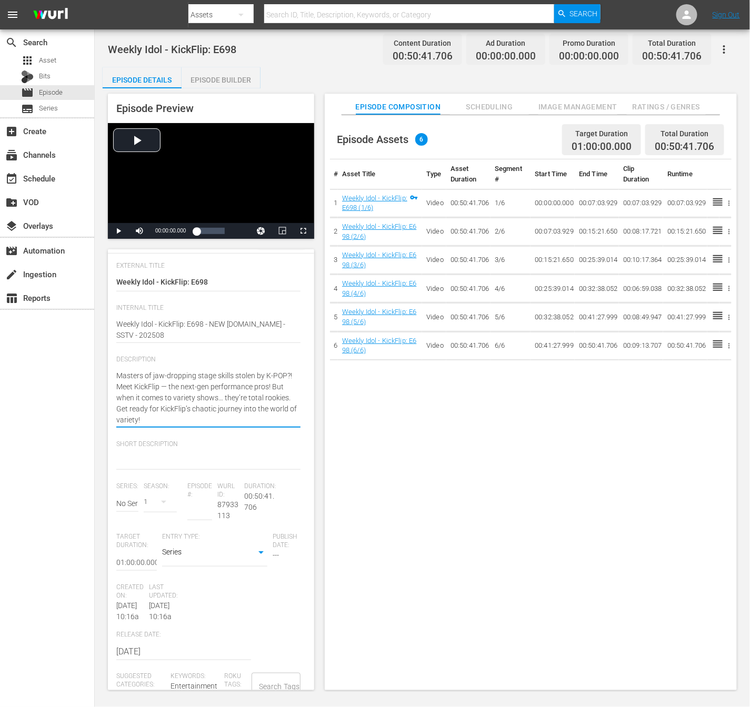
drag, startPoint x: 195, startPoint y: 444, endPoint x: 159, endPoint y: 437, distance: 36.4
click at [159, 426] on textarea "Masters of jaw-dropping stage skills stolen by K-POP?! Meet KickFlip — the next…" at bounding box center [208, 398] width 184 height 55
click at [155, 474] on div at bounding box center [208, 461] width 184 height 25
drag, startPoint x: 197, startPoint y: 441, endPoint x: 162, endPoint y: 436, distance: 35.7
click at [162, 426] on textarea "Masters of jaw-dropping stage skills stolen by K-POP?! Meet KickFlip — the next…" at bounding box center [208, 398] width 184 height 55
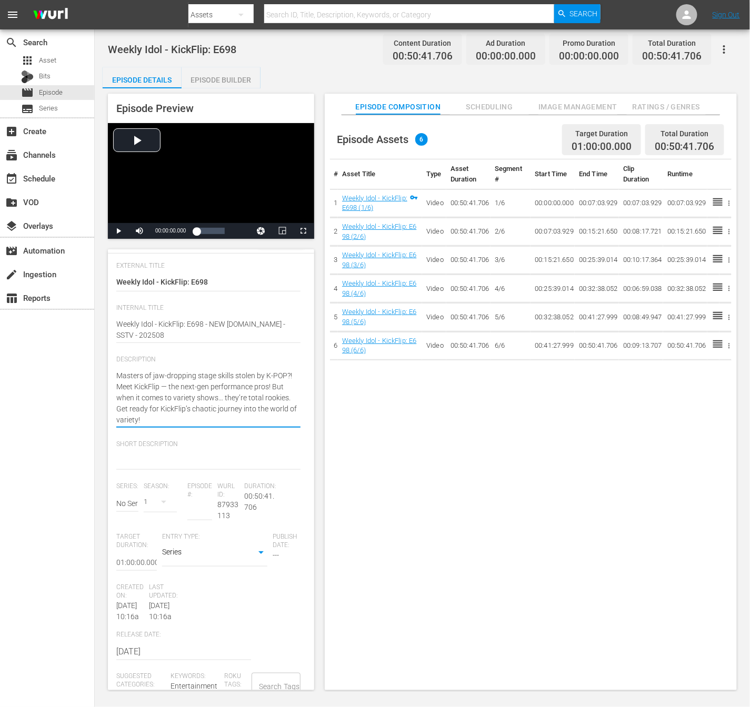
click at [166, 474] on div at bounding box center [208, 461] width 184 height 25
click at [165, 468] on textarea at bounding box center [208, 461] width 184 height 13
paste textarea "Get ready for KickFlip’s chaotic journey into the world of variety!"
type textarea "Get ready for KickFlip’s chaotic journey into the world of variety!"
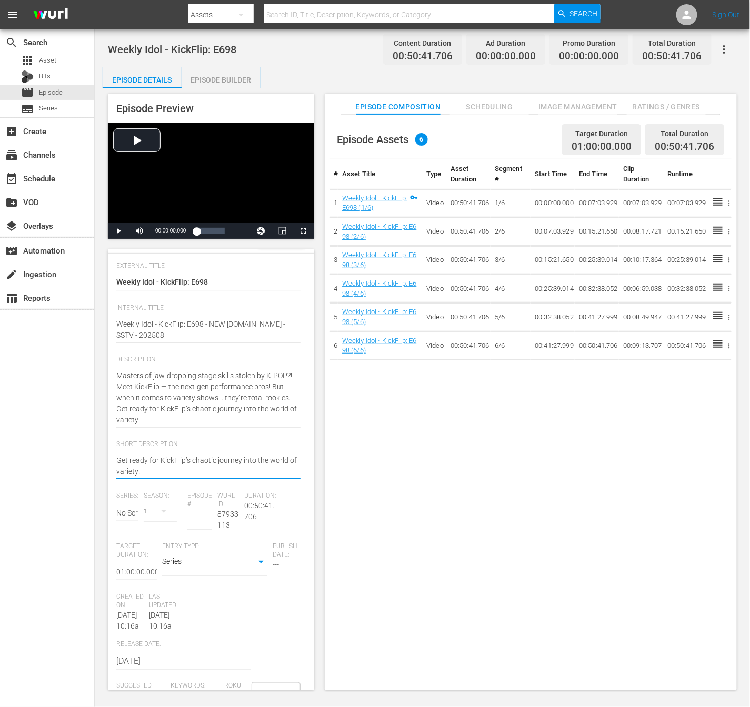
click at [169, 477] on textarea "Get ready for KickFlip’s chaotic journey into the world of variety!" at bounding box center [208, 466] width 184 height 22
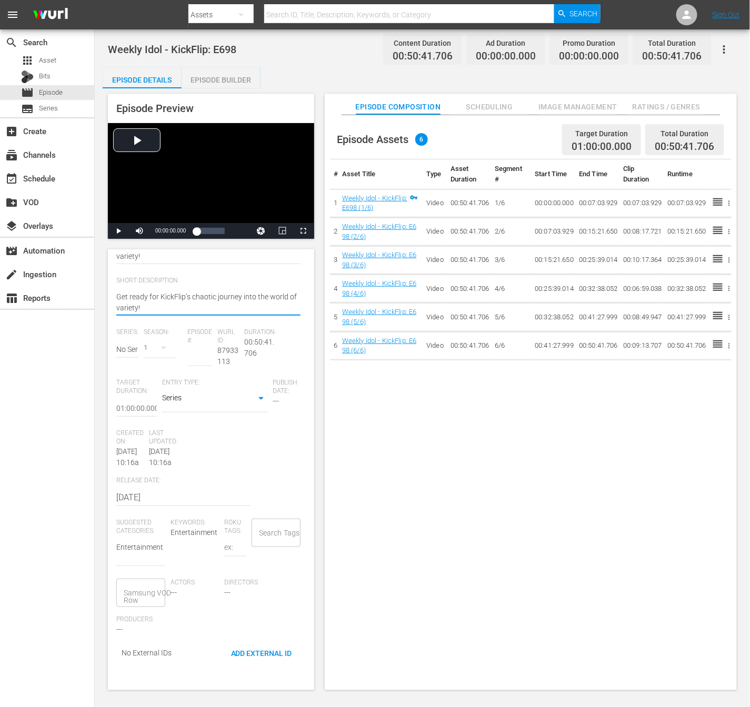
type textarea "Get ready for KickFlip’s chaotic journey into the world of variety!"
click at [127, 343] on input "No Series" at bounding box center [127, 349] width 22 height 25
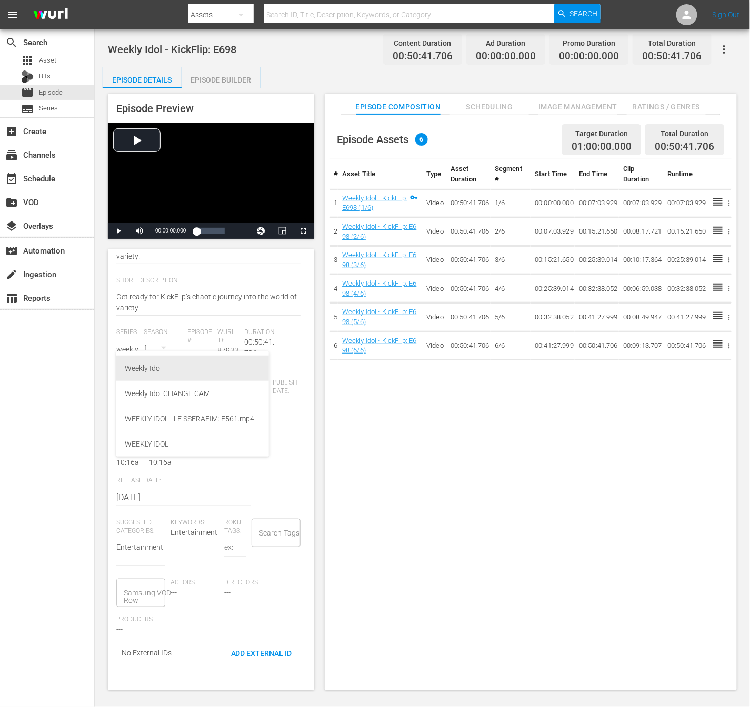
click at [139, 360] on div "Weekly Idol" at bounding box center [193, 368] width 136 height 25
type input "Weekly Idol"
click at [155, 336] on div "2022" at bounding box center [166, 347] width 44 height 29
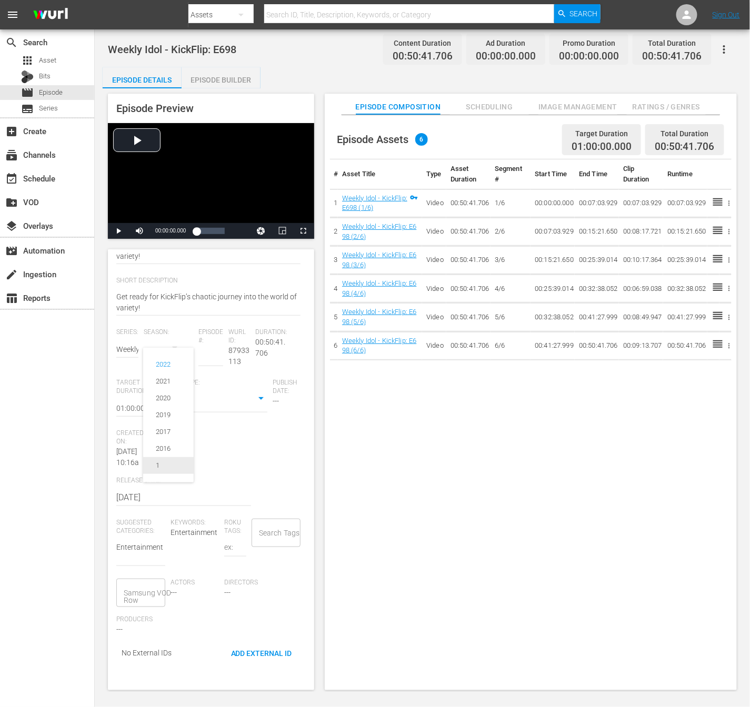
click at [156, 467] on div "1" at bounding box center [158, 466] width 4 height 11
click at [203, 352] on input "number" at bounding box center [199, 357] width 25 height 25
type input "698"
click at [239, 407] on div "Entry Type: Series SERIES" at bounding box center [217, 404] width 111 height 51
click at [243, 390] on body "menu Search By Assets Search ID, Title, Description, Keywords, or Category Sear…" at bounding box center [375, 353] width 750 height 707
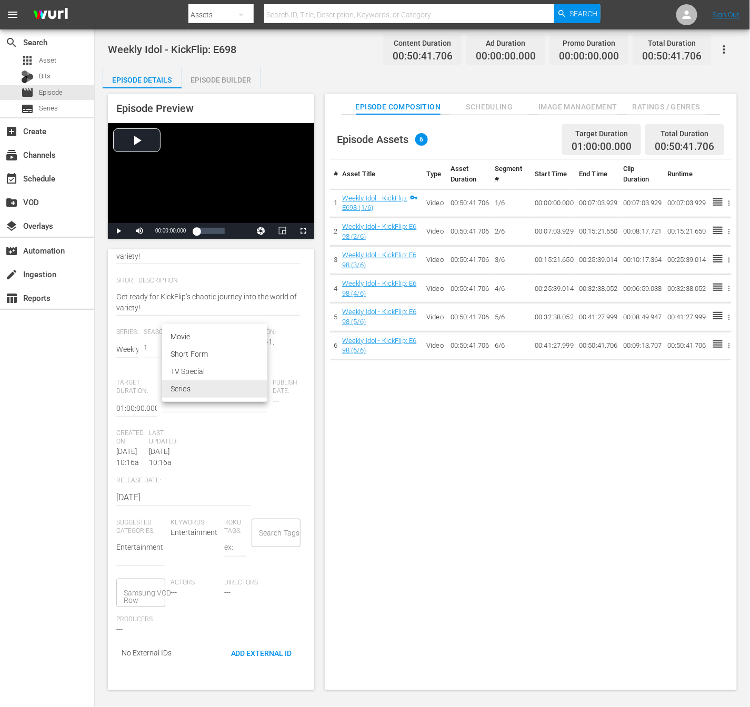
click at [258, 436] on div at bounding box center [375, 353] width 750 height 707
click at [252, 547] on div "Search Tags" at bounding box center [276, 533] width 49 height 28
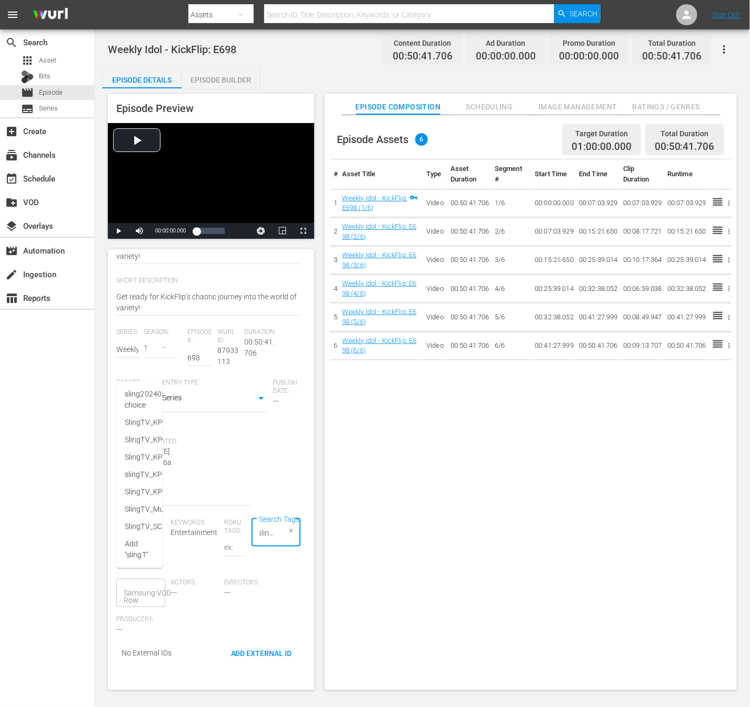
type input "slingTV"
type input "_"
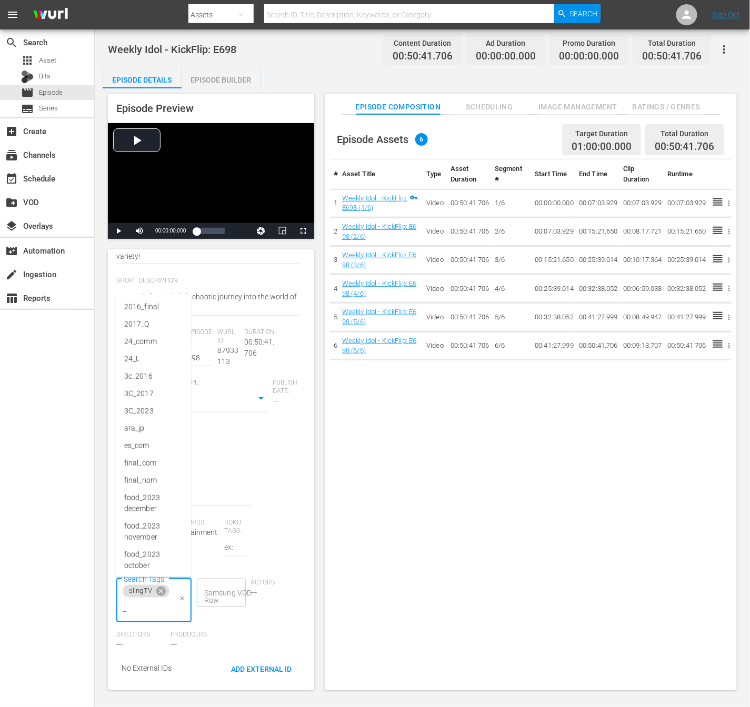
scroll to position [0, 0]
click at [166, 592] on icon at bounding box center [161, 592] width 12 height 12
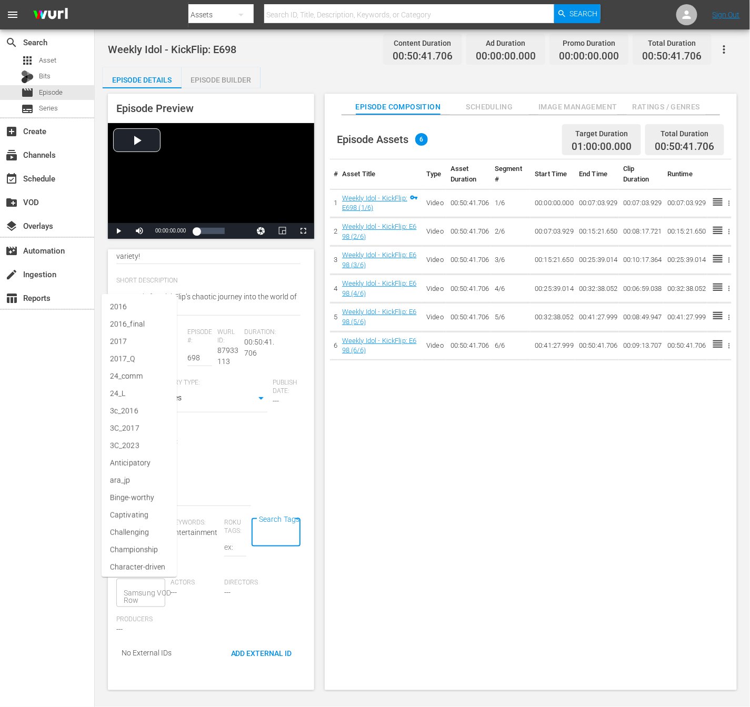
click at [224, 587] on span "Directors" at bounding box center [248, 583] width 49 height 8
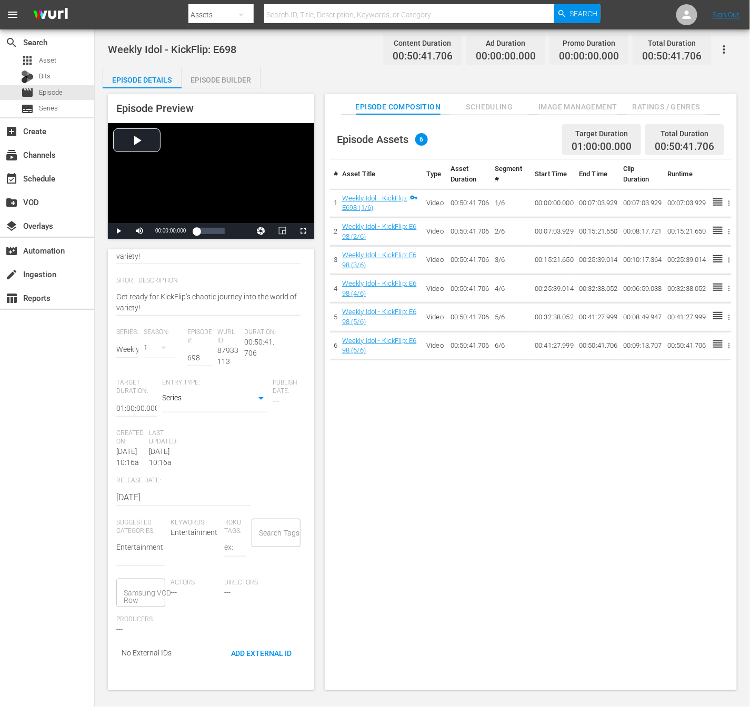
click at [286, 537] on div at bounding box center [291, 531] width 10 height 11
type input "slingTV_KPOP_weekly"
click at [149, 628] on li "slingTV_KPOP_WeeklyIdol" at bounding box center [139, 622] width 46 height 17
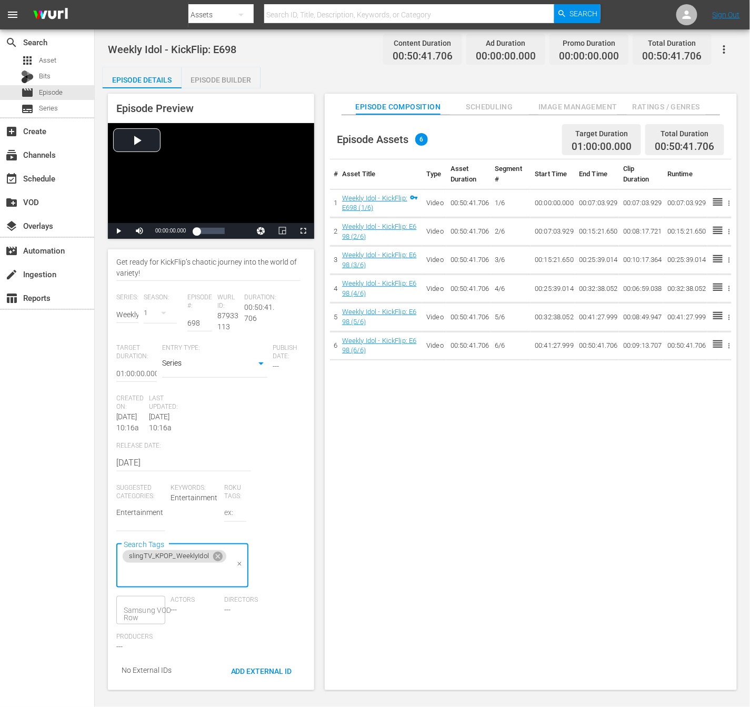
scroll to position [0, 0]
type input "kpop_weekly"
click at [207, 488] on li "kpop_WeeklyIdol" at bounding box center [182, 494] width 132 height 17
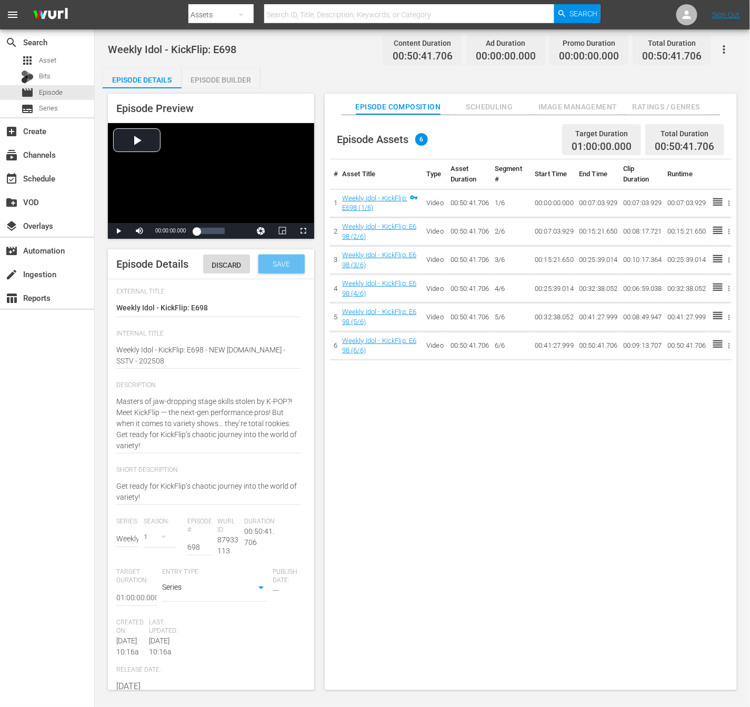
click at [268, 268] on span "Save" at bounding box center [281, 264] width 34 height 8
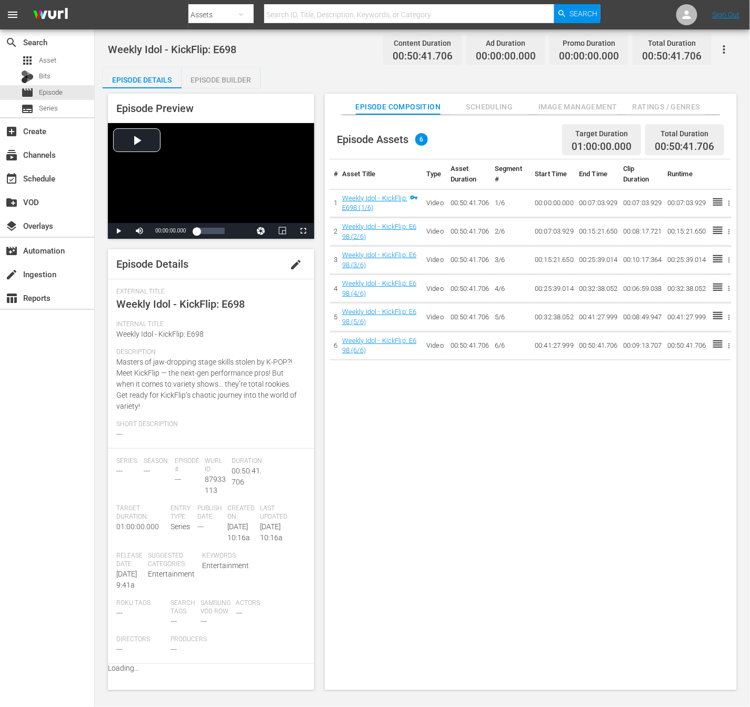
click at [675, 101] on span "Ratings / Genres" at bounding box center [666, 107] width 79 height 13
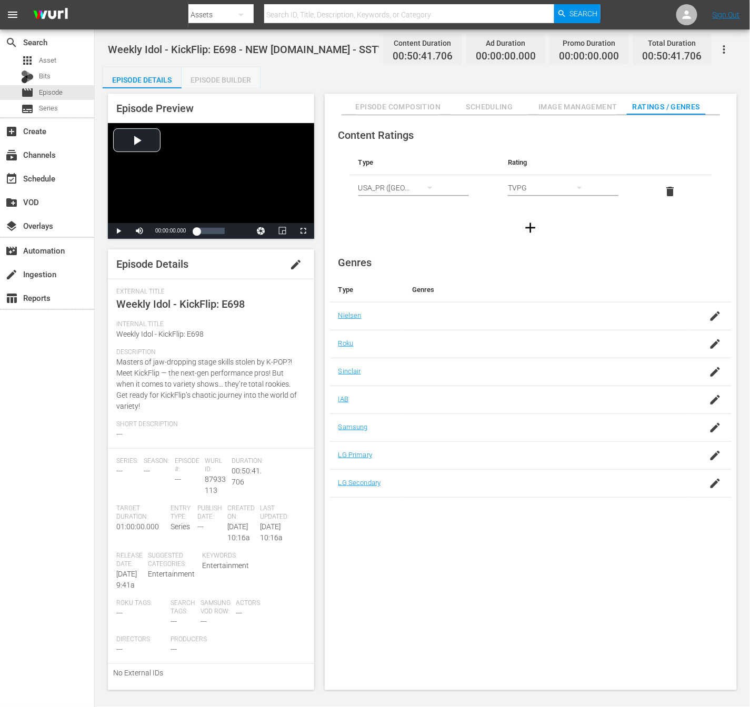
click at [243, 81] on div "Episode Builder" at bounding box center [221, 79] width 79 height 25
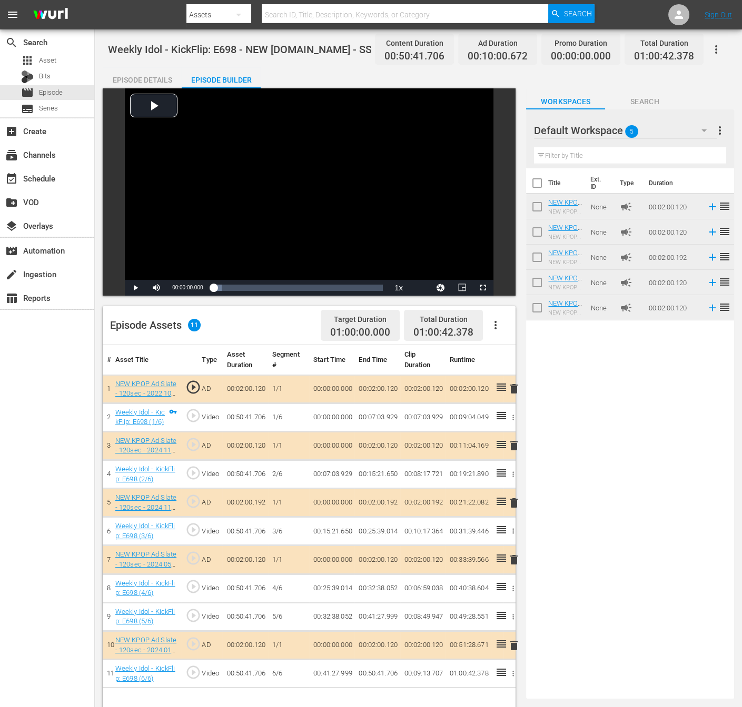
click at [159, 86] on div "Episode Details" at bounding box center [142, 79] width 79 height 25
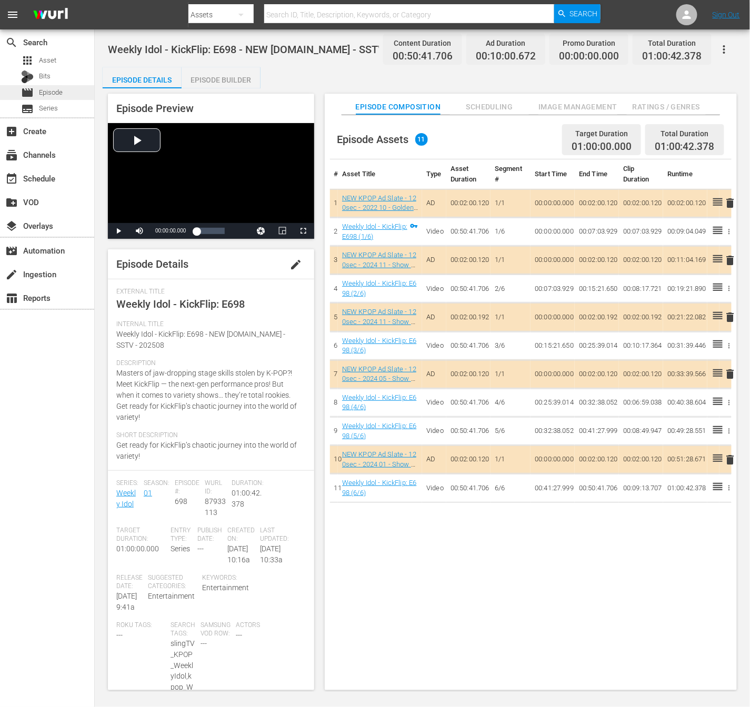
click at [55, 92] on span "Episode" at bounding box center [51, 92] width 24 height 11
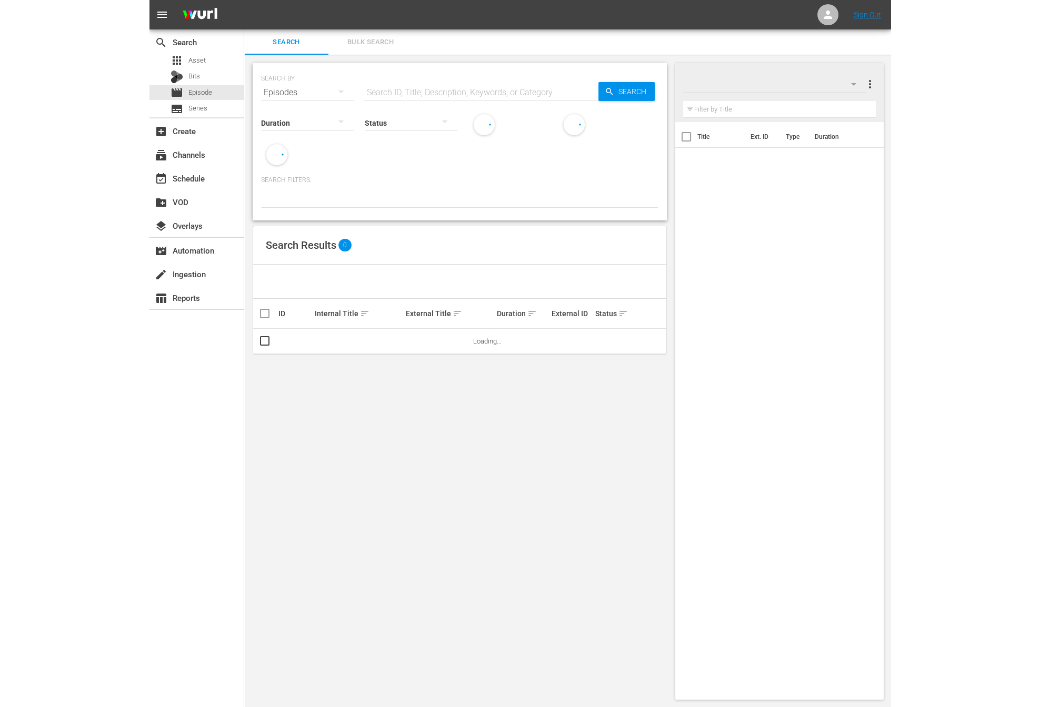
scroll to position [1, 0]
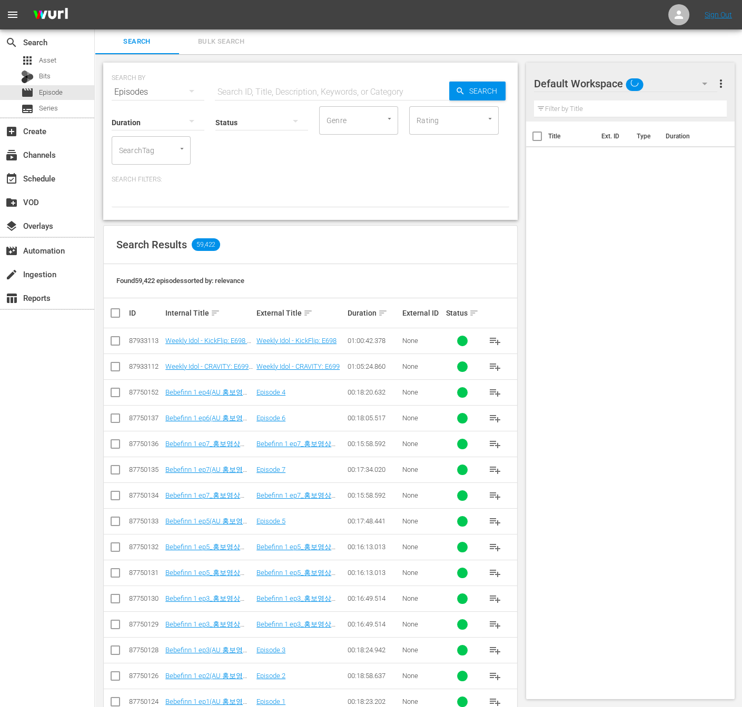
click at [111, 339] on input "checkbox" at bounding box center [115, 343] width 13 height 13
checkbox input "true"
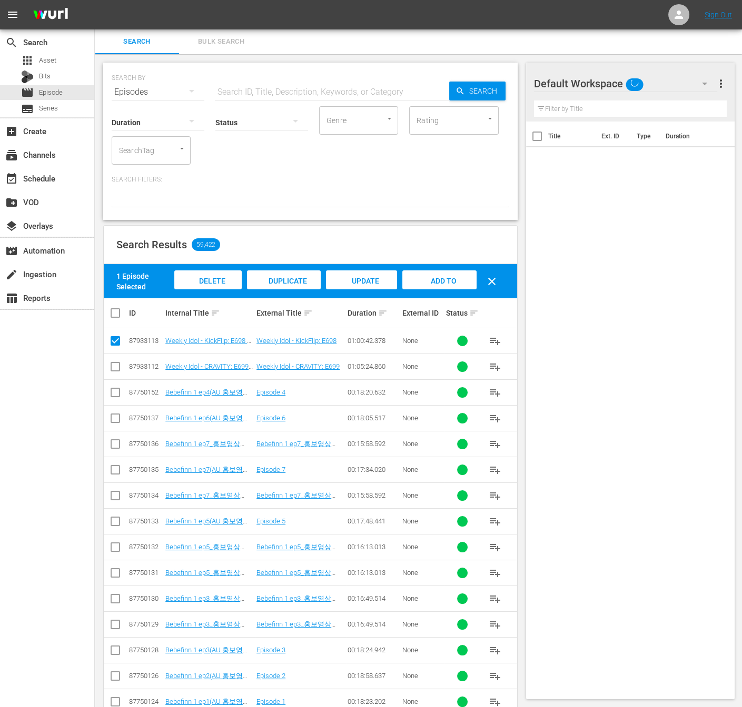
click at [111, 357] on td at bounding box center [116, 367] width 24 height 26
click at [113, 363] on input "checkbox" at bounding box center [115, 369] width 13 height 13
checkbox input "true"
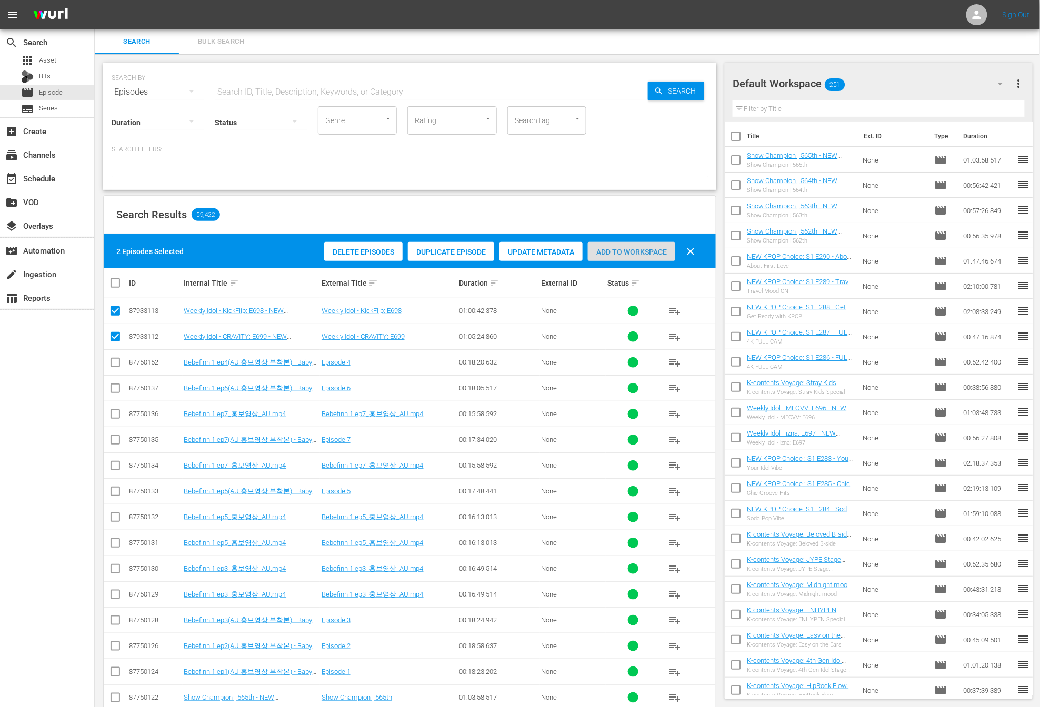
click at [634, 254] on span "Add to Workspace" at bounding box center [631, 252] width 87 height 8
click at [54, 175] on div "event_available Schedule" at bounding box center [29, 176] width 59 height 9
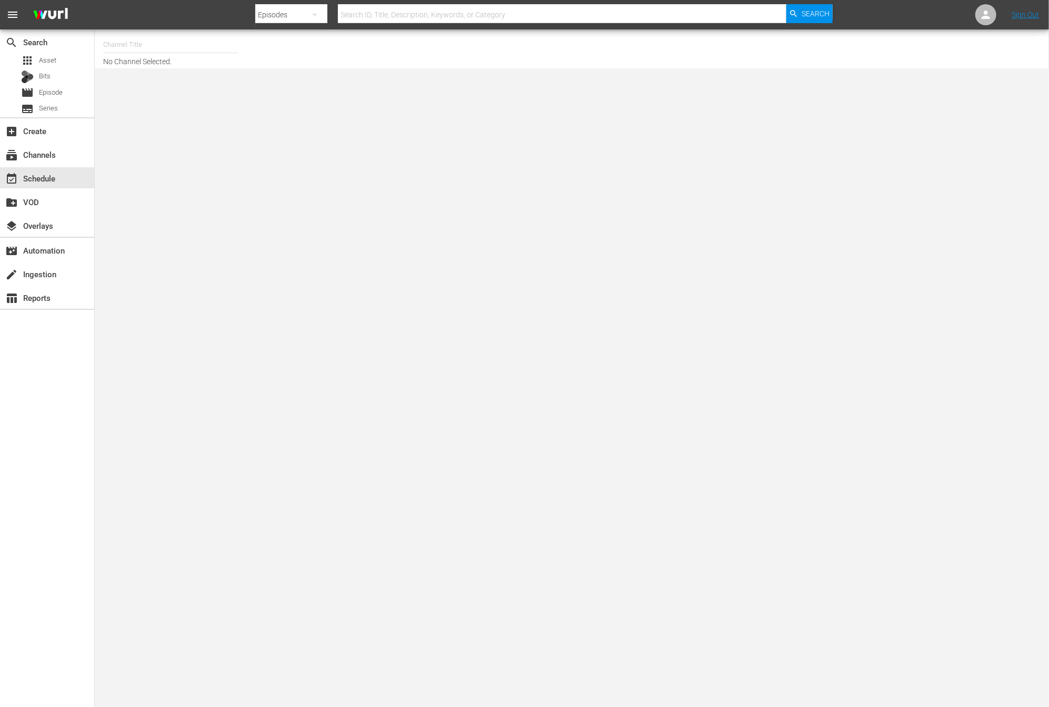
click at [300, 11] on div "Episodes" at bounding box center [291, 14] width 72 height 29
click at [296, 45] on div "Channels" at bounding box center [289, 44] width 42 height 17
click at [446, 11] on div "Channels Series Episodes Bits Assets" at bounding box center [524, 353] width 1049 height 707
click at [445, 12] on input "text" at bounding box center [562, 14] width 448 height 25
type input "new kpop"
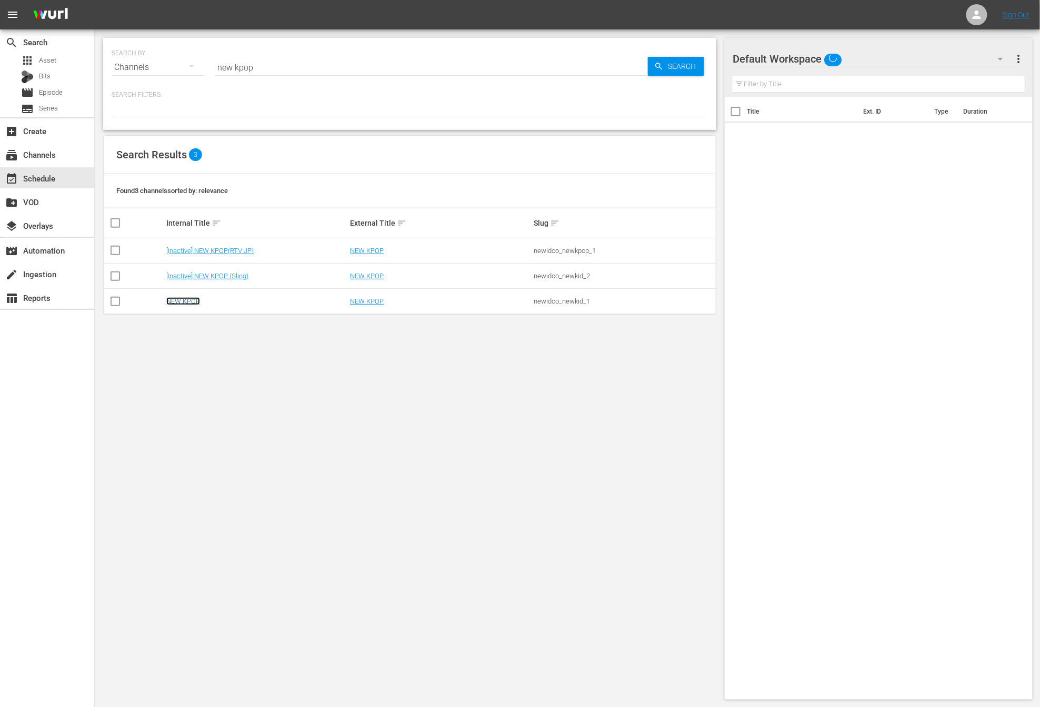
click at [194, 303] on link "NEW KPOP" at bounding box center [183, 301] width 34 height 8
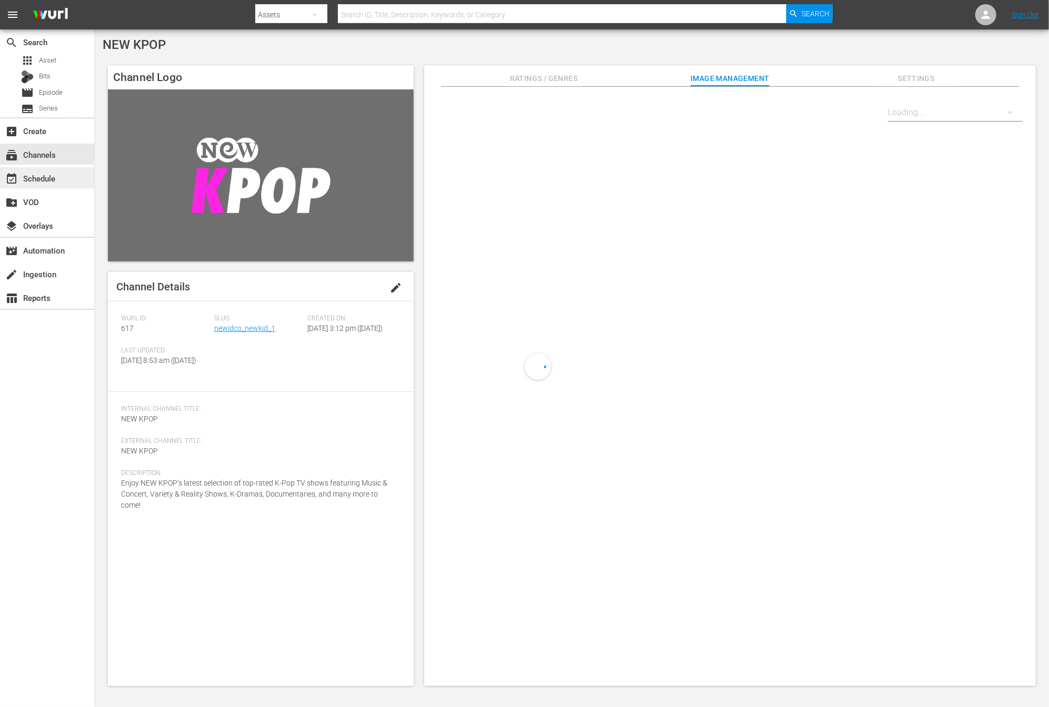
click at [62, 182] on div "event_available Schedule" at bounding box center [47, 177] width 94 height 21
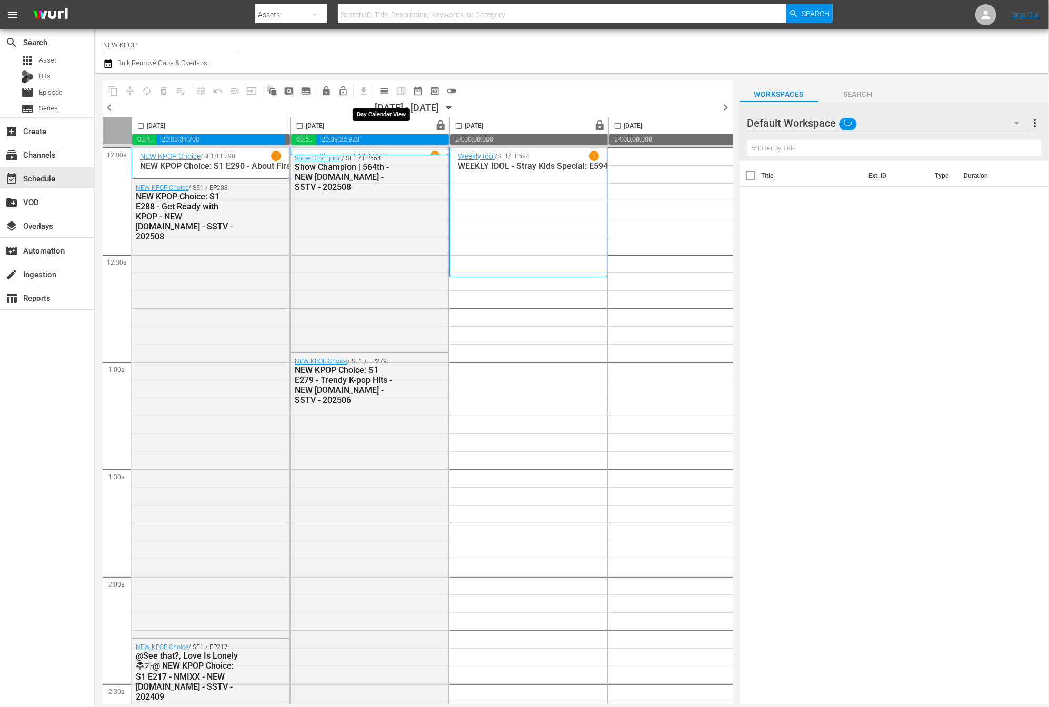
click at [379, 84] on button "calendar_view_day_outlined" at bounding box center [384, 91] width 17 height 17
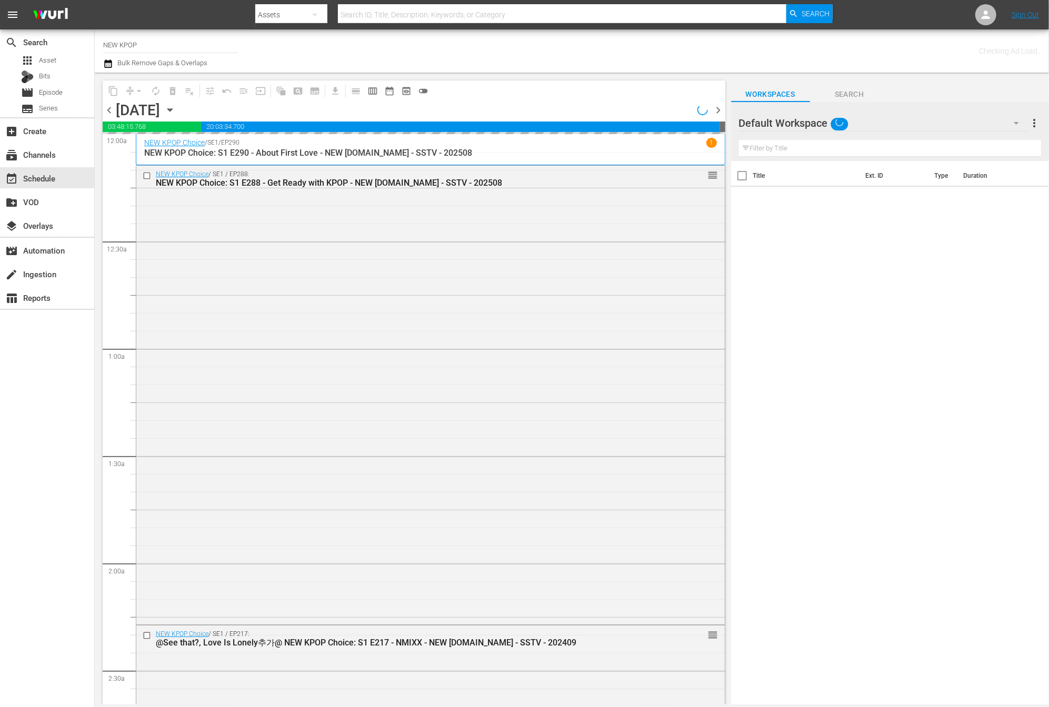
click at [176, 109] on icon "button" at bounding box center [170, 110] width 12 height 12
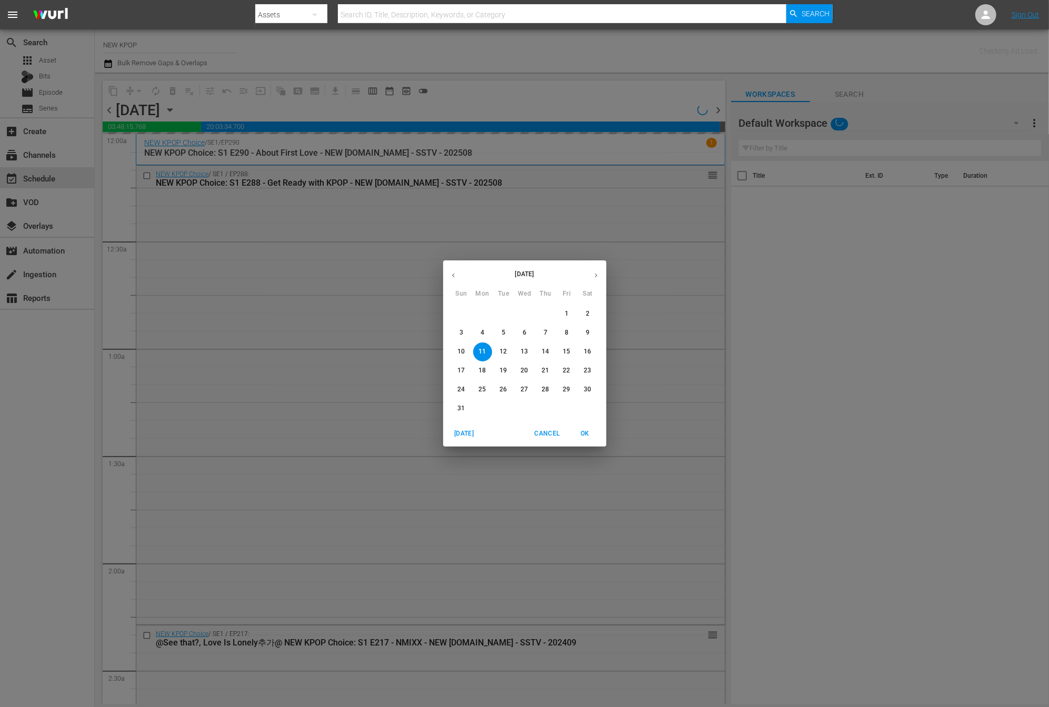
click at [451, 403] on div "31" at bounding box center [461, 408] width 21 height 19
click at [454, 403] on button "31" at bounding box center [461, 408] width 19 height 19
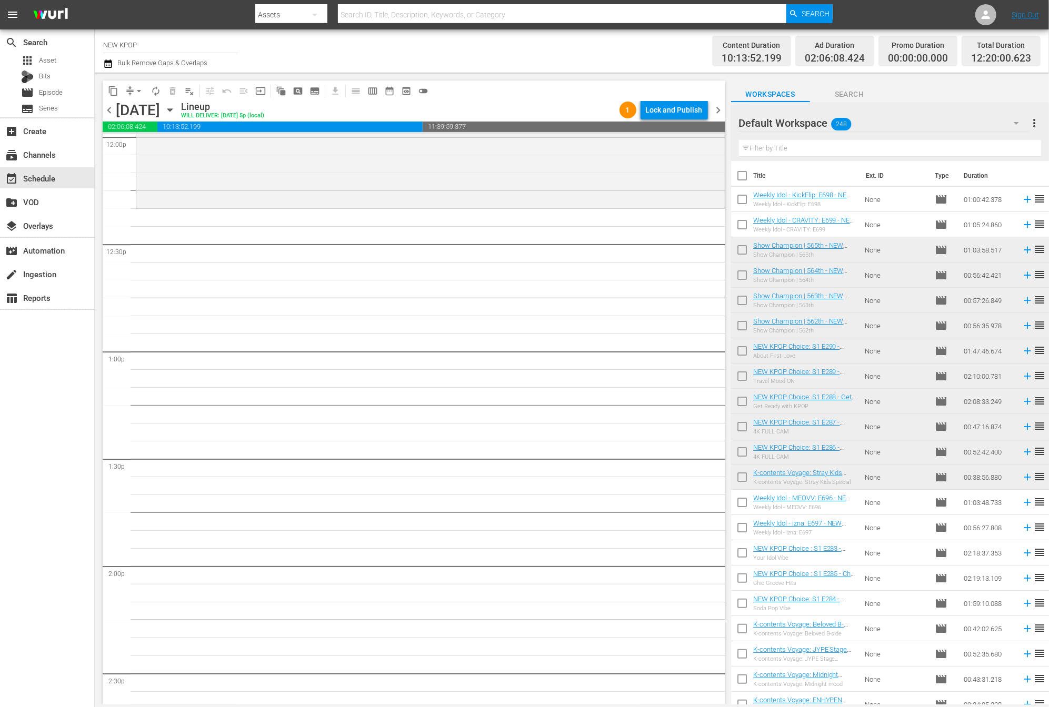
scroll to position [2576, 0]
click at [864, 222] on td "None" at bounding box center [895, 224] width 69 height 25
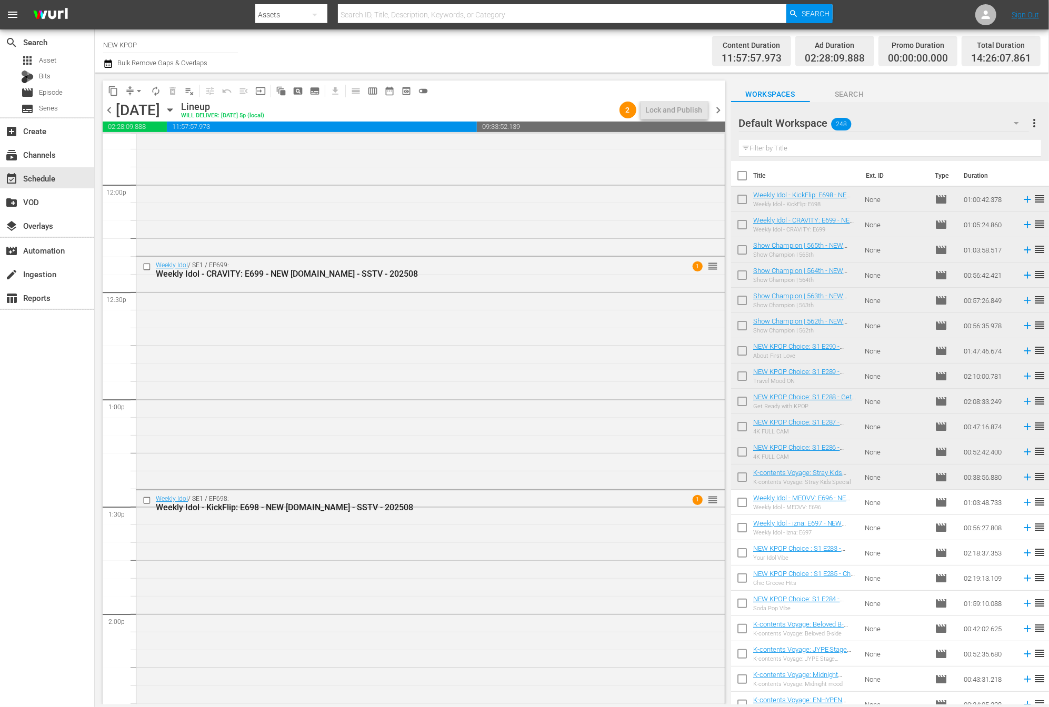
scroll to position [2649, 0]
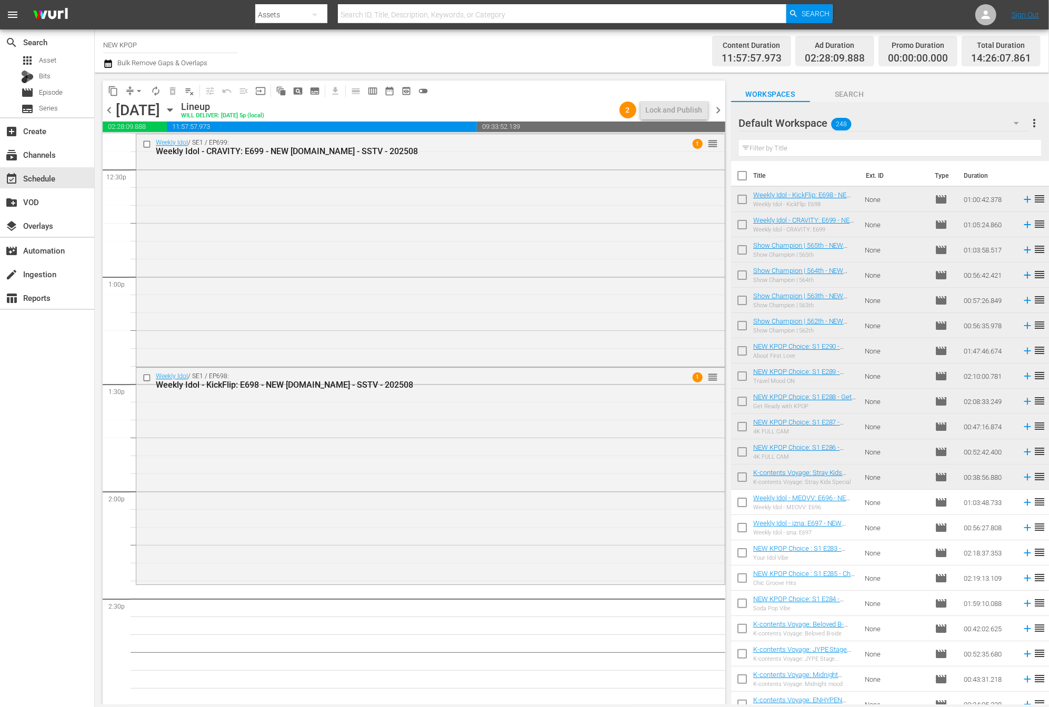
drag, startPoint x: 879, startPoint y: 191, endPoint x: 1048, endPoint y: 679, distance: 516.3
click at [52, 168] on div "event_available Schedule" at bounding box center [47, 177] width 94 height 21
click at [51, 163] on div "subscriptions Channels" at bounding box center [47, 154] width 94 height 21
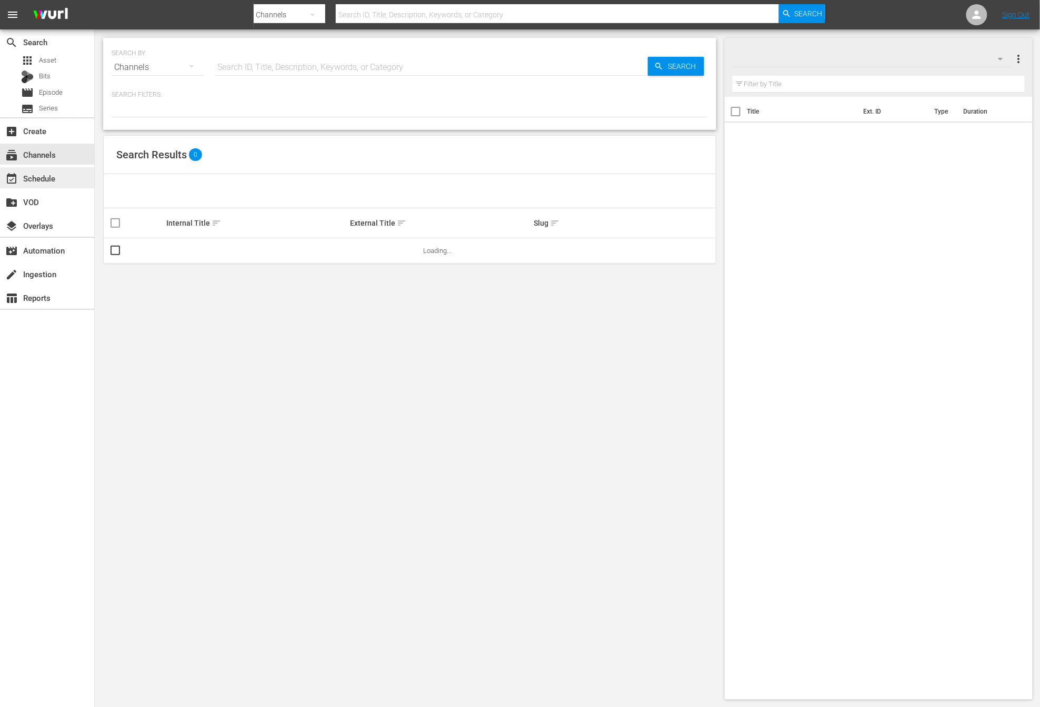
click at [46, 173] on div "event_available Schedule" at bounding box center [29, 176] width 59 height 9
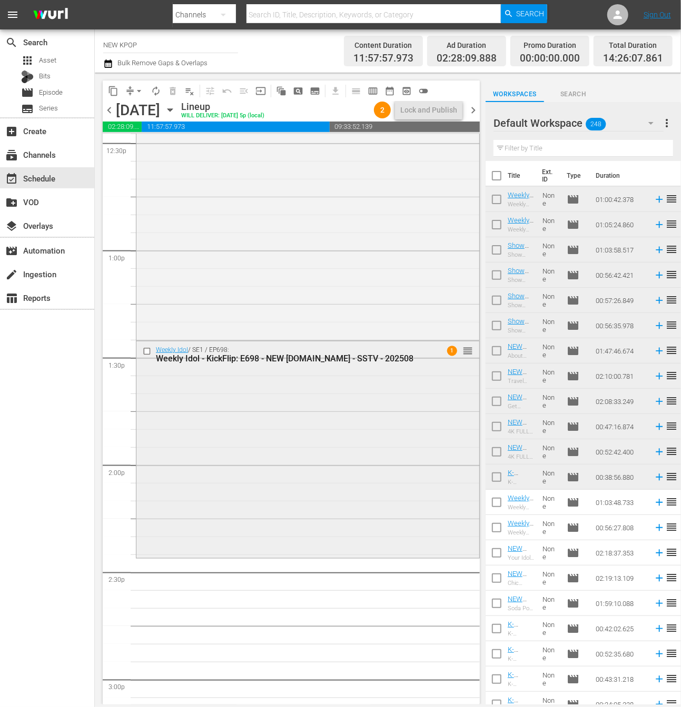
scroll to position [2602, 0]
